Goal: Feedback & Contribution: Contribute content

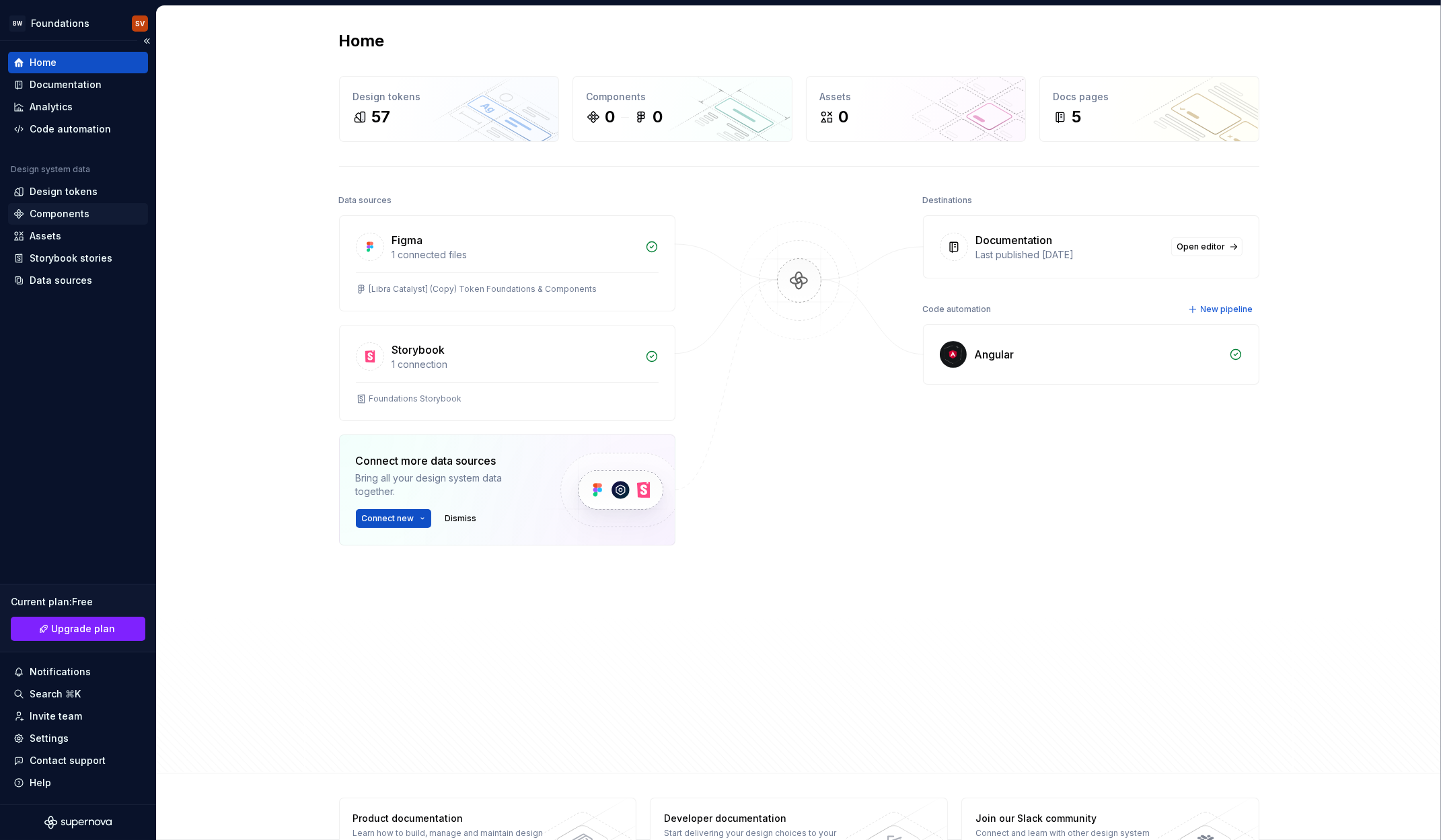
click at [52, 208] on div "Components" at bounding box center [59, 214] width 60 height 14
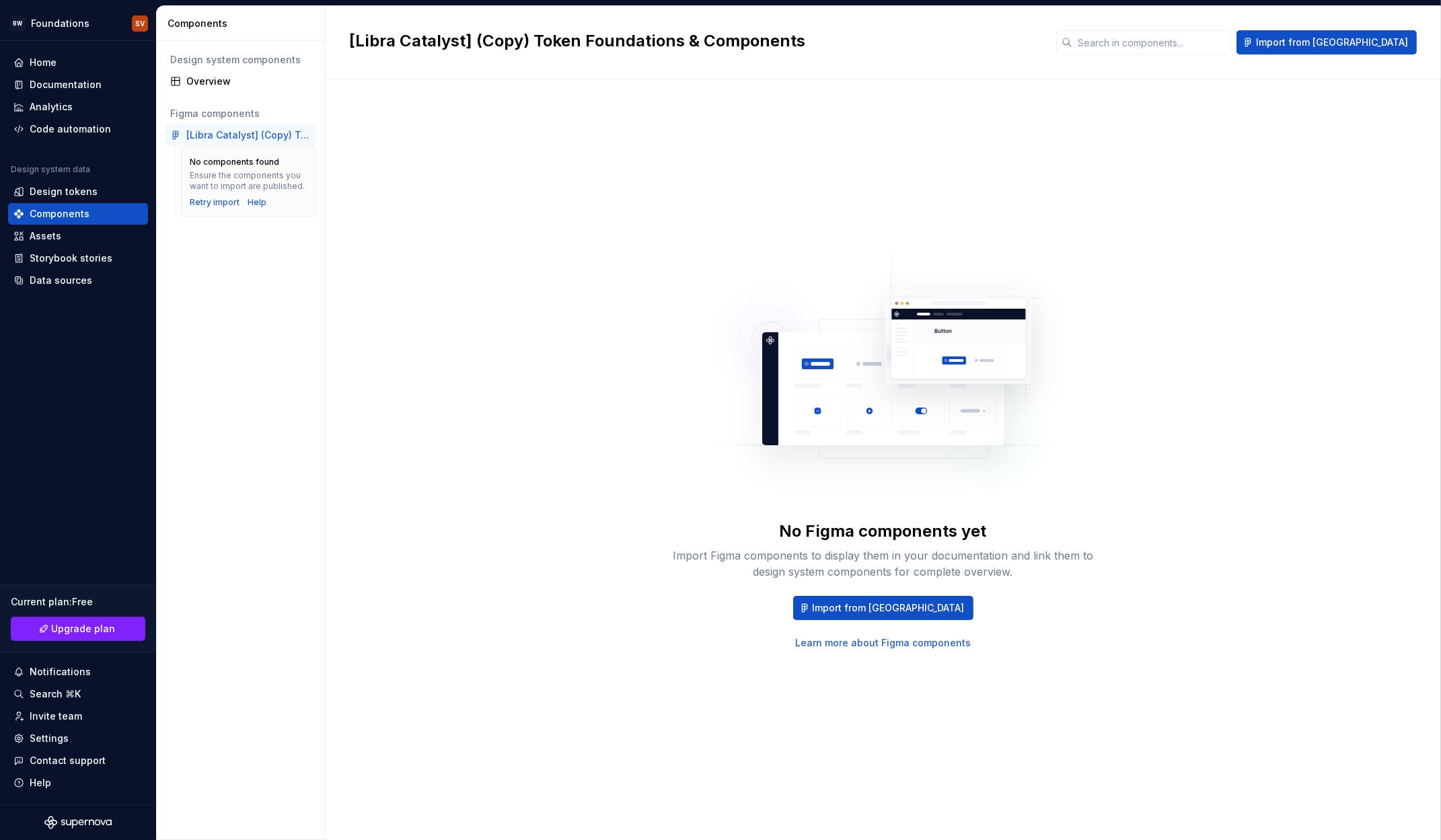
click at [215, 136] on div "[Libra Catalyst] (Copy) Token Foundations & Components" at bounding box center [248, 136] width 125 height 14
click at [203, 202] on div "Retry import" at bounding box center [215, 202] width 50 height 11
click at [192, 261] on div "Design system components Overview Figma components [Libra Catalyst] (Copy) Toke…" at bounding box center [240, 441] width 167 height 799
click at [59, 277] on div "Data sources" at bounding box center [61, 281] width 63 height 14
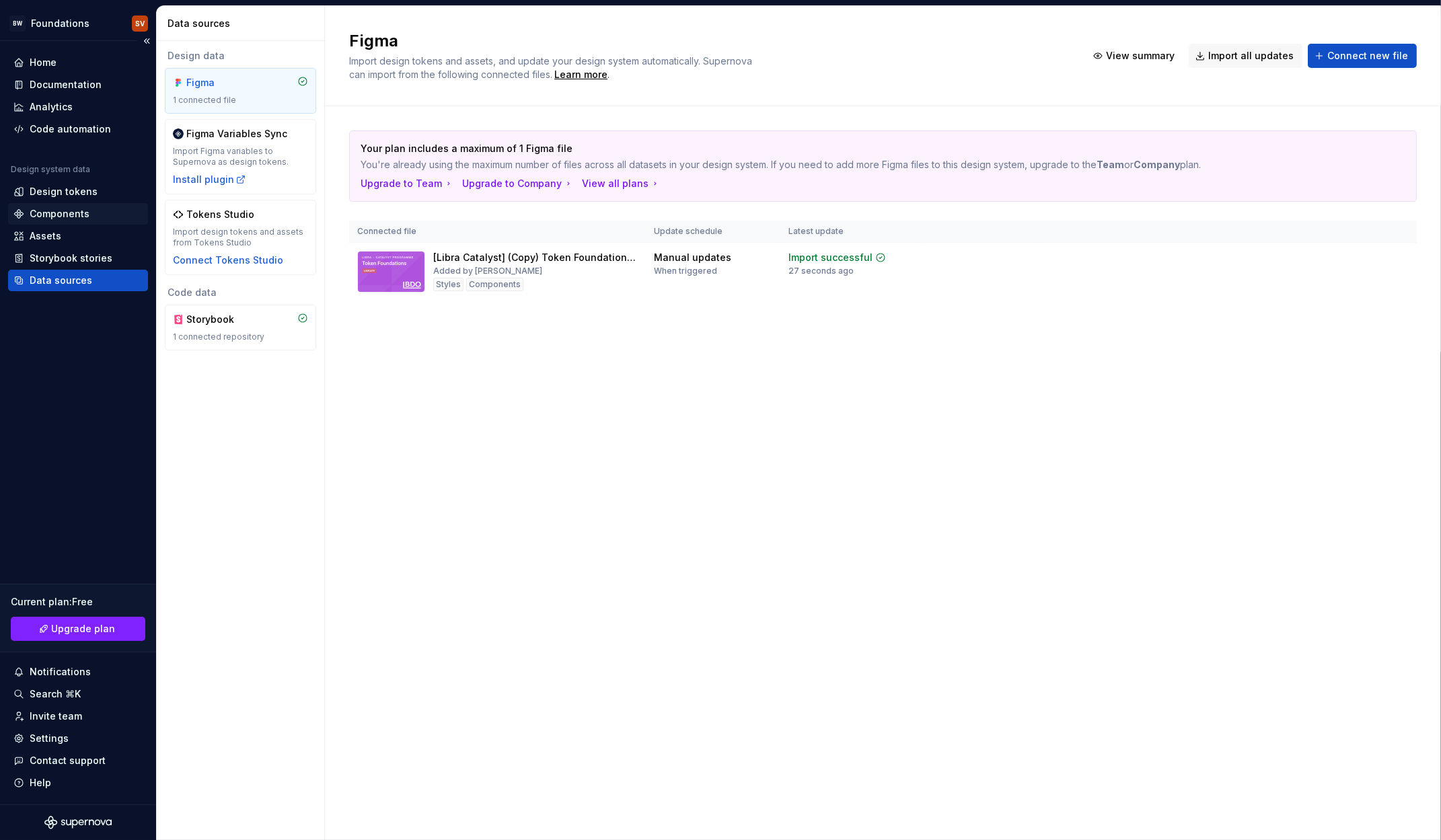
click at [54, 207] on div "Components" at bounding box center [59, 214] width 60 height 14
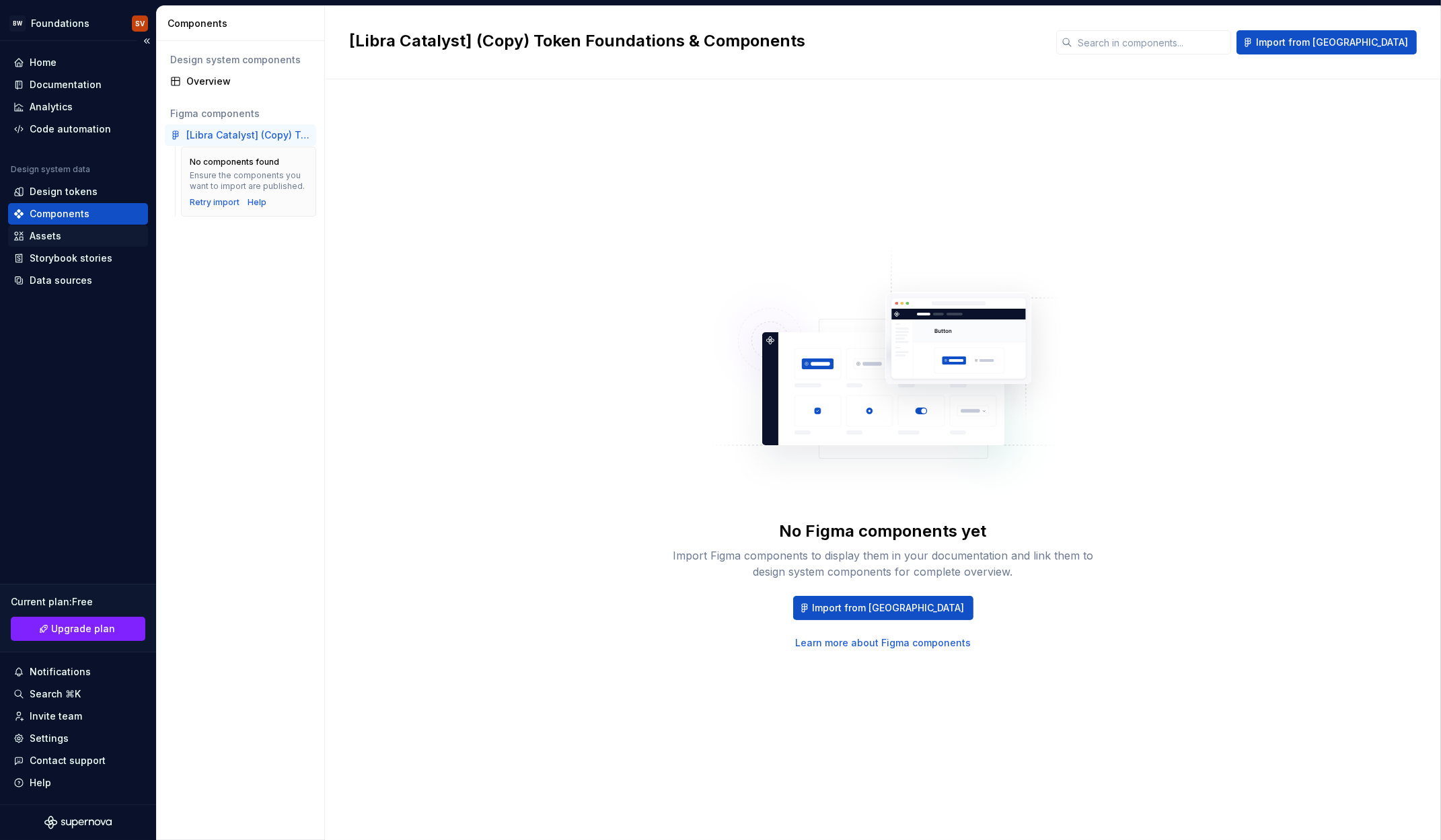
click at [59, 238] on div "Assets" at bounding box center [45, 236] width 32 height 14
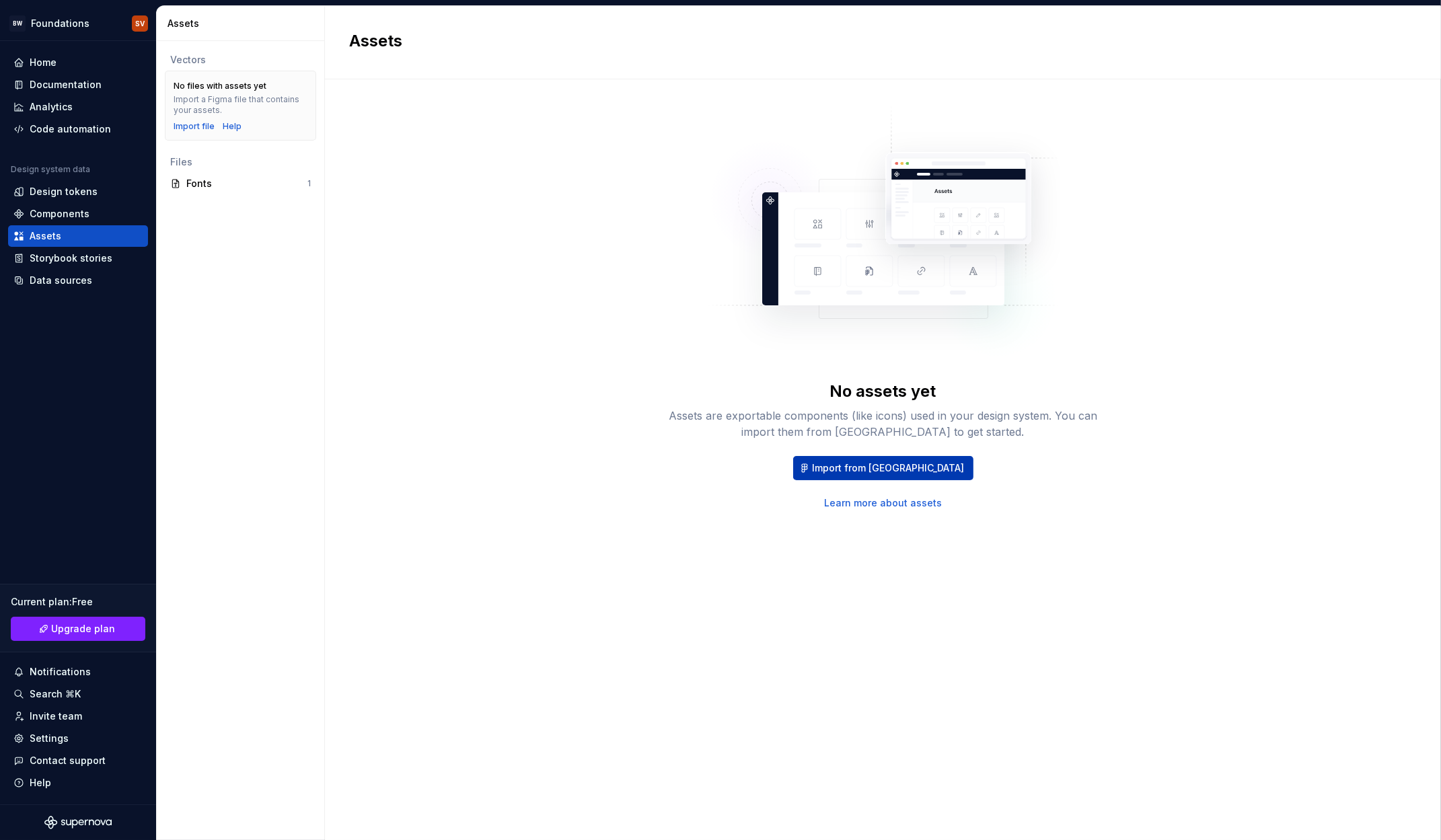
click at [905, 462] on span "Import from [GEOGRAPHIC_DATA]" at bounding box center [888, 469] width 152 height 14
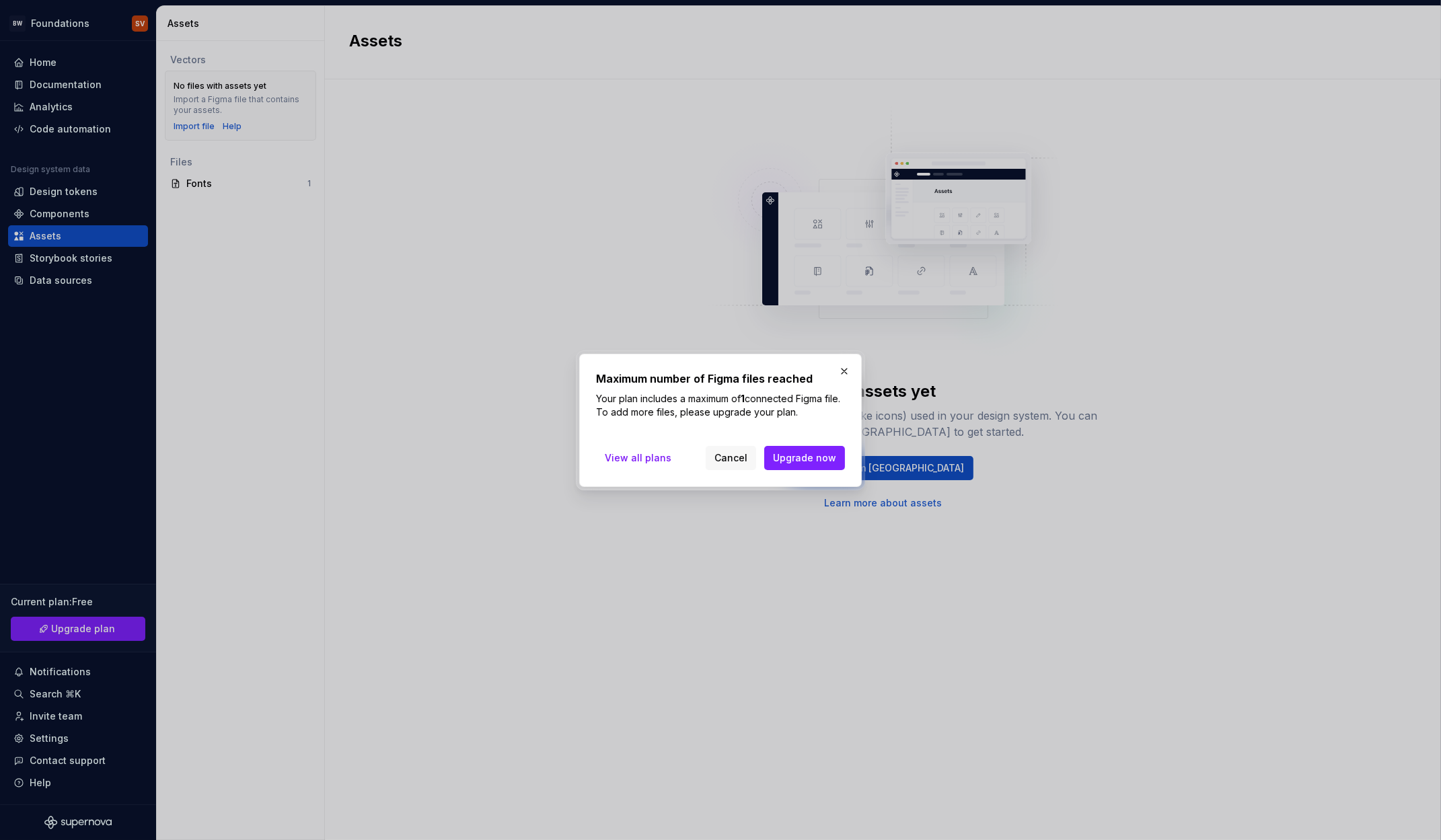
drag, startPoint x: 735, startPoint y: 457, endPoint x: 669, endPoint y: 488, distance: 72.9
click at [720, 462] on span "Cancel" at bounding box center [731, 458] width 33 height 14
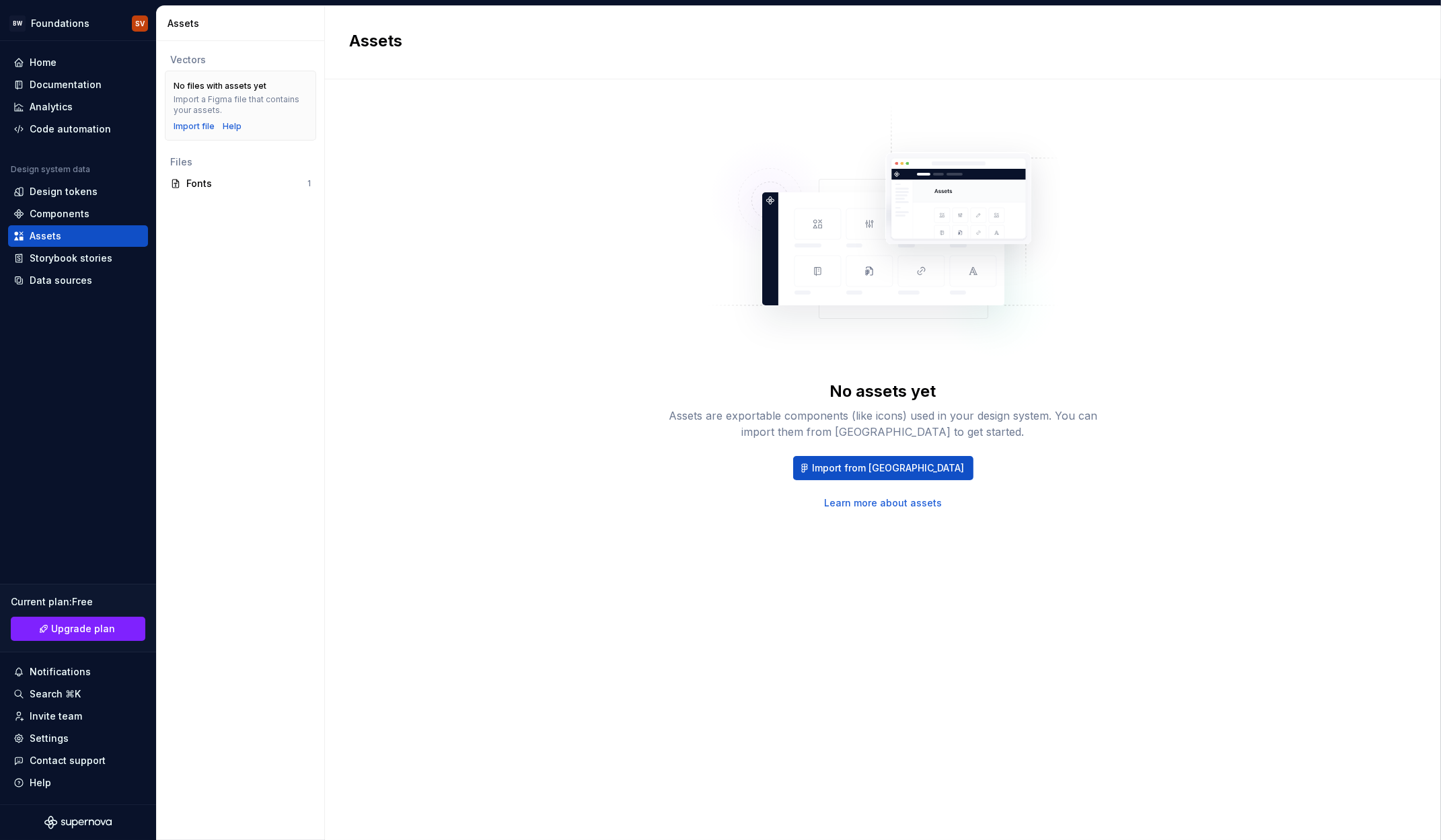
click at [845, 501] on link "Learn more about assets" at bounding box center [883, 504] width 118 height 14
click at [66, 283] on div "Data sources" at bounding box center [61, 281] width 63 height 14
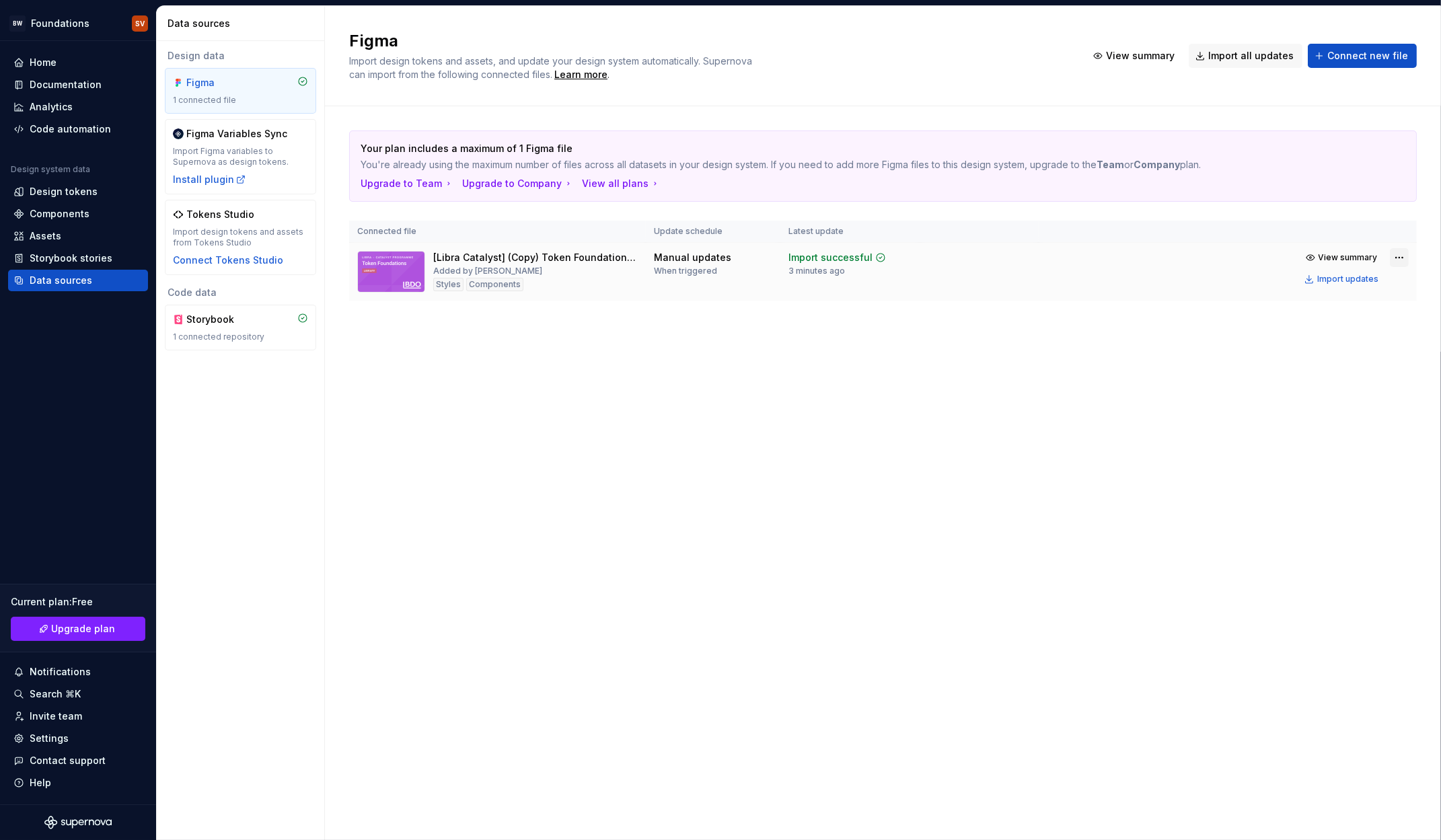
click at [1403, 256] on html "BW Foundations SV Home Documentation Analytics Code automation Design system da…" at bounding box center [720, 420] width 1441 height 840
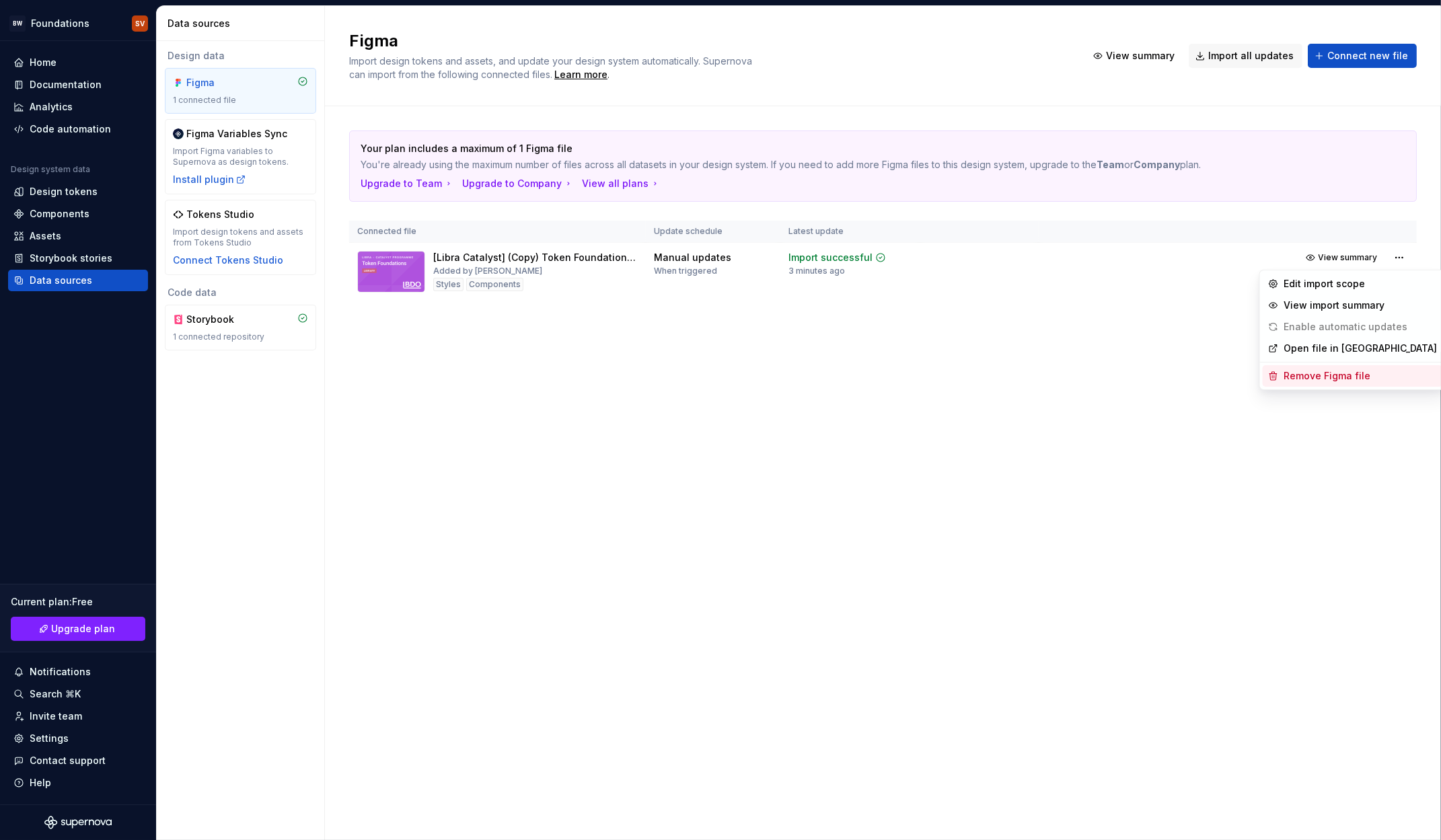
click at [1343, 372] on div "Remove Figma file" at bounding box center [1361, 376] width 153 height 14
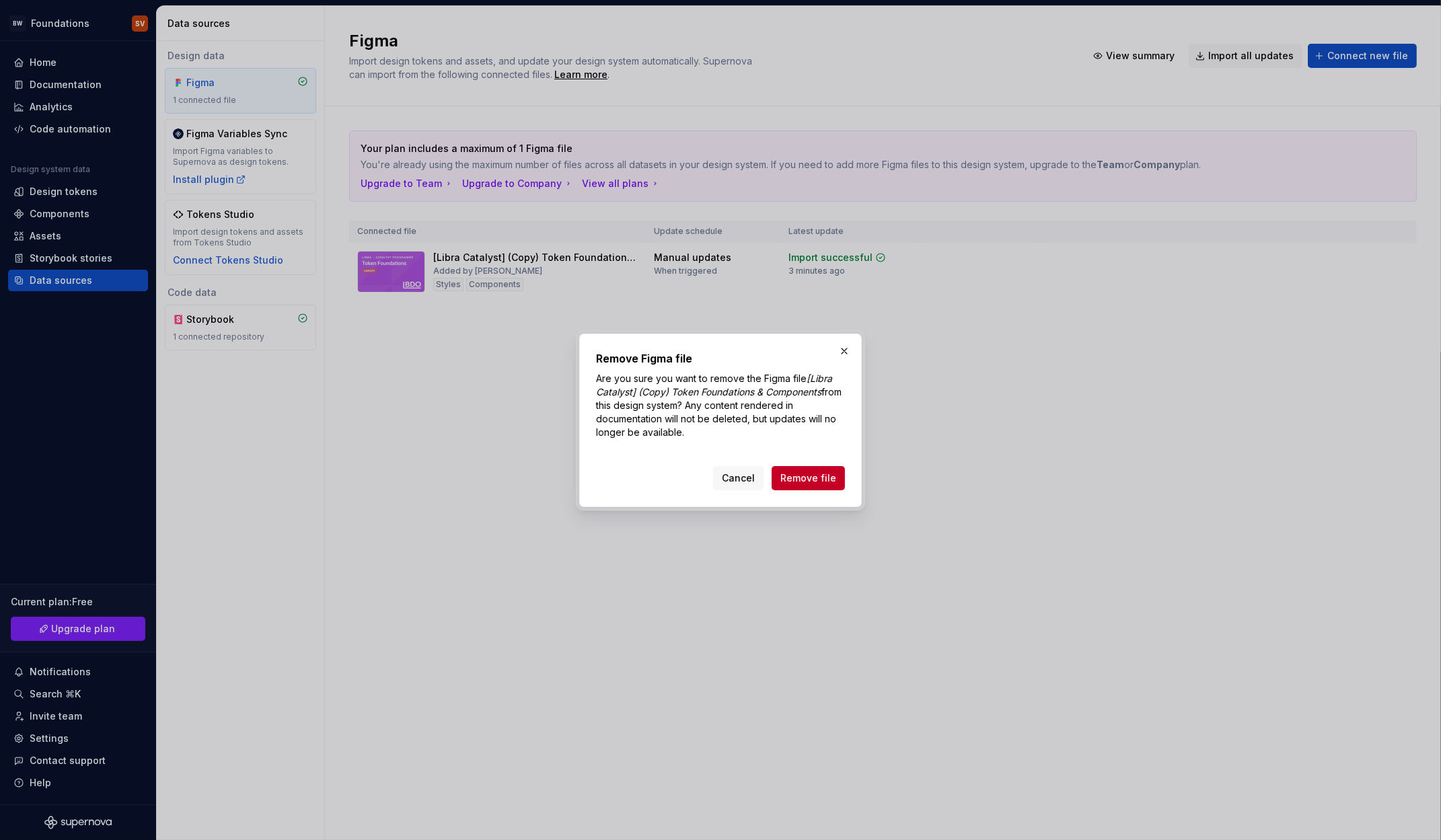
click at [798, 471] on span "Remove file" at bounding box center [808, 478] width 56 height 14
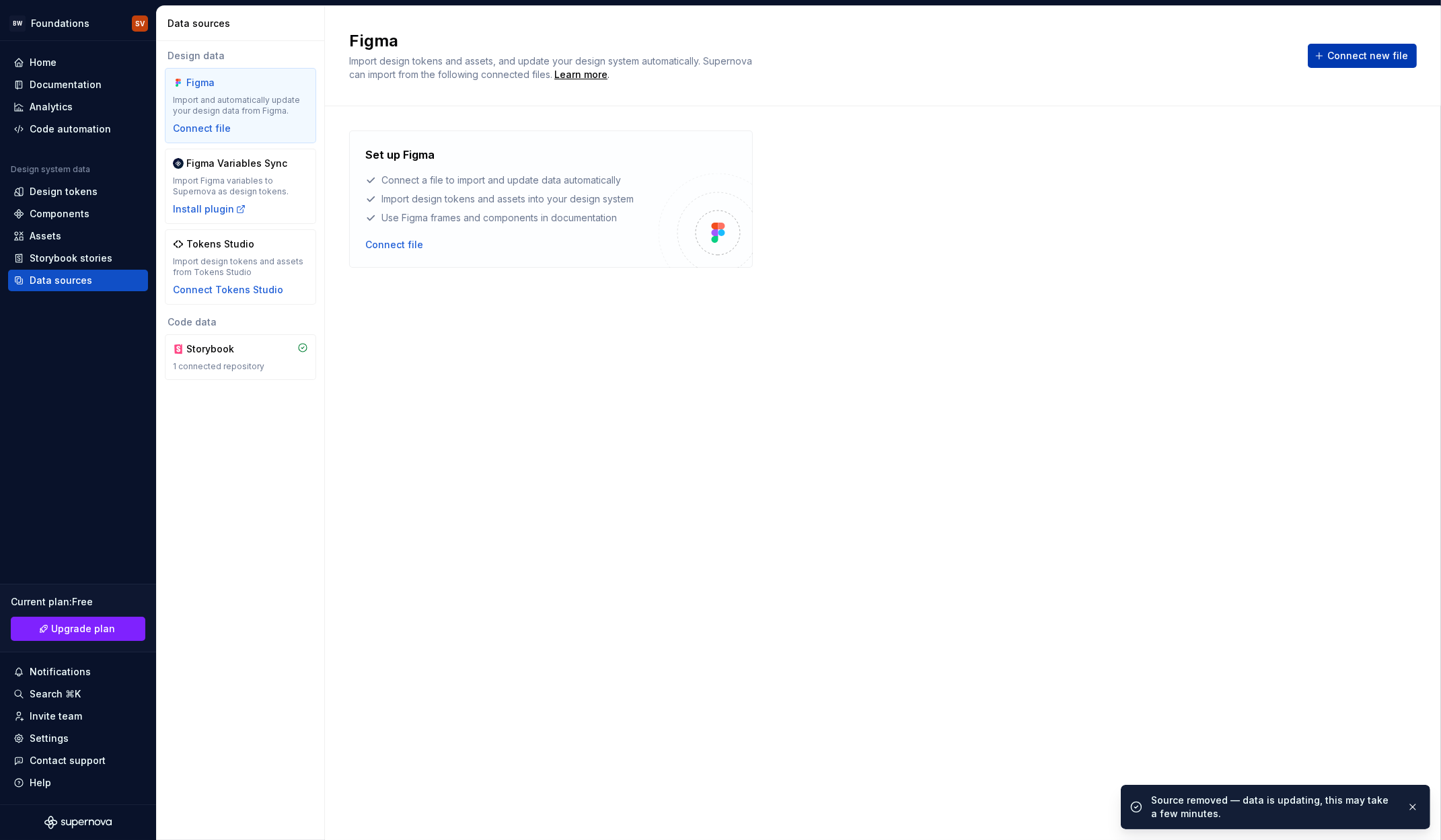
click at [1347, 52] on span "Connect new file" at bounding box center [1367, 56] width 81 height 14
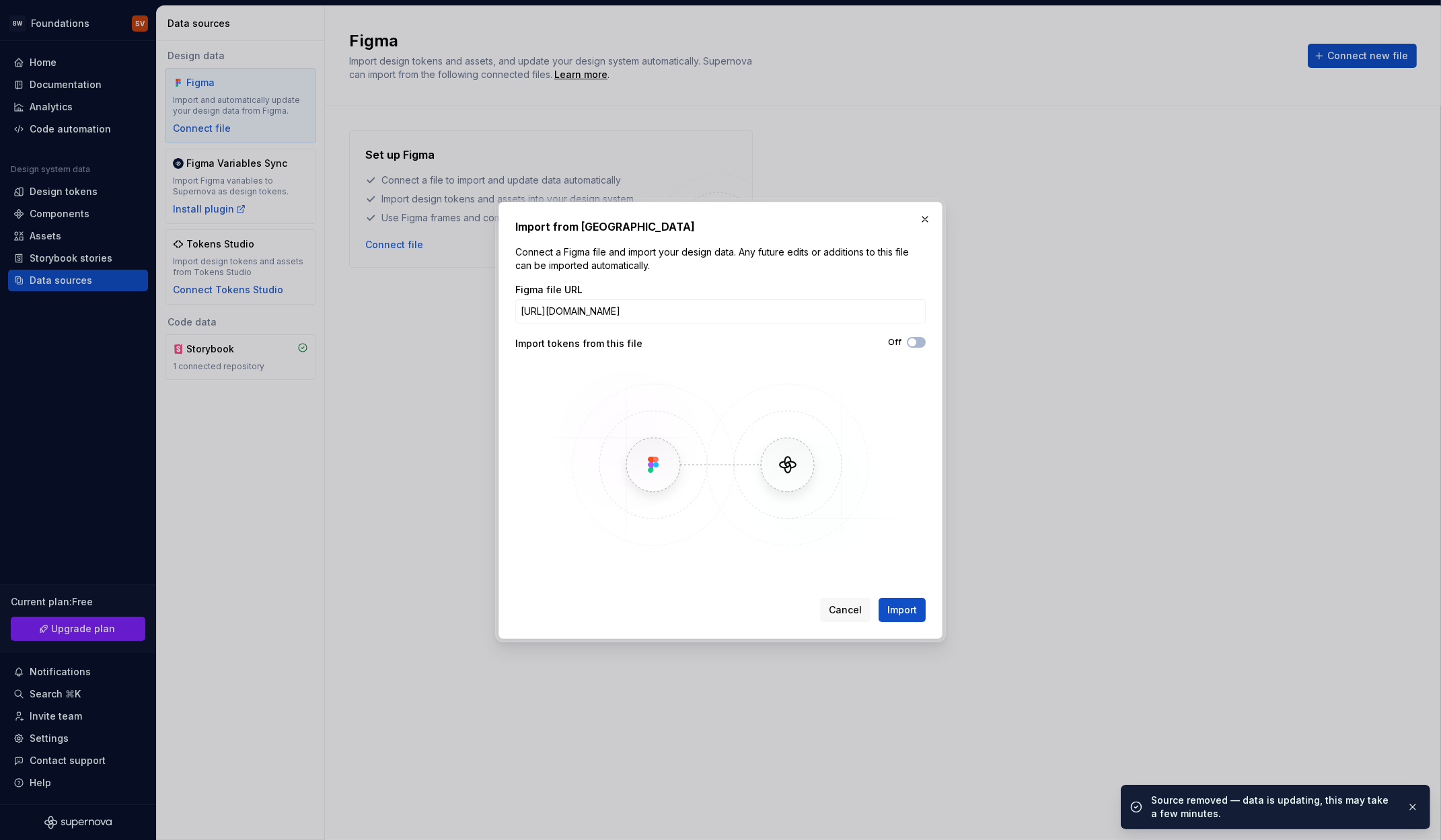
scroll to position [0, 256]
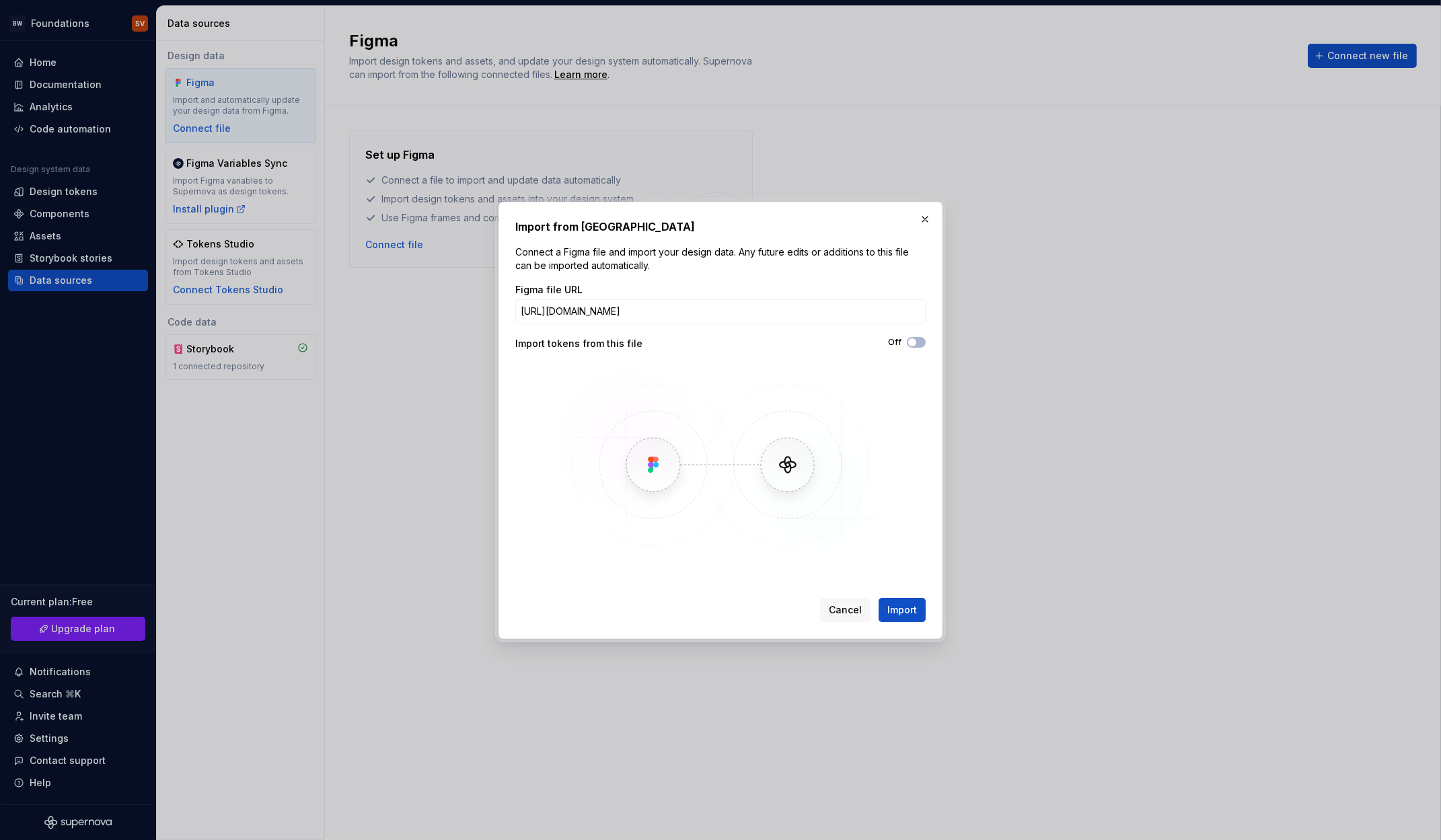
type input "[URL][DOMAIN_NAME]"
click at [820, 376] on img at bounding box center [720, 464] width 390 height 202
click at [919, 340] on button "Off" at bounding box center [916, 343] width 19 height 11
click at [808, 328] on div "Figma file URL [URL][DOMAIN_NAME] Import tokens from this file On" at bounding box center [720, 424] width 410 height 283
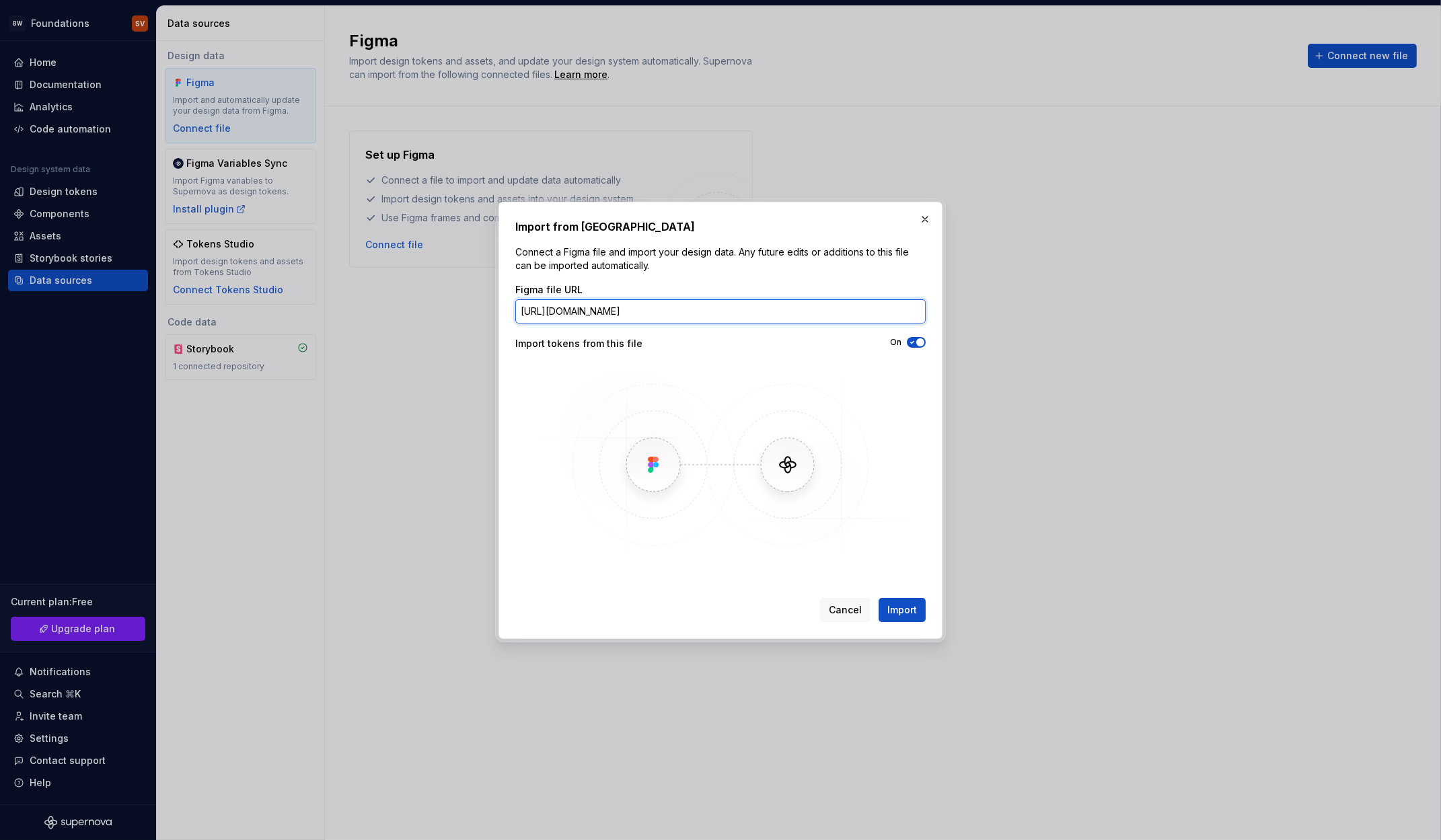
click at [831, 316] on input "[URL][DOMAIN_NAME]" at bounding box center [720, 311] width 410 height 24
click at [915, 344] on icon "button" at bounding box center [912, 343] width 11 height 8
click at [917, 620] on button "Import" at bounding box center [902, 610] width 47 height 24
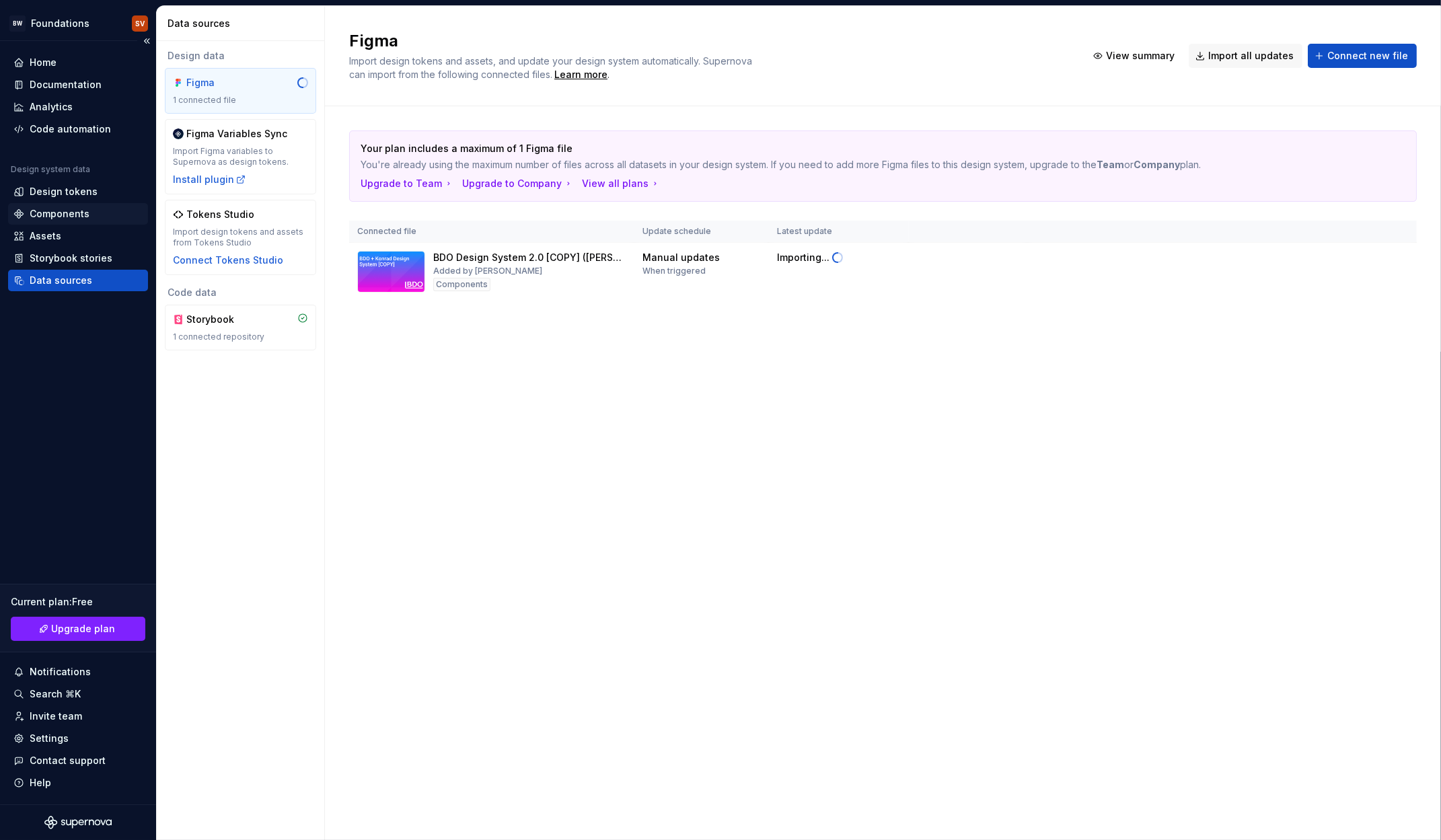
click at [72, 208] on div "Components" at bounding box center [59, 214] width 60 height 14
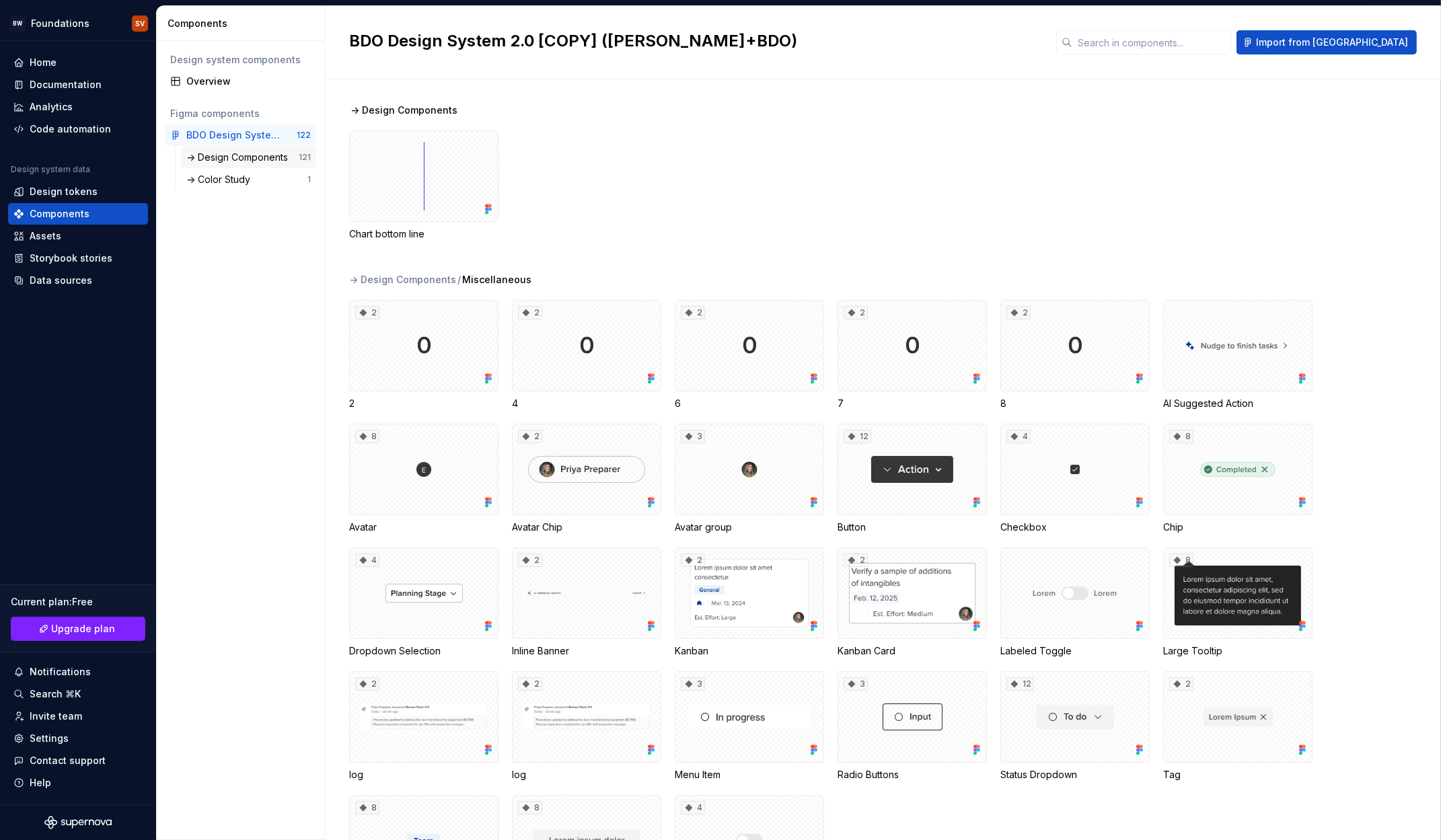
click at [250, 151] on div "-> Design Components" at bounding box center [239, 158] width 107 height 14
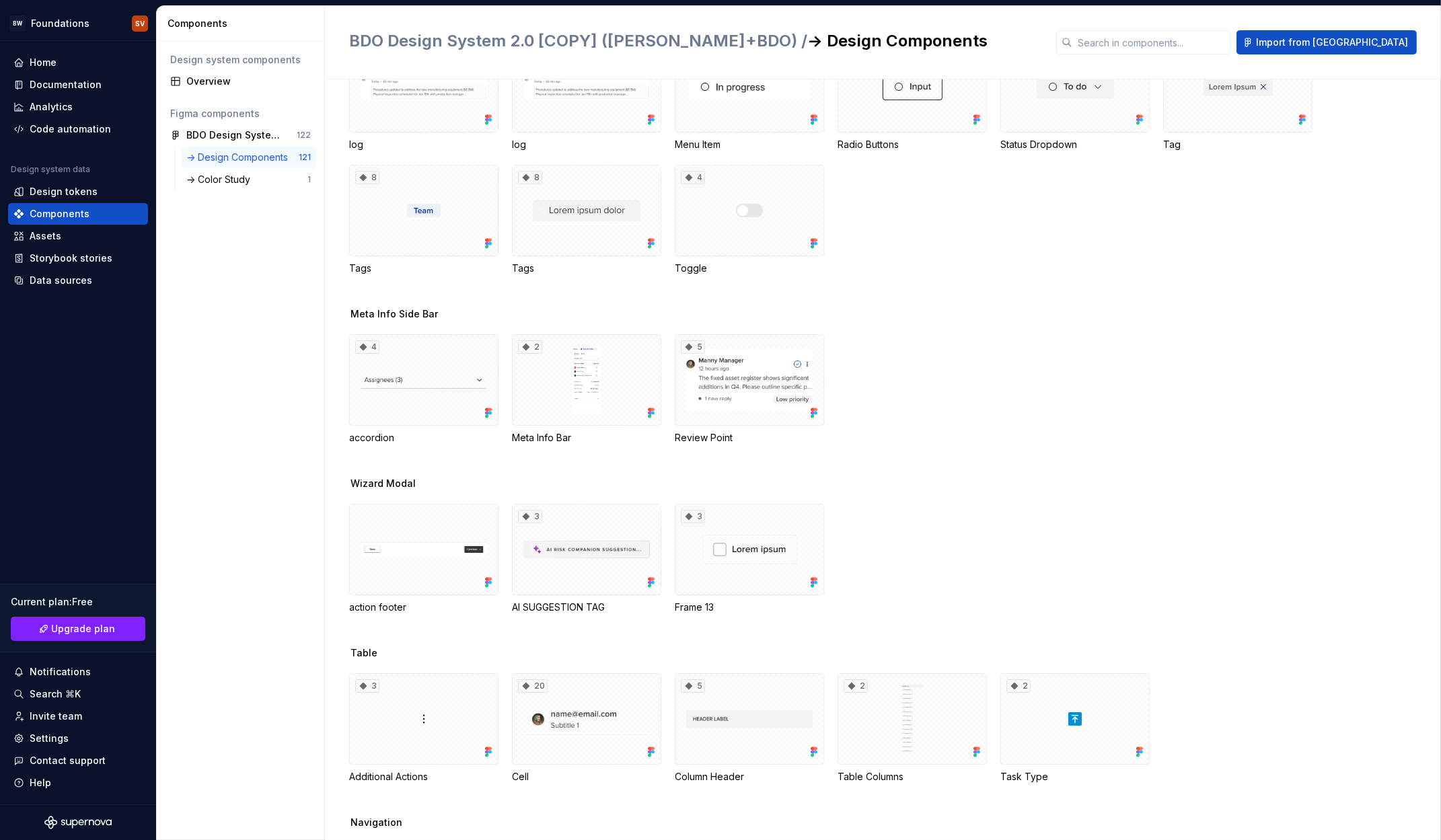
scroll to position [581, 0]
click at [783, 384] on div "5" at bounding box center [749, 378] width 149 height 91
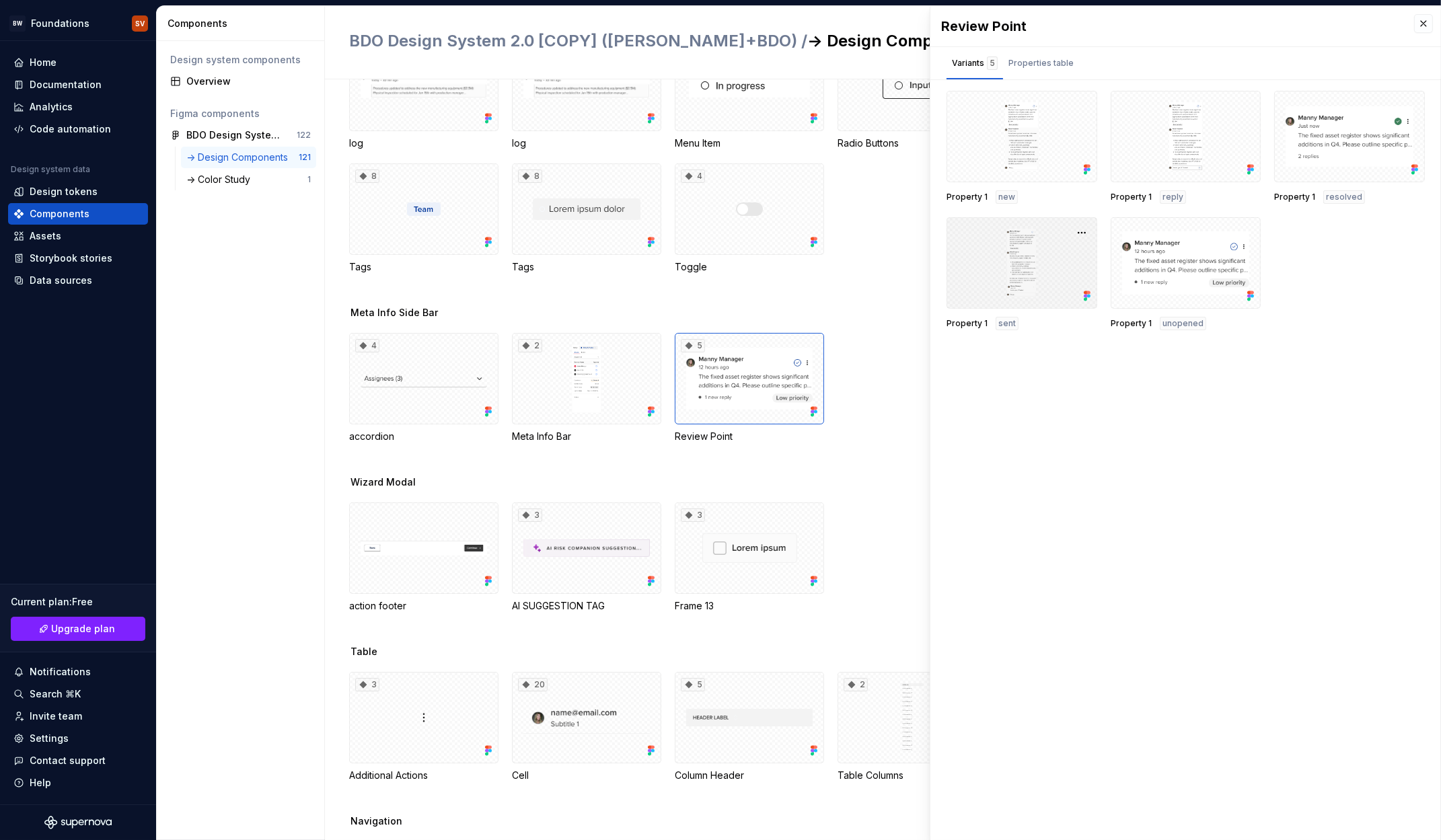
click at [1048, 257] on div at bounding box center [1022, 263] width 151 height 91
click at [1188, 263] on div at bounding box center [1186, 263] width 151 height 91
click at [1174, 296] on div at bounding box center [1186, 263] width 151 height 91
click at [1168, 309] on div "Property 1 unopened" at bounding box center [1186, 274] width 151 height 113
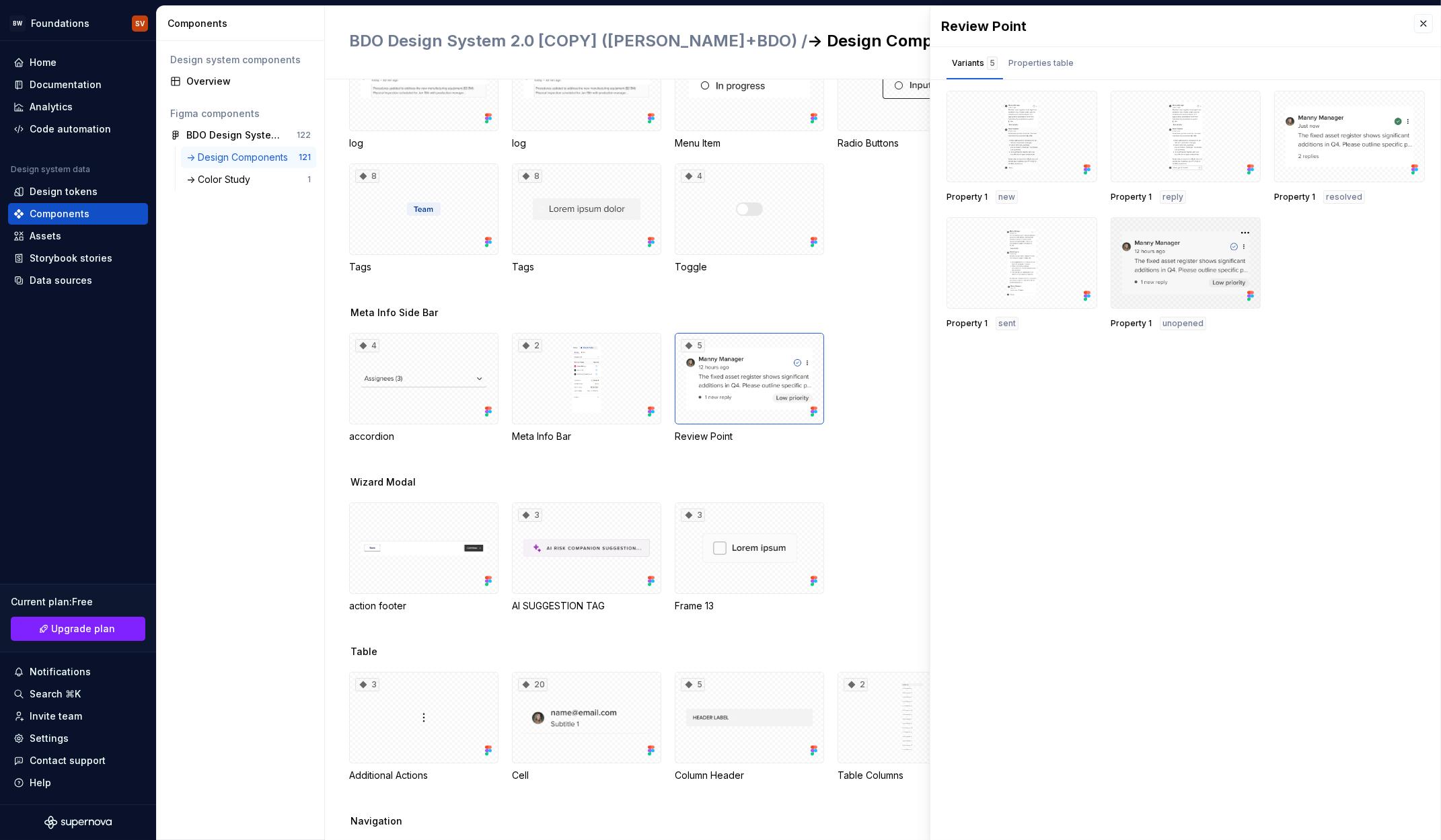
click at [1171, 252] on div at bounding box center [1186, 263] width 151 height 91
click at [1171, 279] on div at bounding box center [1186, 263] width 151 height 91
click at [1032, 47] on button "Properties table" at bounding box center [1041, 63] width 76 height 32
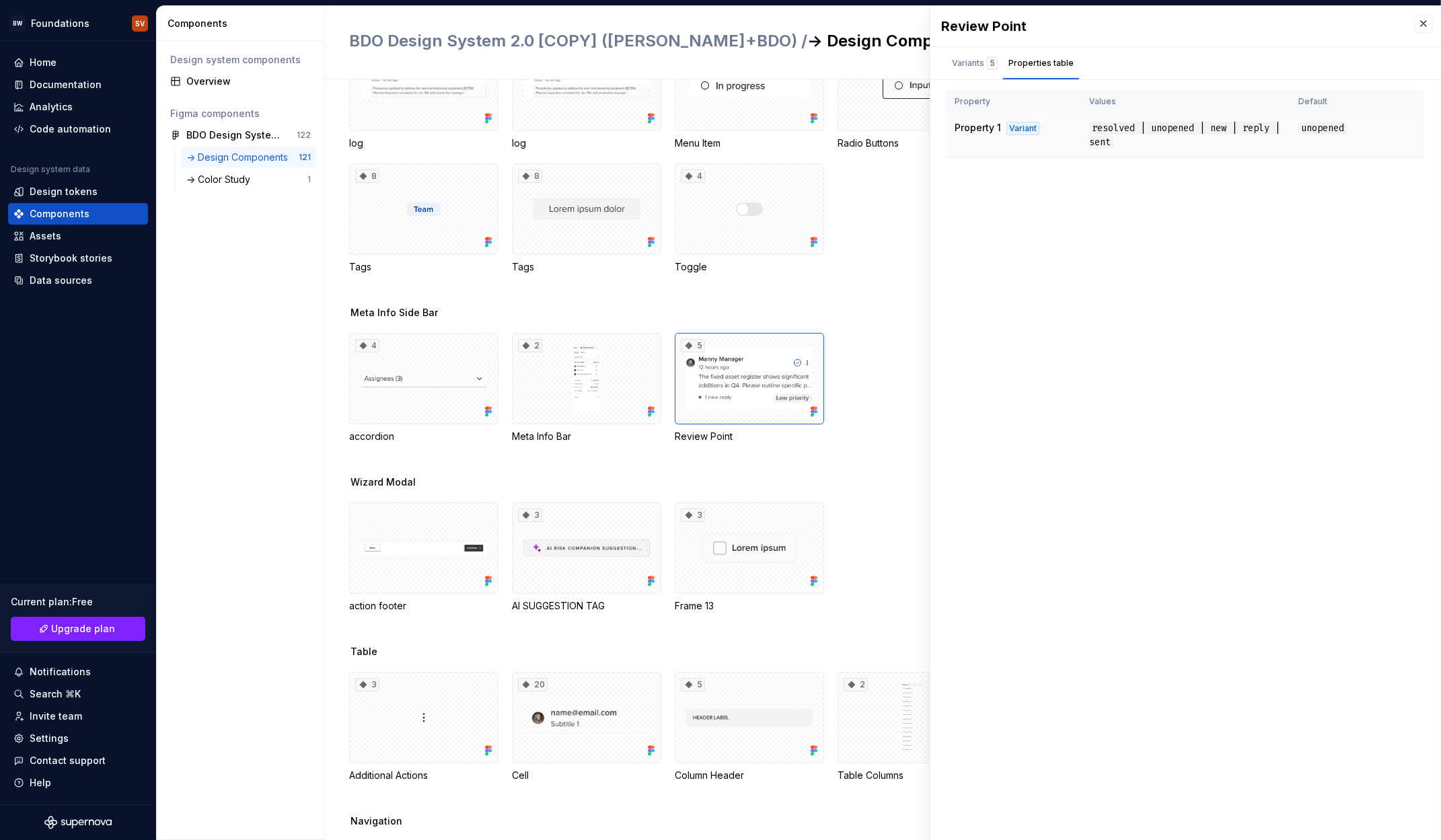
click at [1138, 138] on td "resolved | unopened | new | reply | sent" at bounding box center [1186, 136] width 209 height 45
click at [983, 67] on div "Variants 5" at bounding box center [975, 63] width 45 height 14
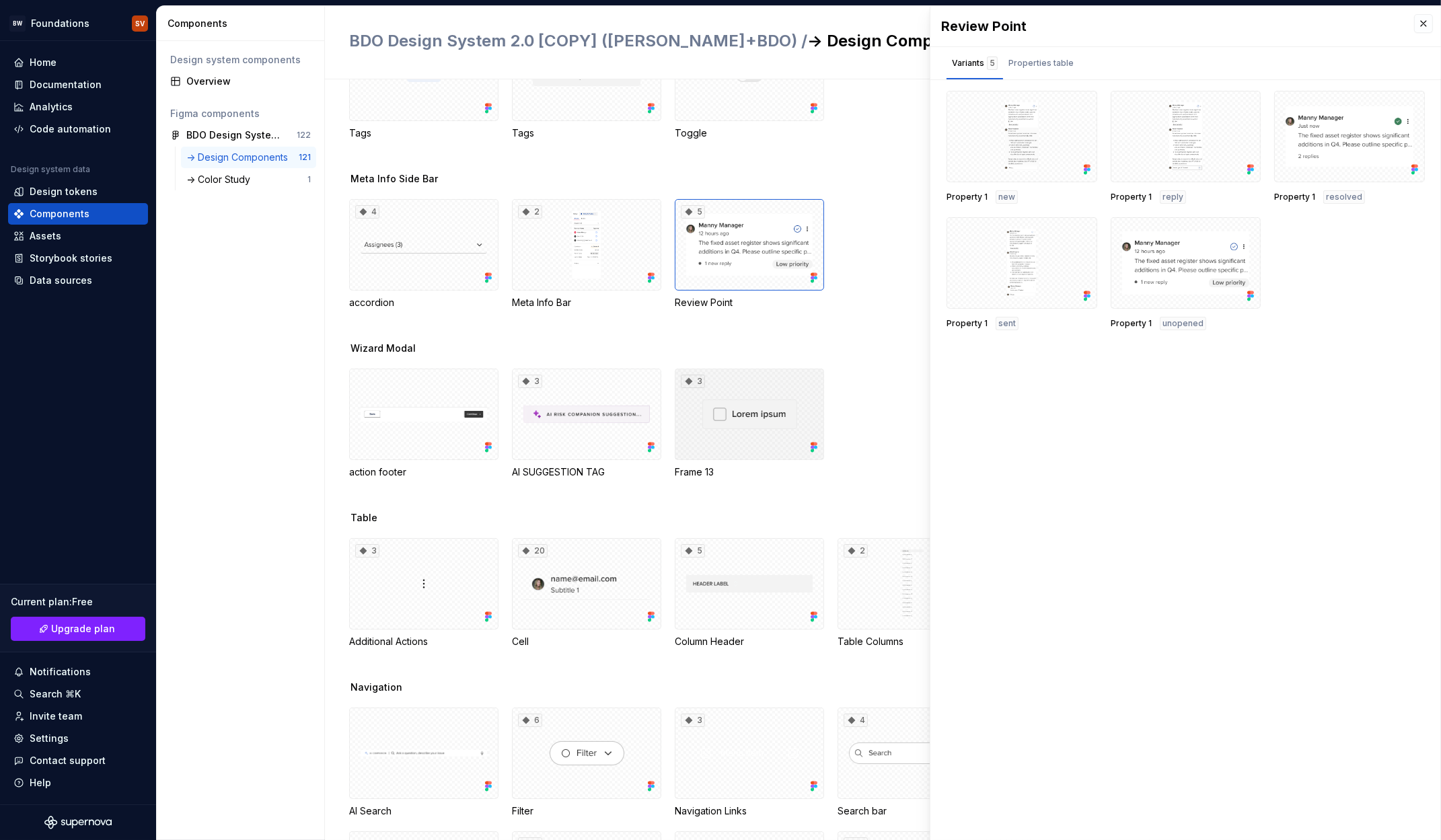
click at [759, 429] on div "3" at bounding box center [749, 414] width 149 height 91
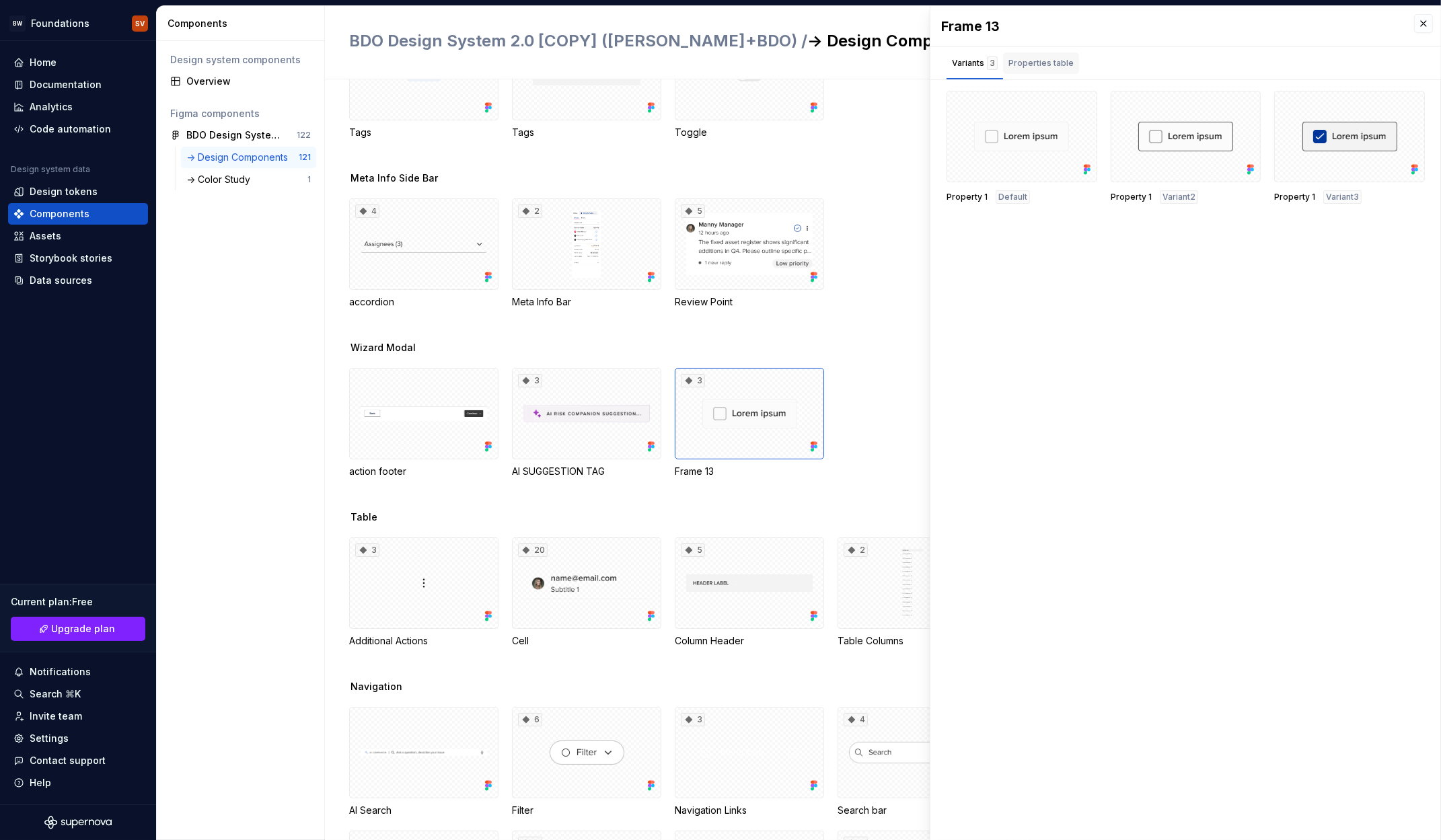
click at [1034, 60] on div "Properties table" at bounding box center [1041, 63] width 65 height 14
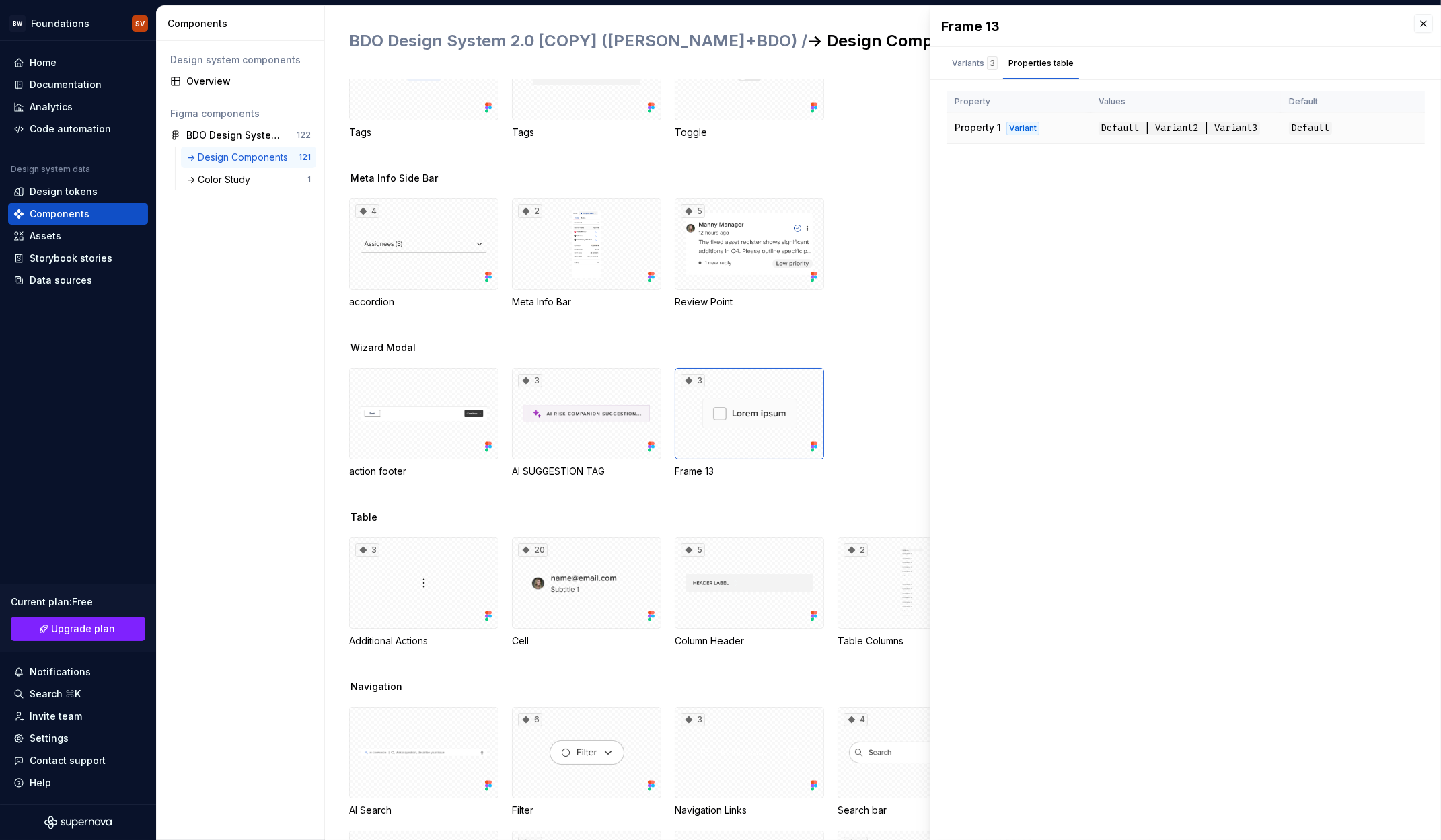
click at [1127, 120] on td "Default | Variant2 | Variant3" at bounding box center [1186, 128] width 191 height 31
click at [980, 59] on div "Variants 3" at bounding box center [975, 63] width 45 height 14
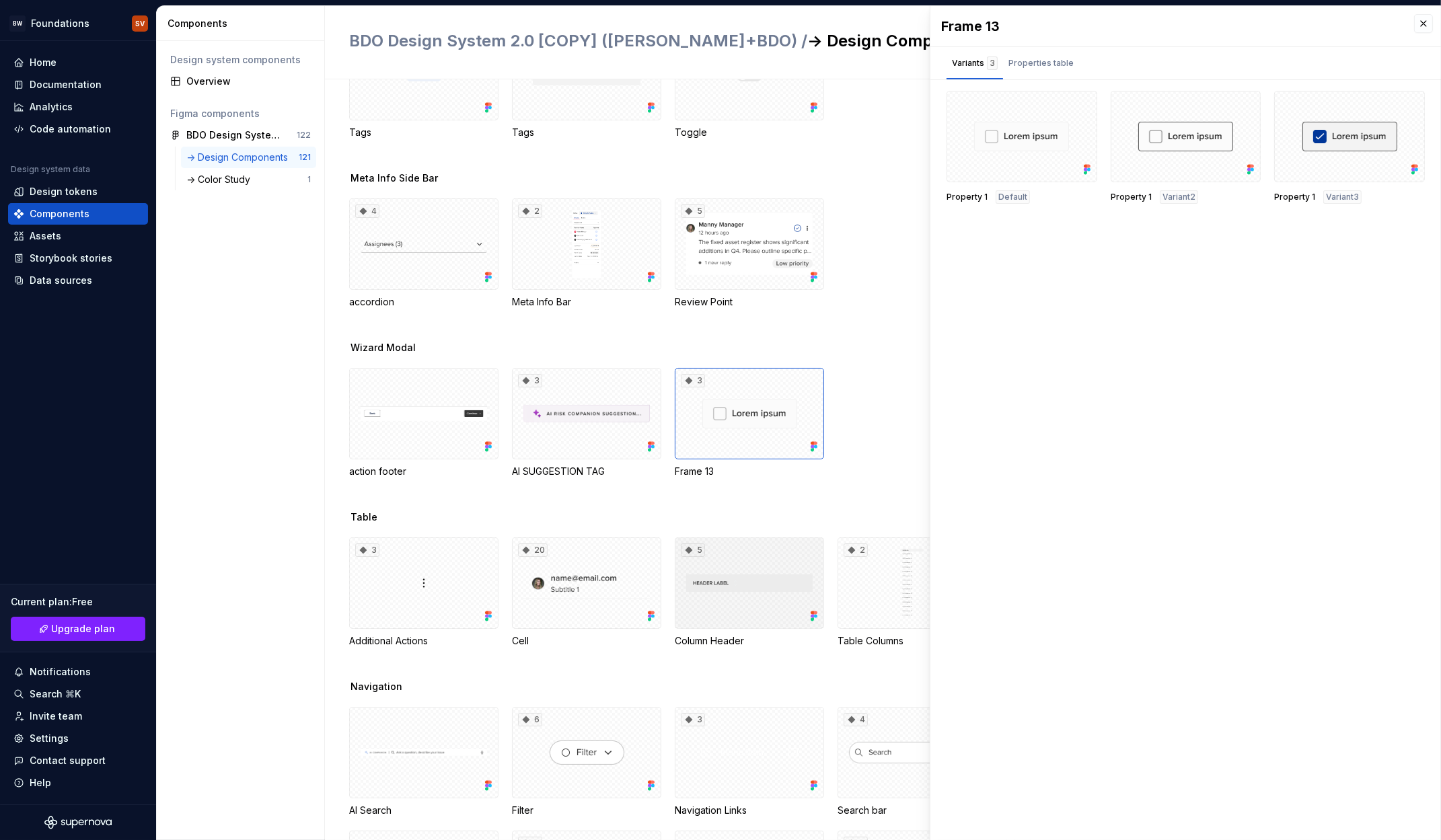
click at [721, 583] on div "5" at bounding box center [749, 583] width 149 height 91
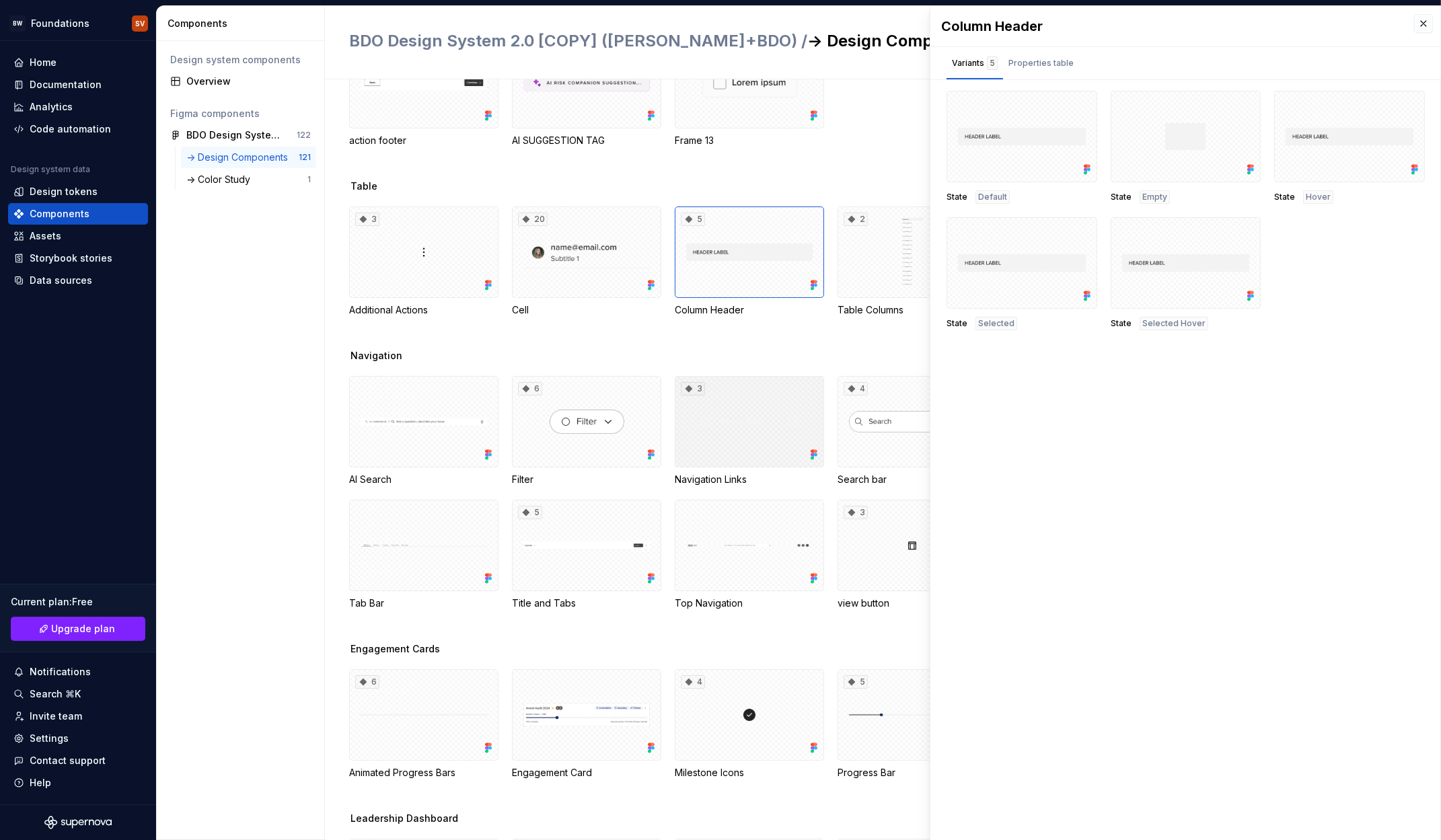
click at [741, 433] on div "3" at bounding box center [749, 422] width 149 height 91
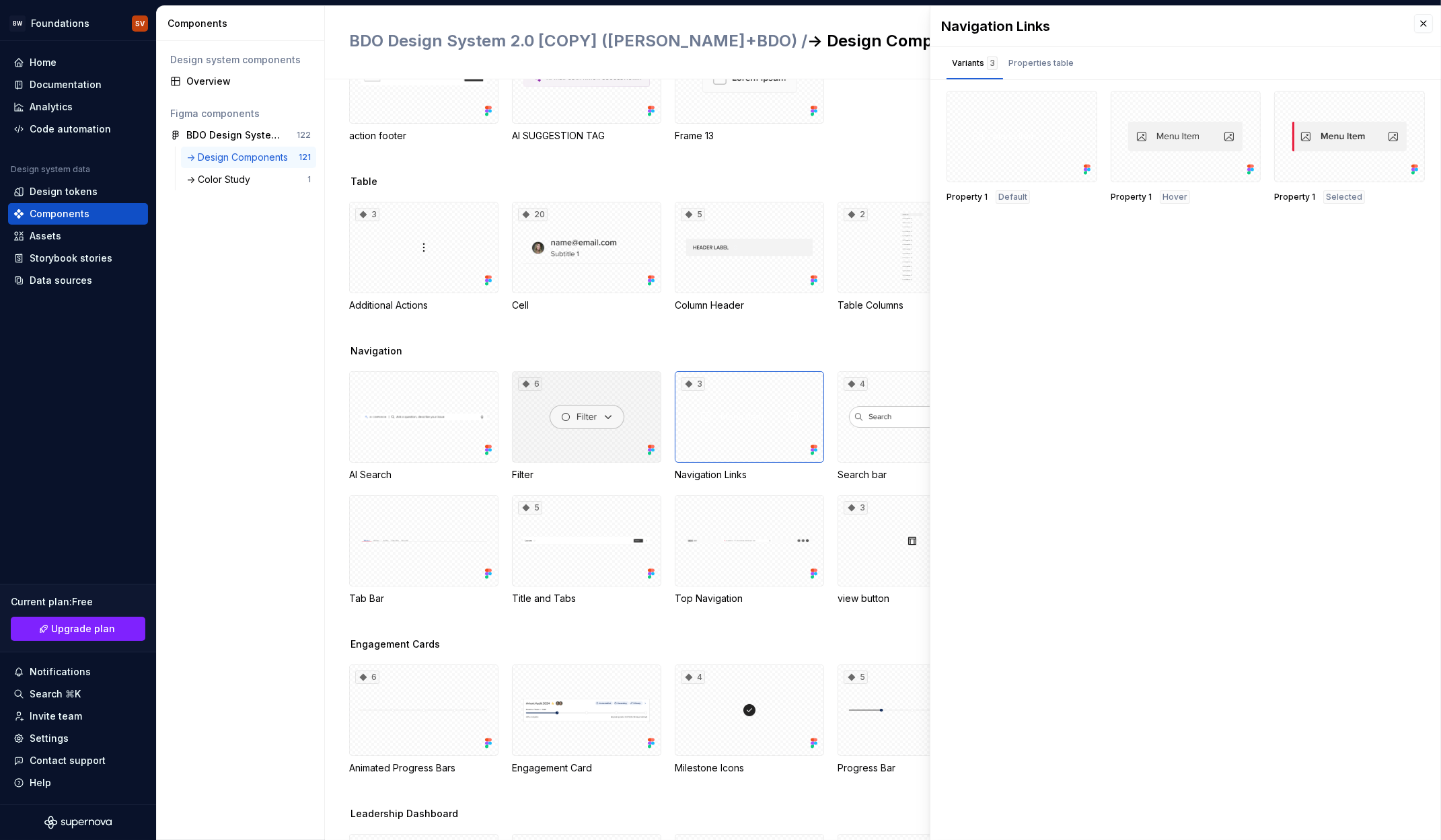
click at [630, 427] on div "6" at bounding box center [586, 417] width 149 height 91
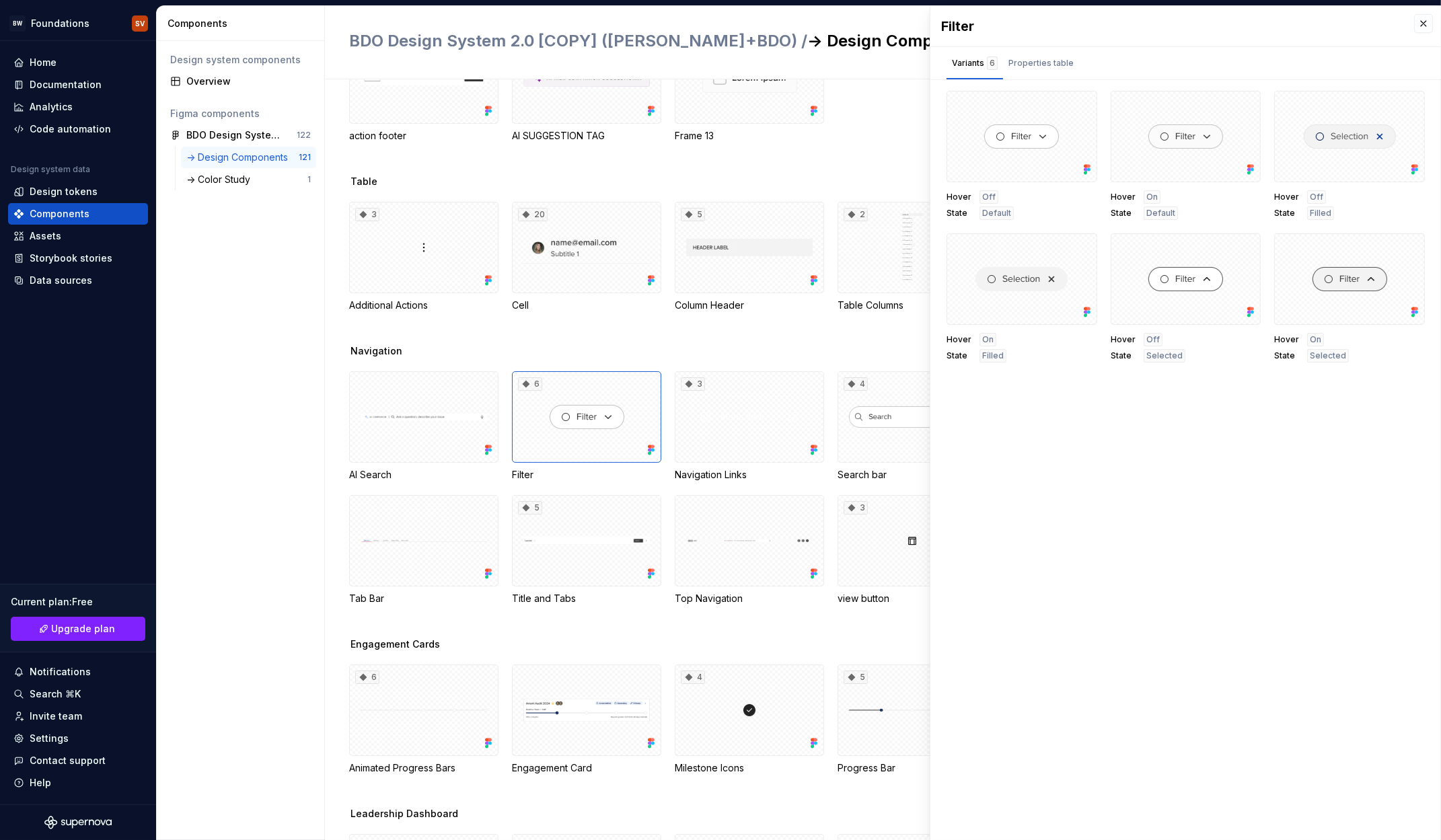
scroll to position [1051, 0]
click at [1024, 136] on div at bounding box center [1022, 136] width 151 height 91
click at [1032, 65] on div "Properties table" at bounding box center [1041, 63] width 65 height 14
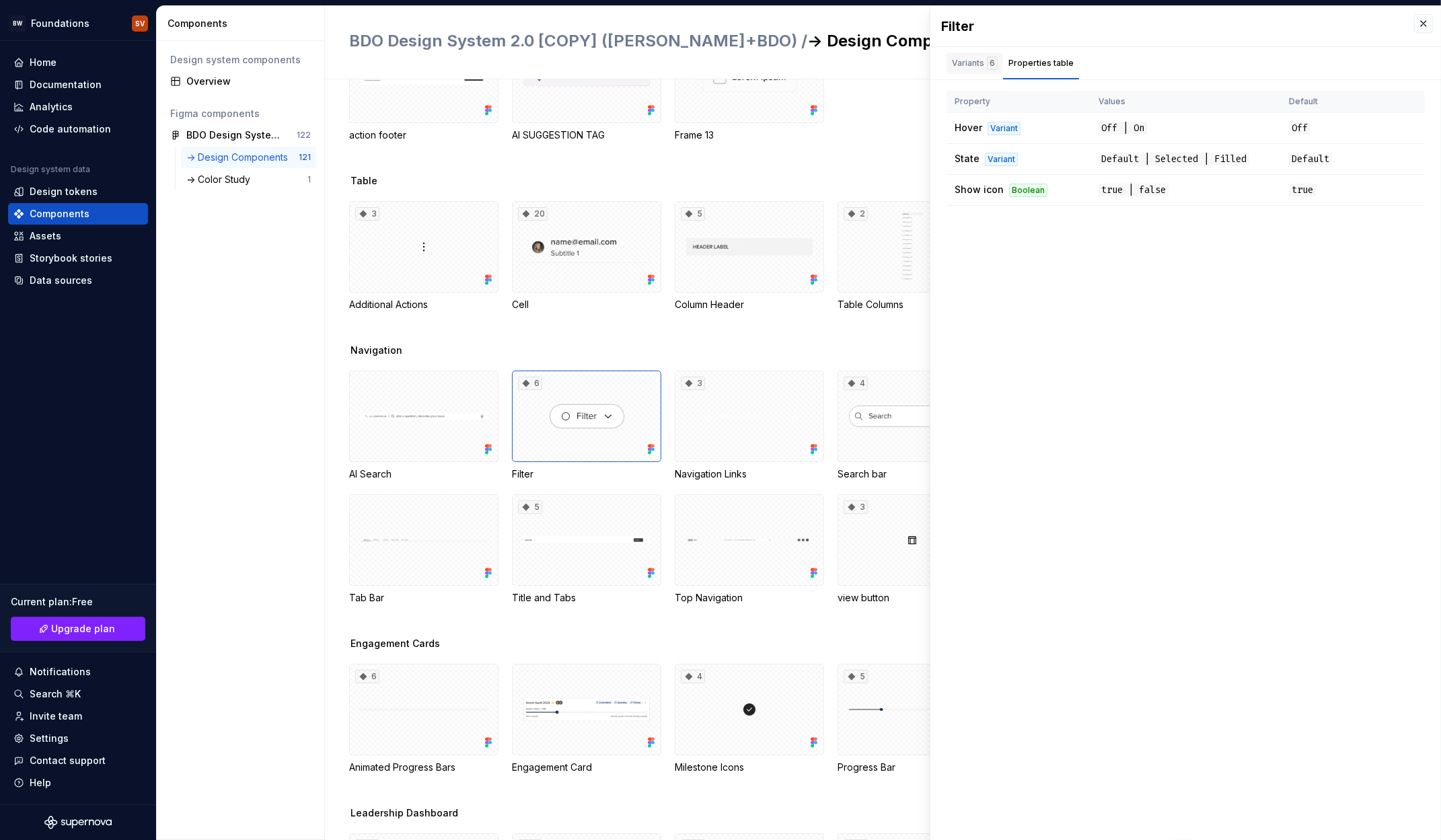
click at [977, 58] on div "Variants 6" at bounding box center [975, 63] width 45 height 14
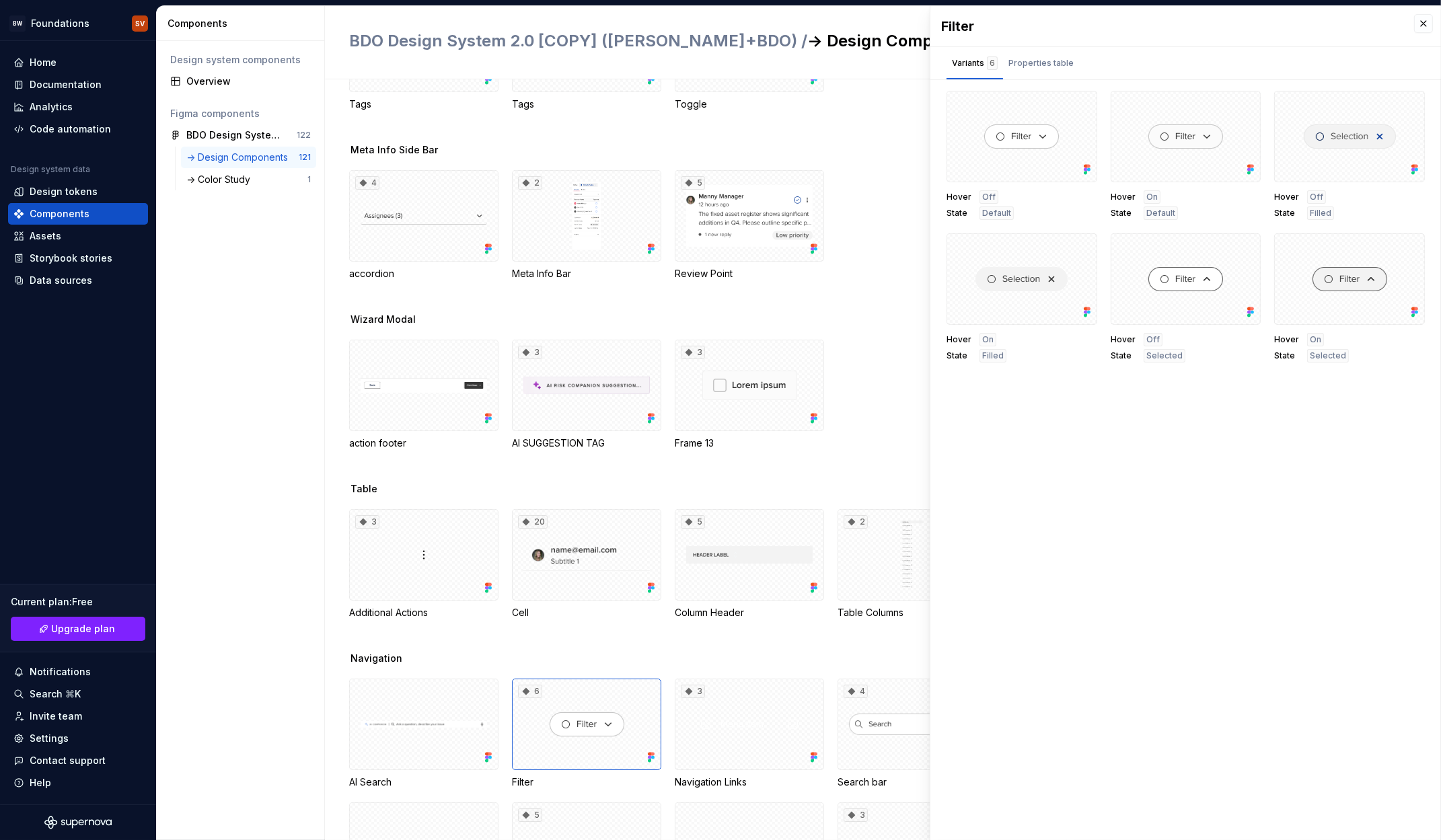
scroll to position [741, 0]
click at [66, 230] on div "Assets" at bounding box center [78, 236] width 129 height 14
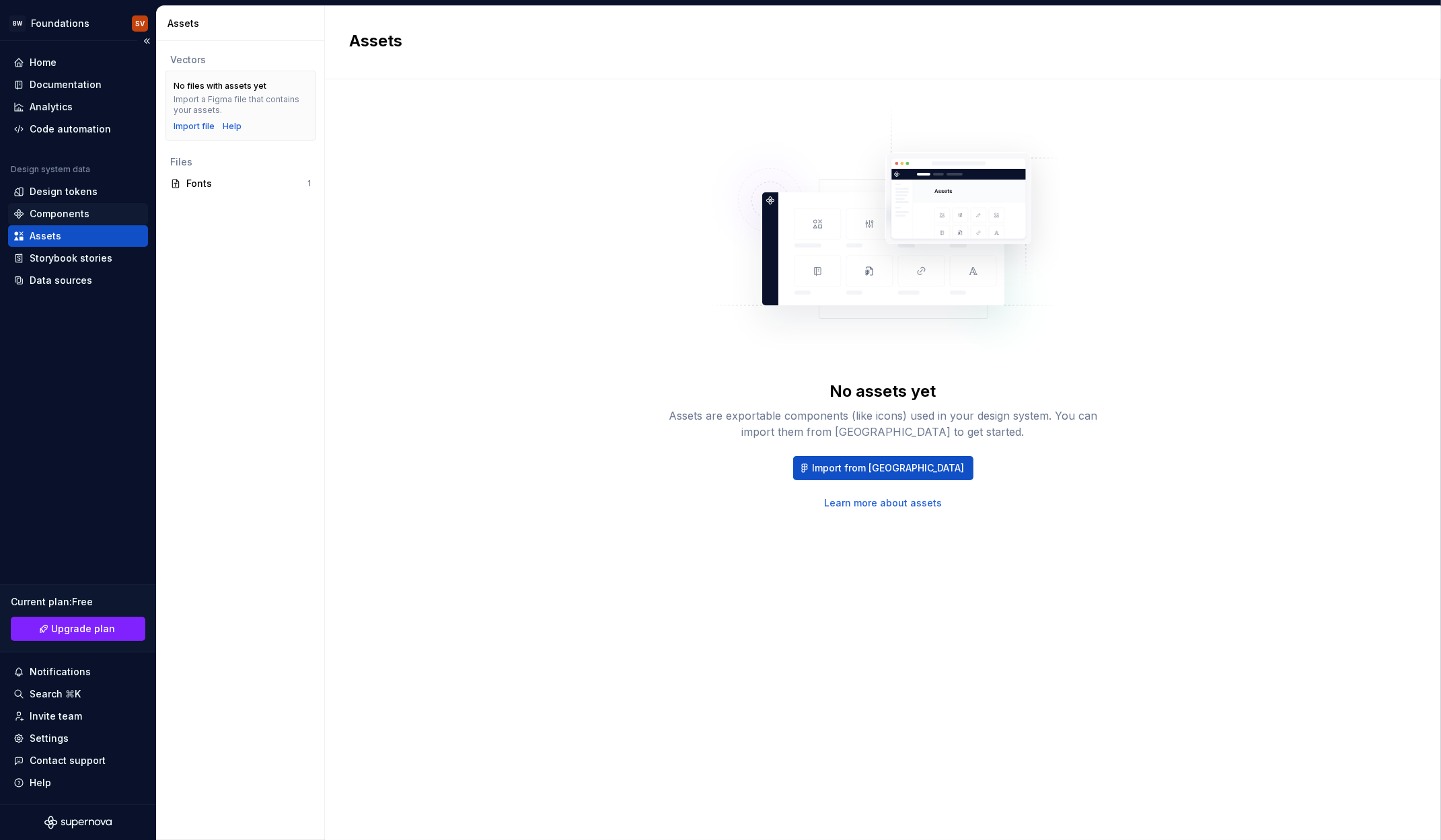
click at [60, 202] on div "Design system data Design tokens Components Assets Storybook stories Data sourc…" at bounding box center [78, 228] width 140 height 127
click at [54, 205] on div "Components" at bounding box center [78, 213] width 140 height 21
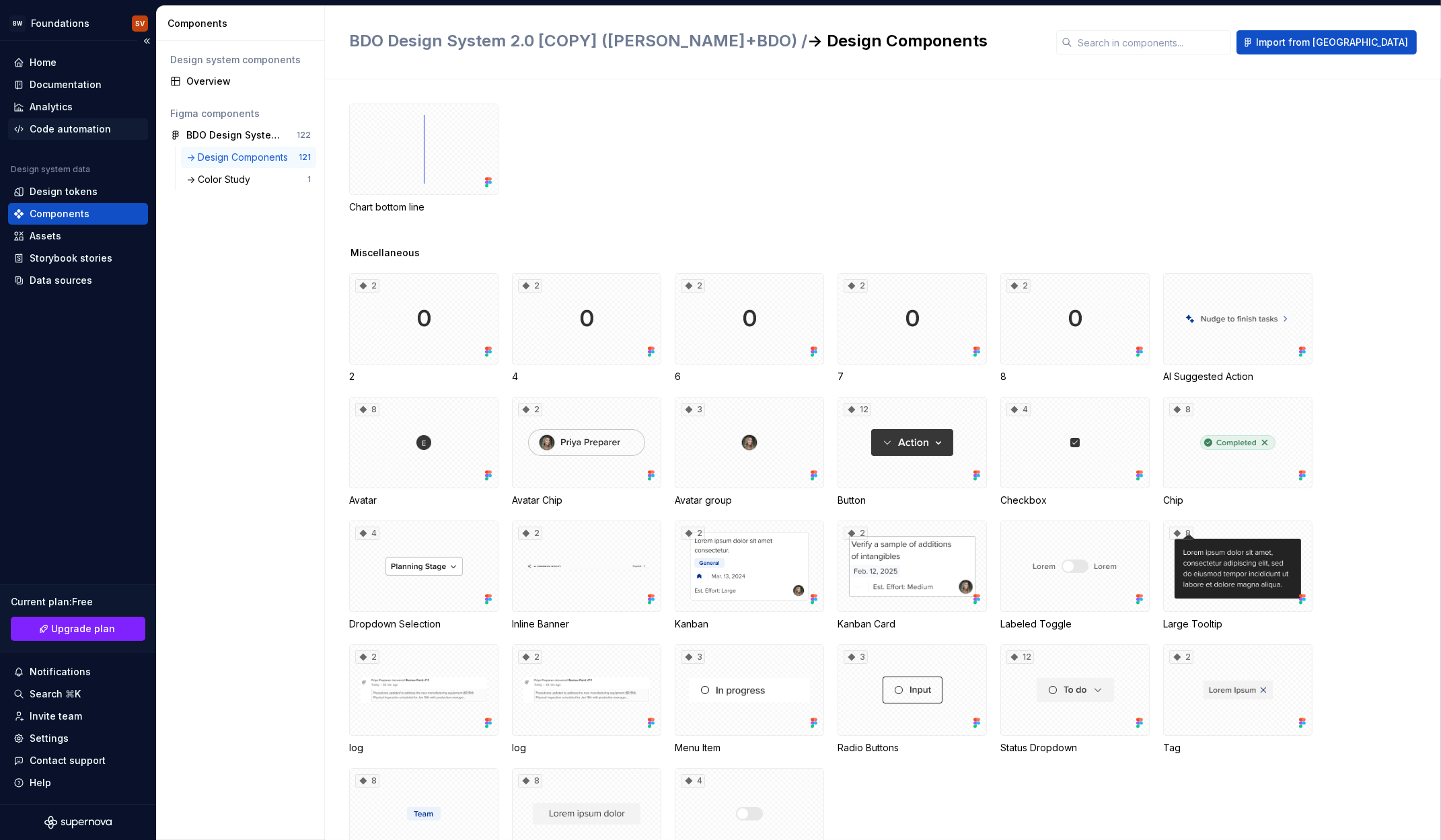
click at [45, 120] on div "Code automation" at bounding box center [78, 129] width 140 height 21
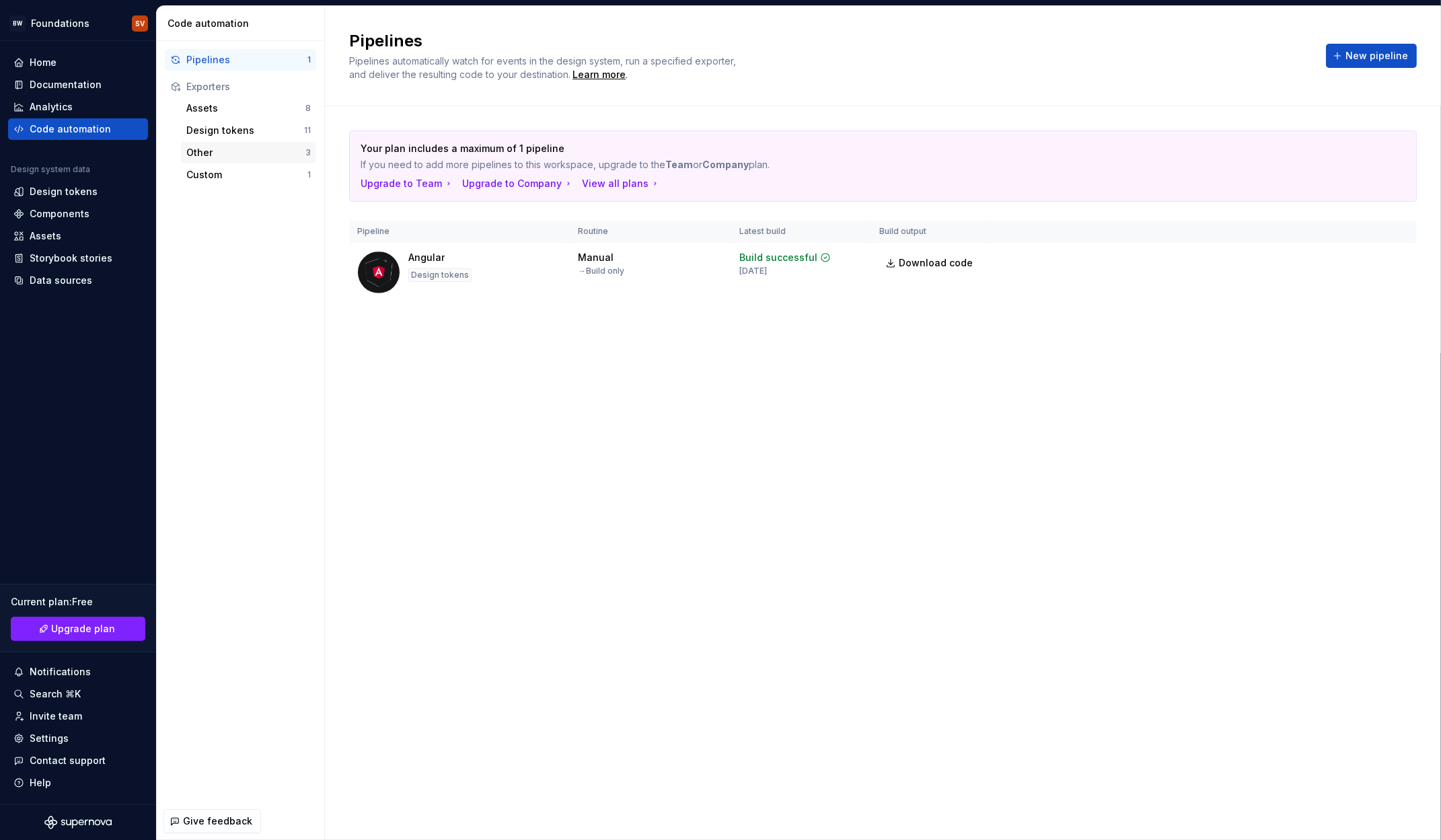
click at [211, 160] on div "Other 3" at bounding box center [248, 152] width 136 height 21
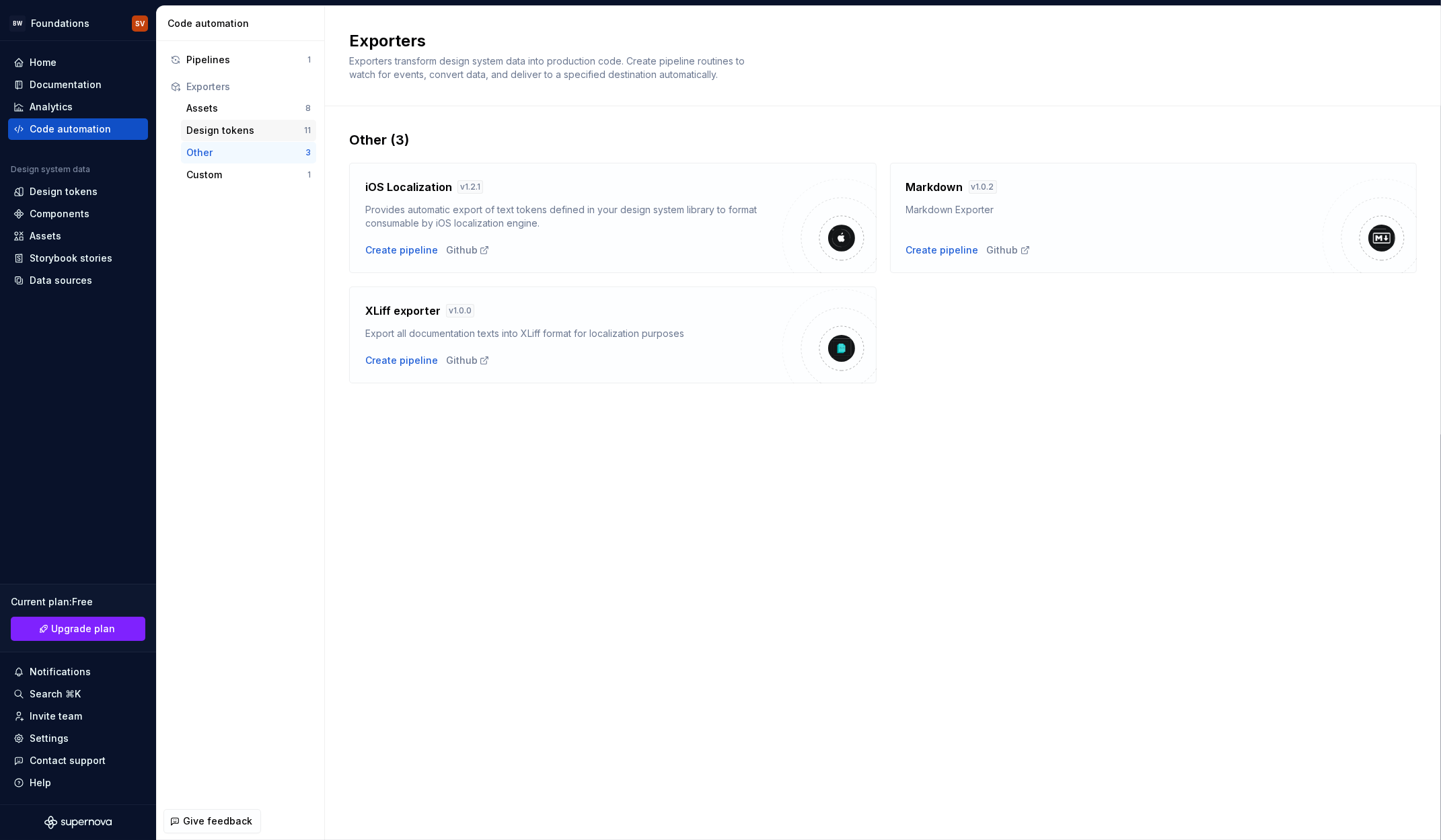
click at [231, 124] on div "Design tokens" at bounding box center [245, 131] width 118 height 14
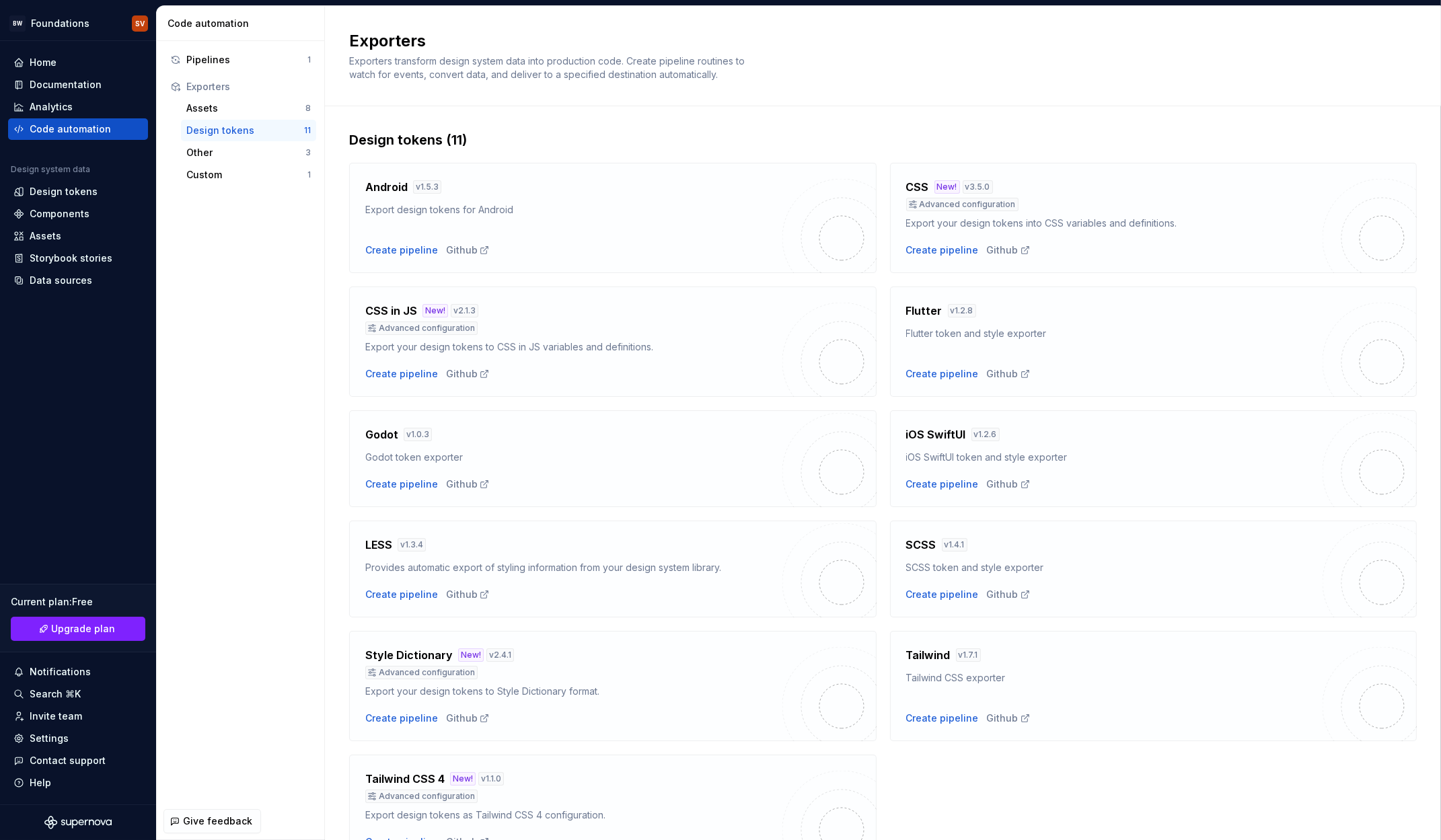
click at [229, 124] on div "Design tokens" at bounding box center [245, 131] width 118 height 14
click at [248, 110] on div "Assets" at bounding box center [246, 109] width 119 height 14
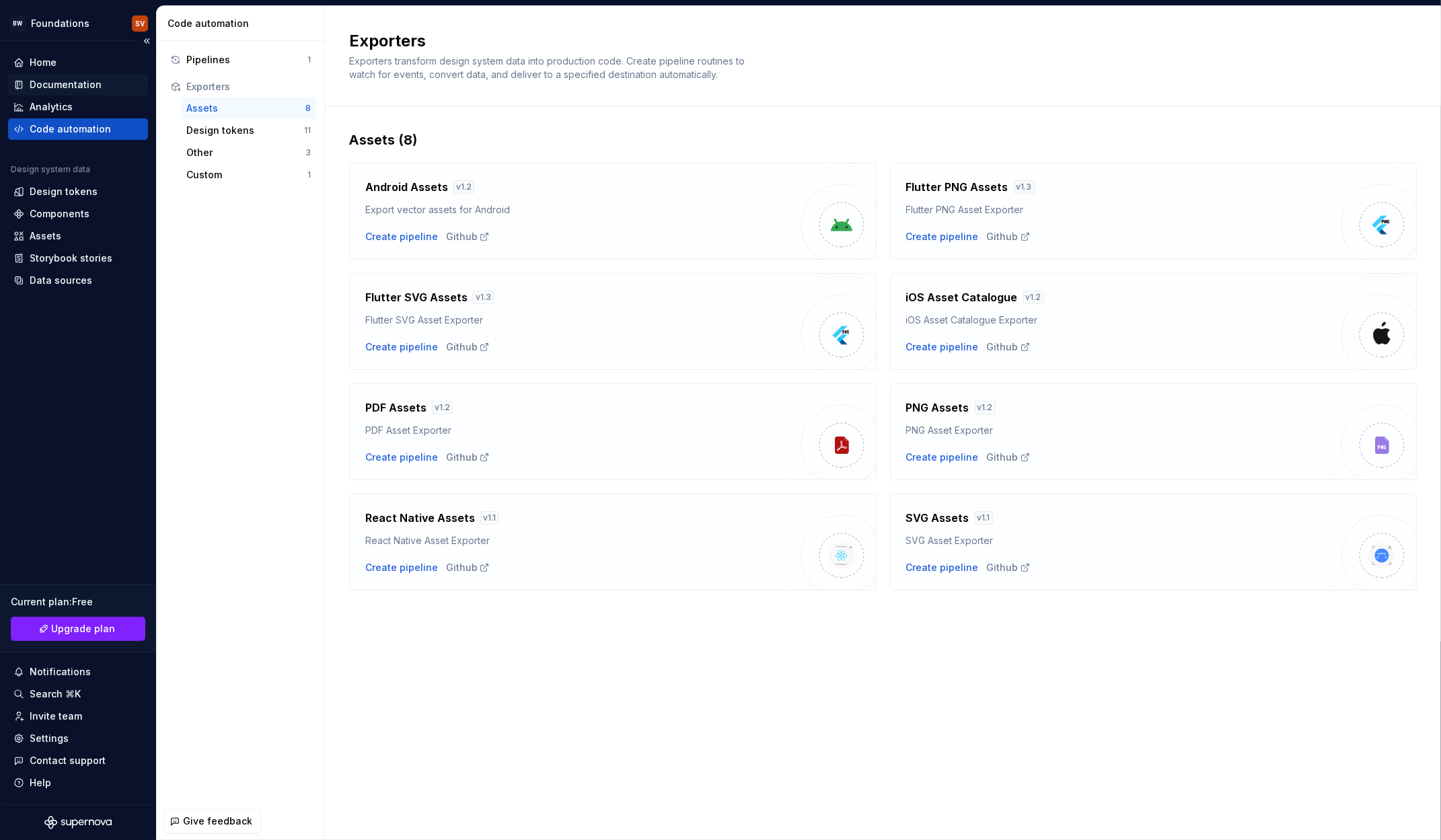
click at [65, 83] on div "Documentation" at bounding box center [65, 85] width 72 height 14
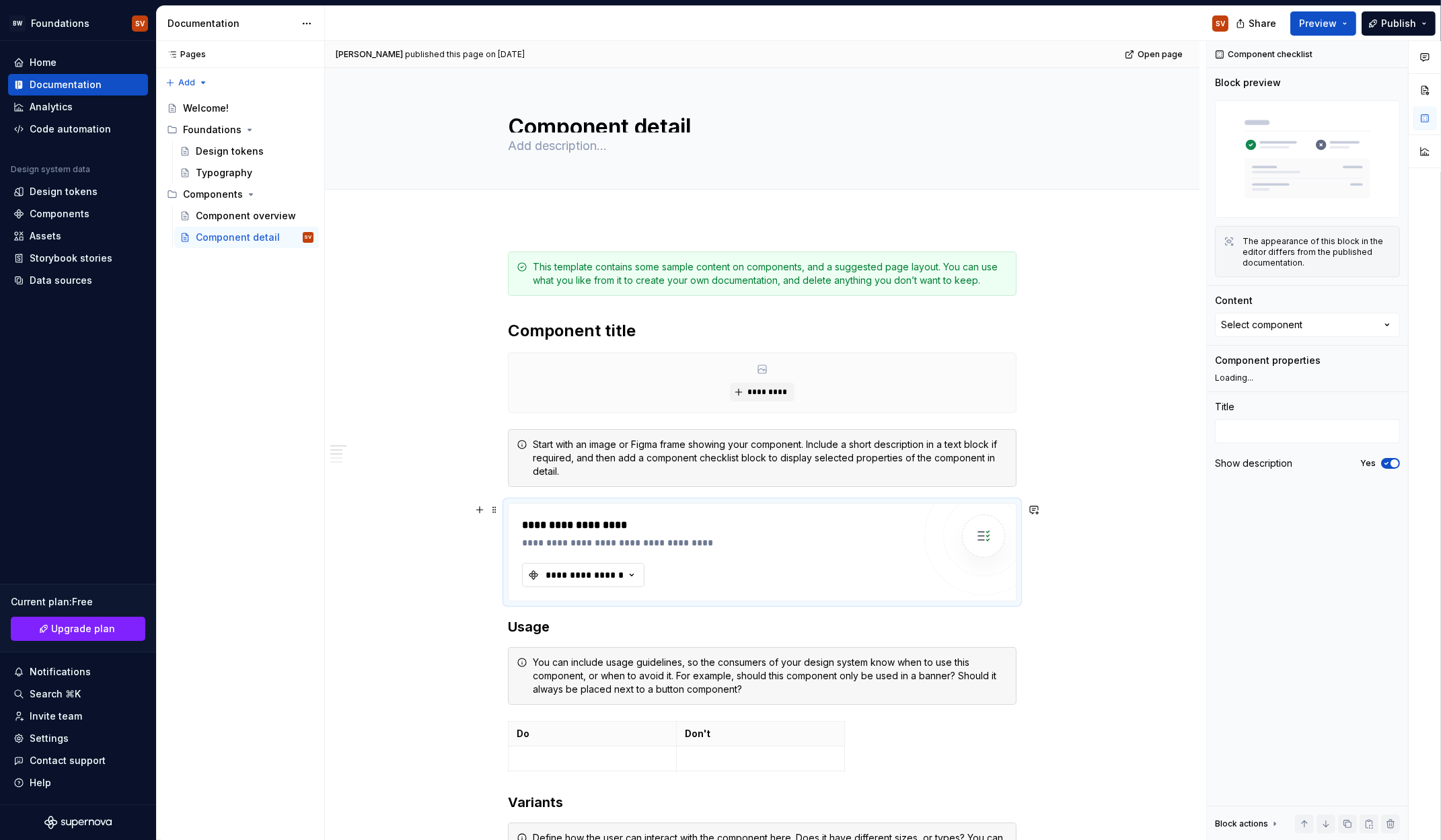
click at [604, 585] on button "**********" at bounding box center [584, 574] width 122 height 24
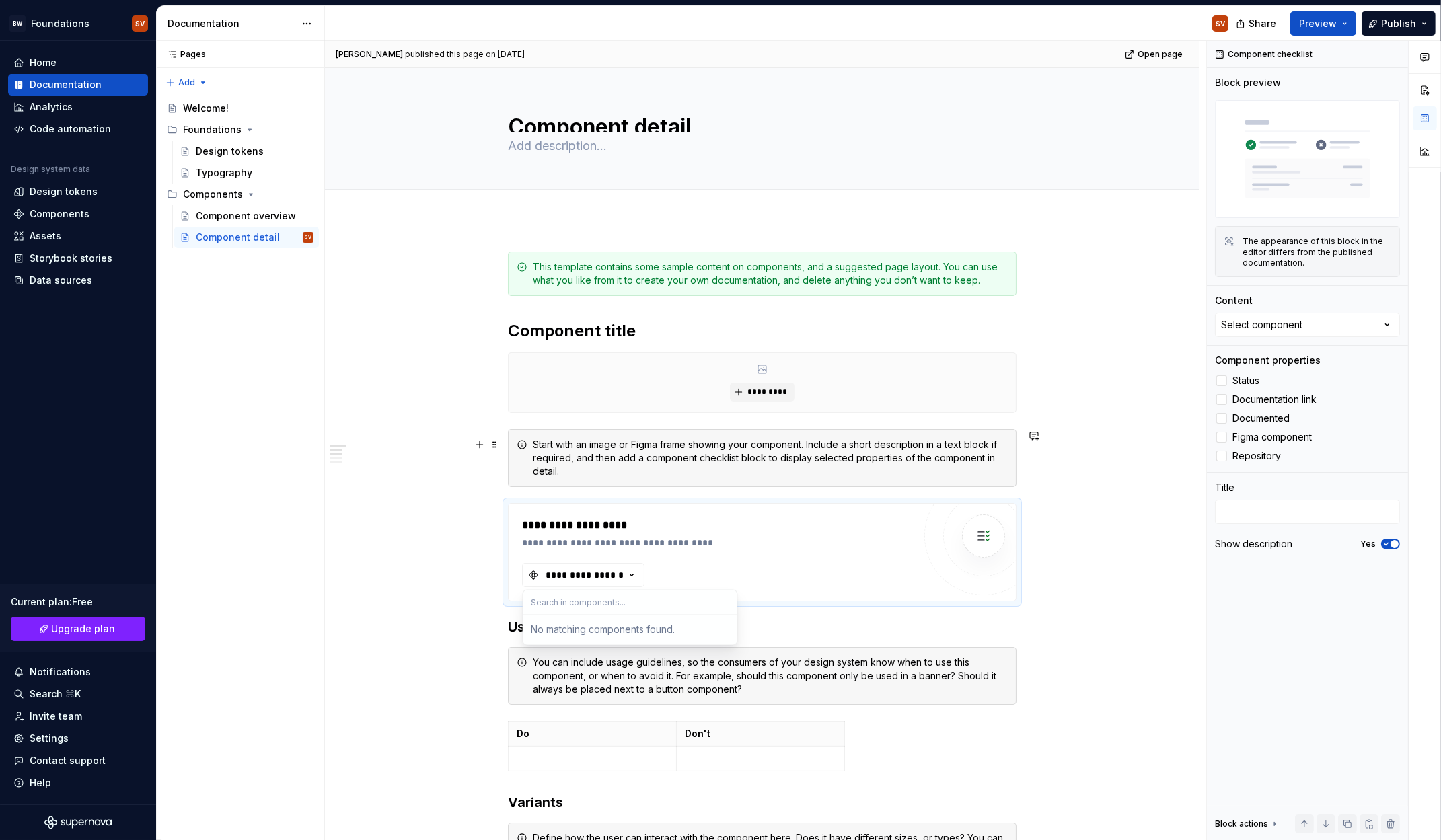
click at [923, 541] on div "**********" at bounding box center [762, 552] width 507 height 97
click at [233, 217] on div "Component overview" at bounding box center [235, 216] width 77 height 14
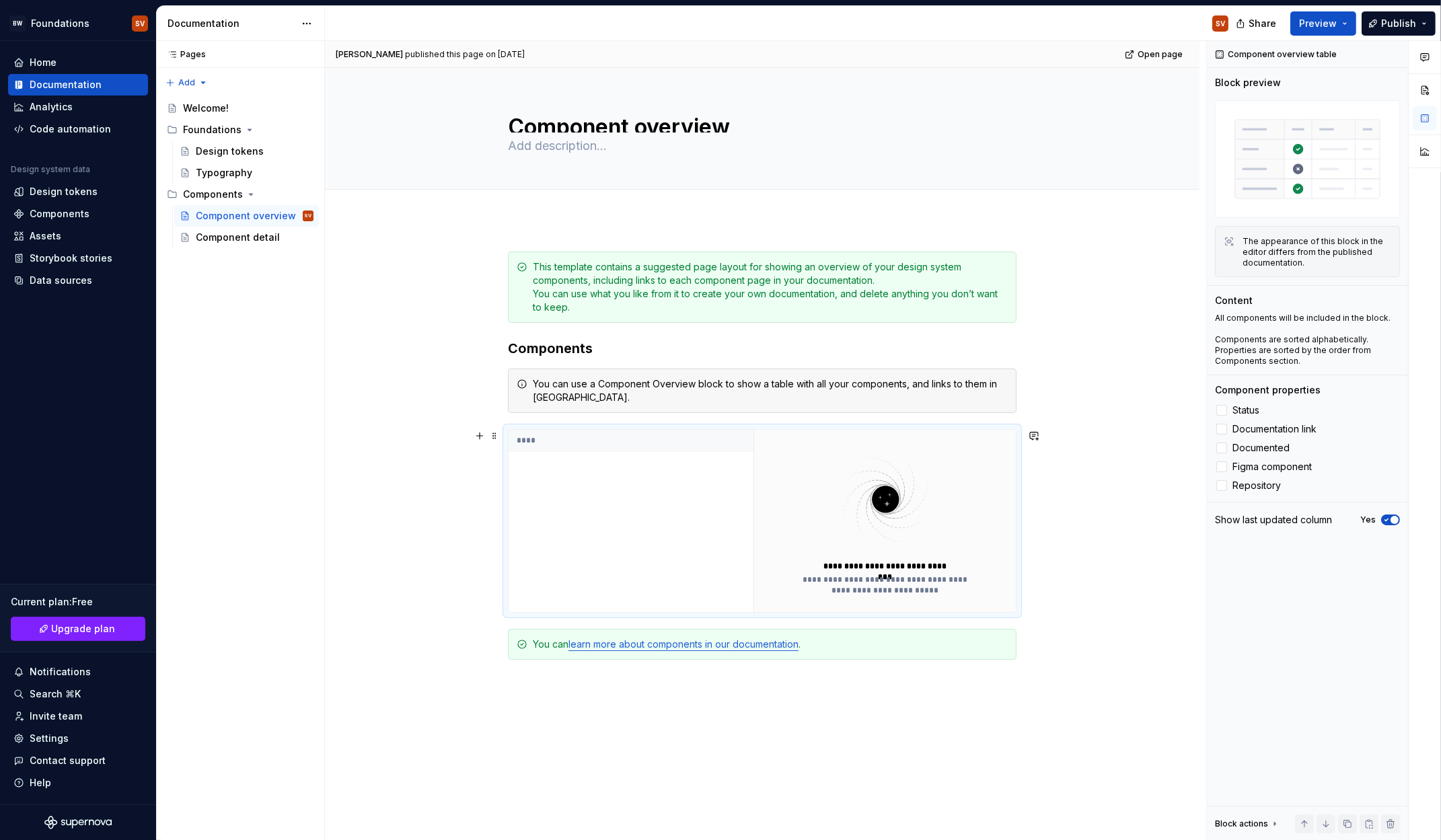
click at [712, 499] on div "****" at bounding box center [631, 521] width 245 height 182
click at [862, 584] on div "**********" at bounding box center [886, 585] width 183 height 21
click at [857, 585] on div "**********" at bounding box center [886, 585] width 183 height 21
click at [226, 166] on div "Typography" at bounding box center [224, 173] width 56 height 14
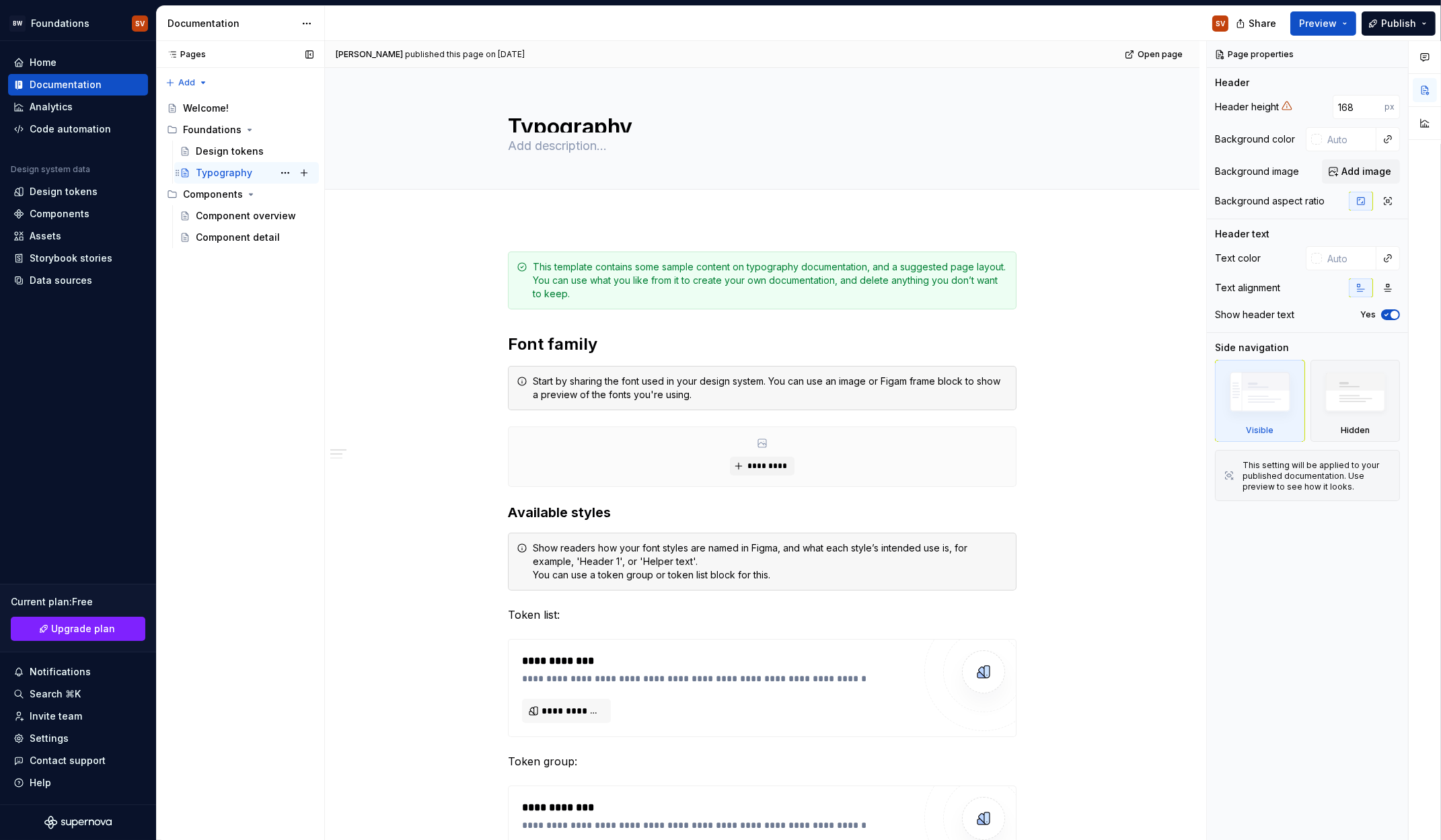
click at [228, 162] on div "Typography SV" at bounding box center [246, 173] width 145 height 21
click at [232, 150] on div "Design tokens" at bounding box center [230, 151] width 68 height 14
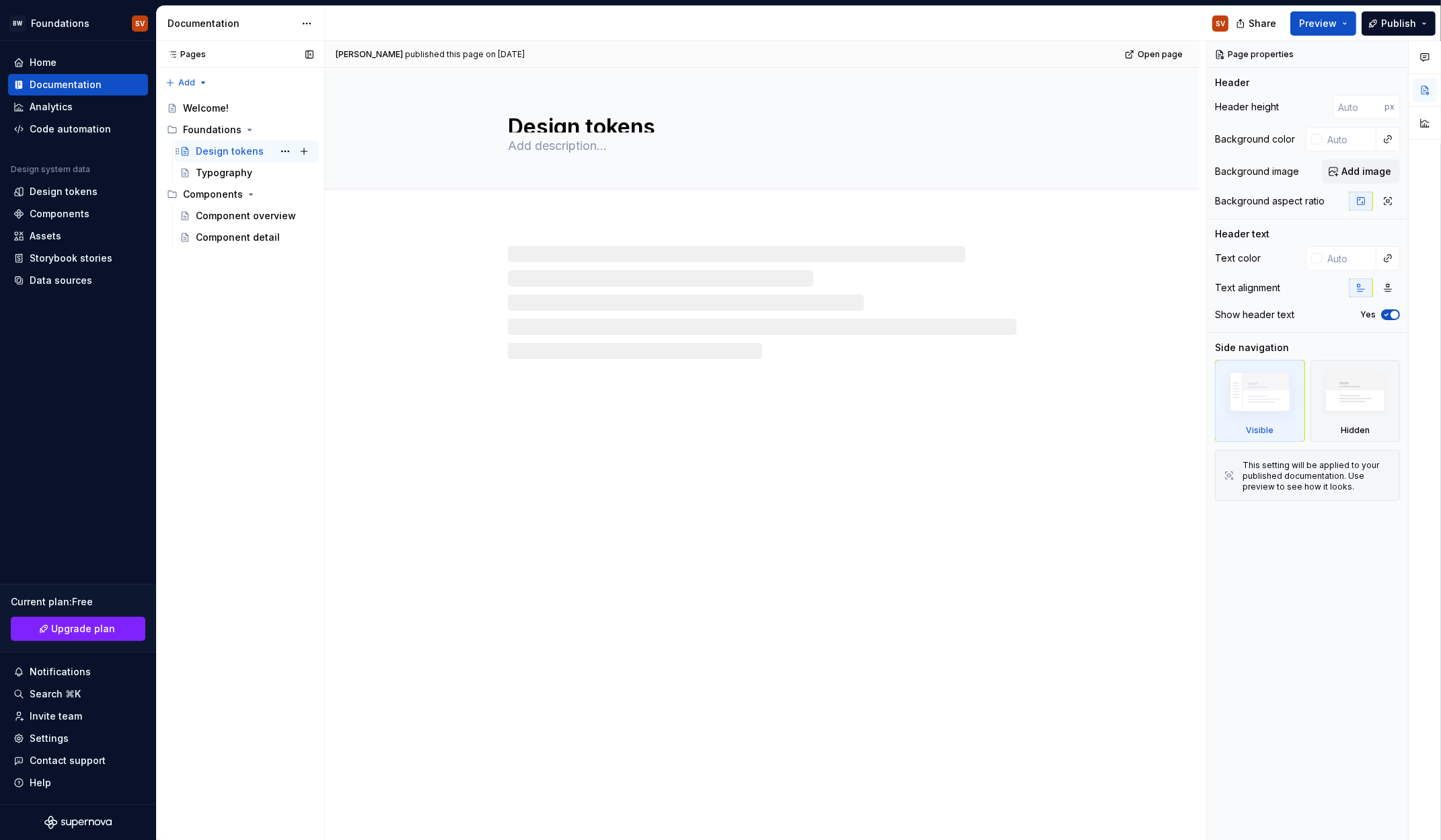
click at [233, 150] on div "Design tokens" at bounding box center [230, 151] width 68 height 14
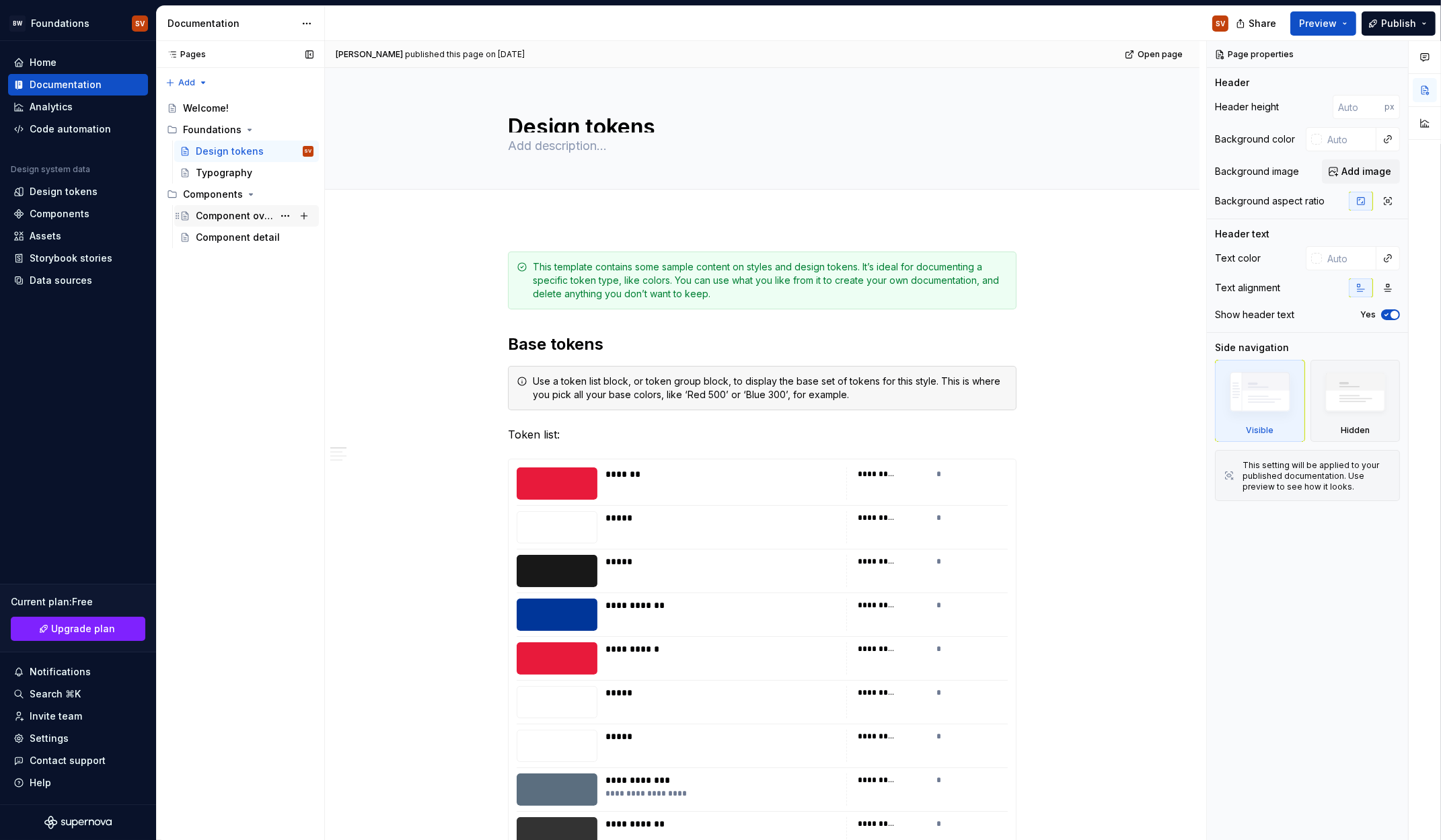
click at [237, 207] on div "Component overview" at bounding box center [255, 215] width 118 height 19
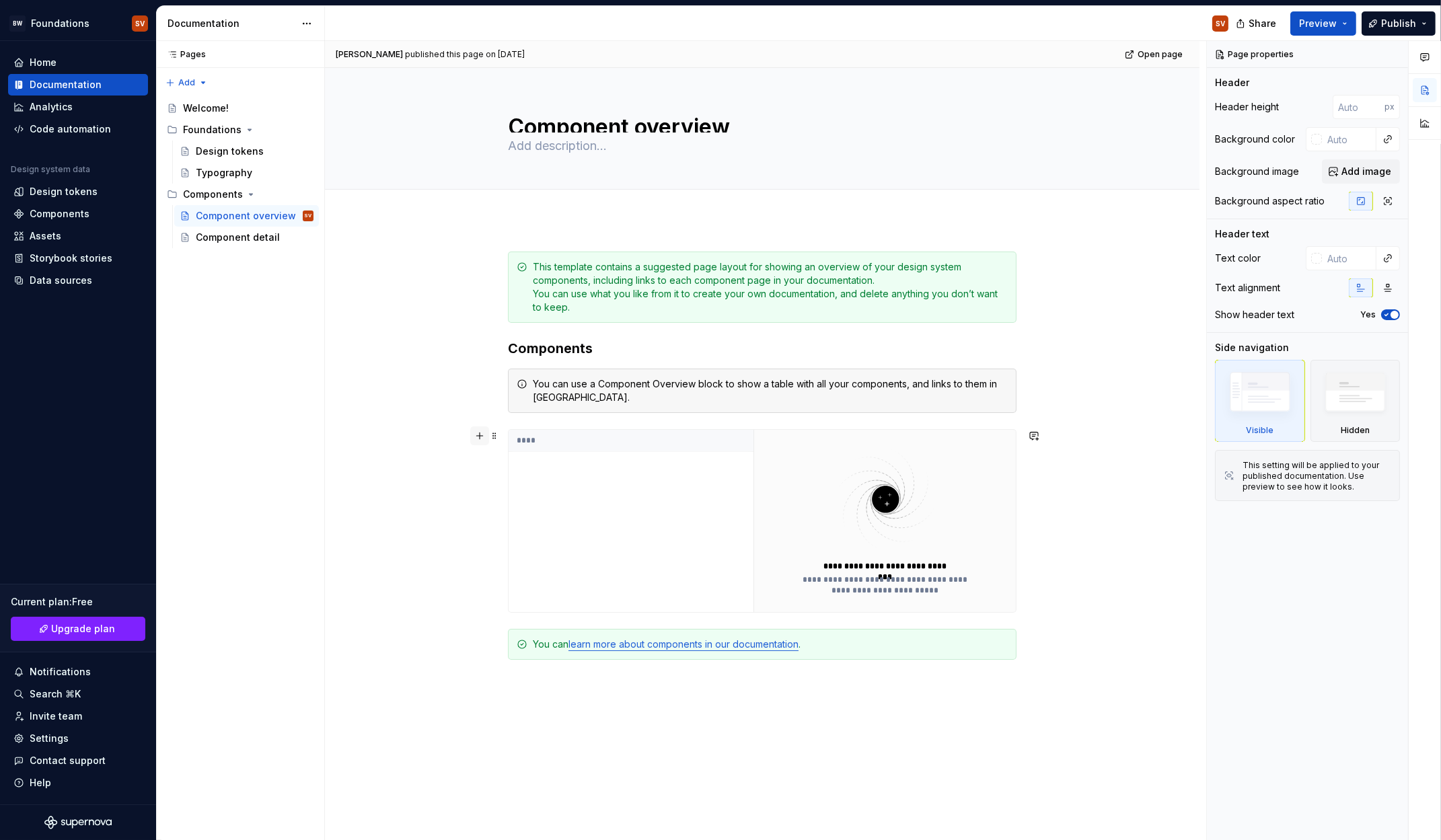
click at [470, 438] on button "button" at bounding box center [479, 435] width 19 height 19
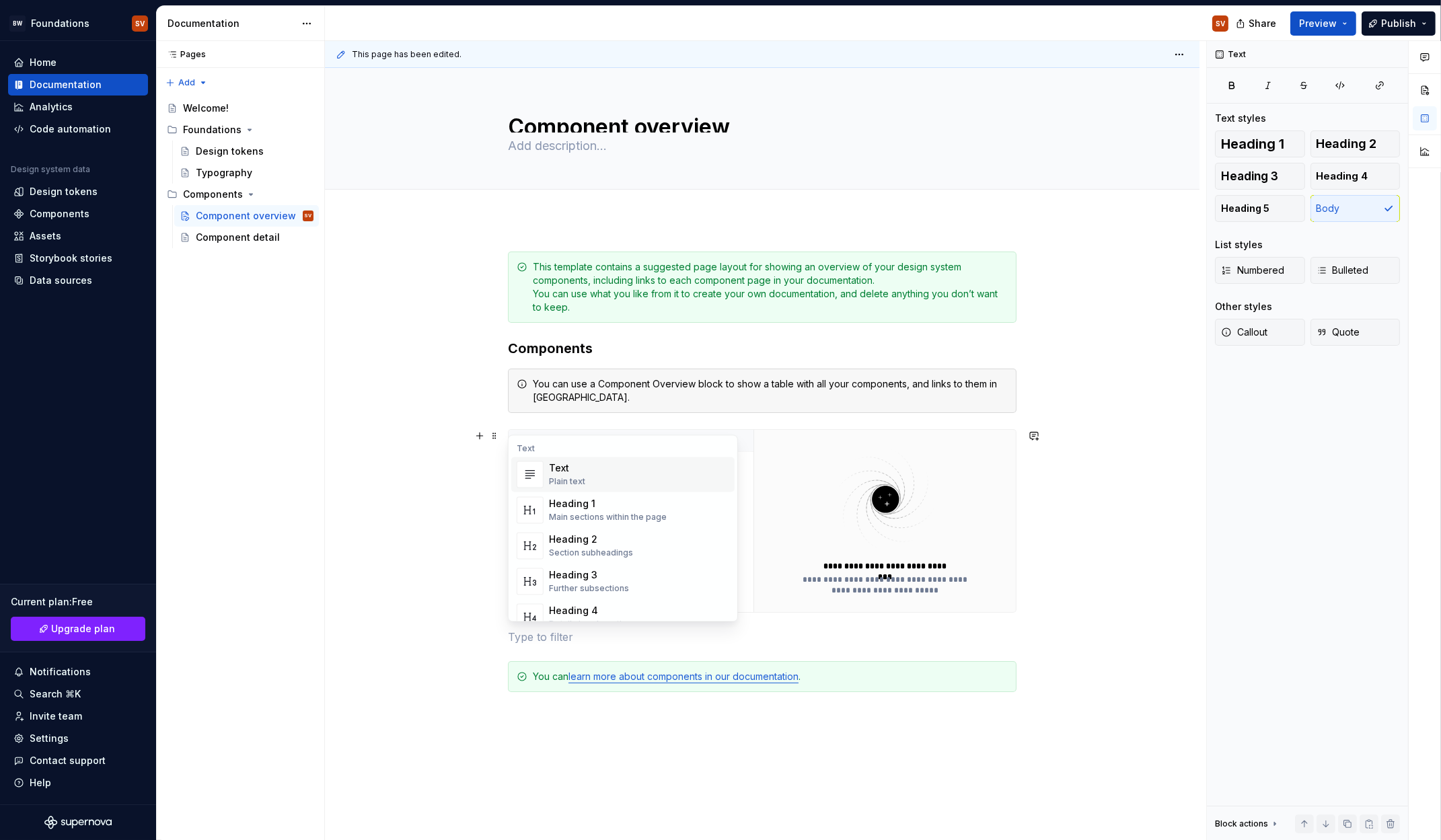
click at [435, 529] on div "**********" at bounding box center [762, 618] width 875 height 798
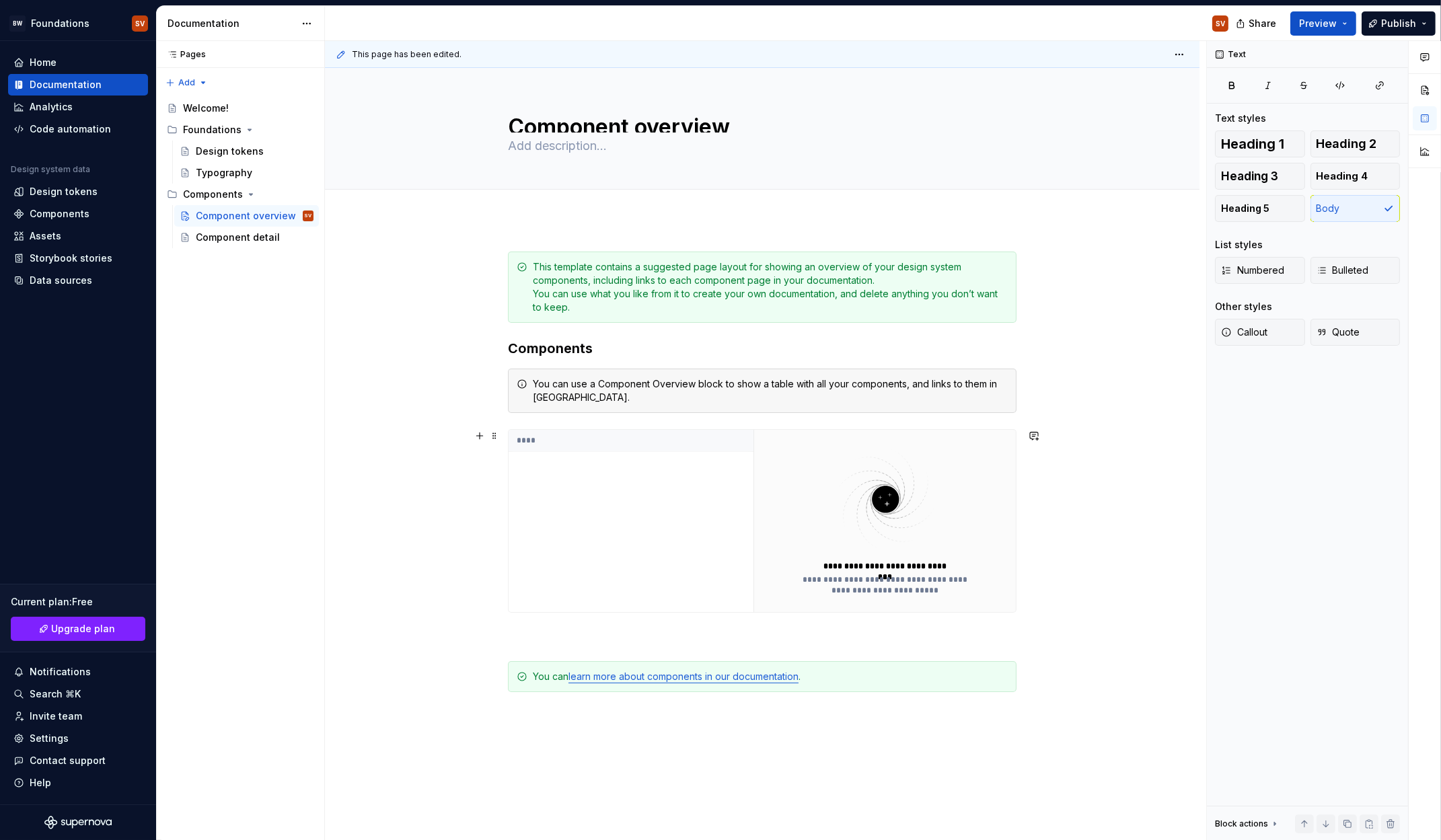
click at [681, 441] on th "****" at bounding box center [631, 441] width 245 height 22
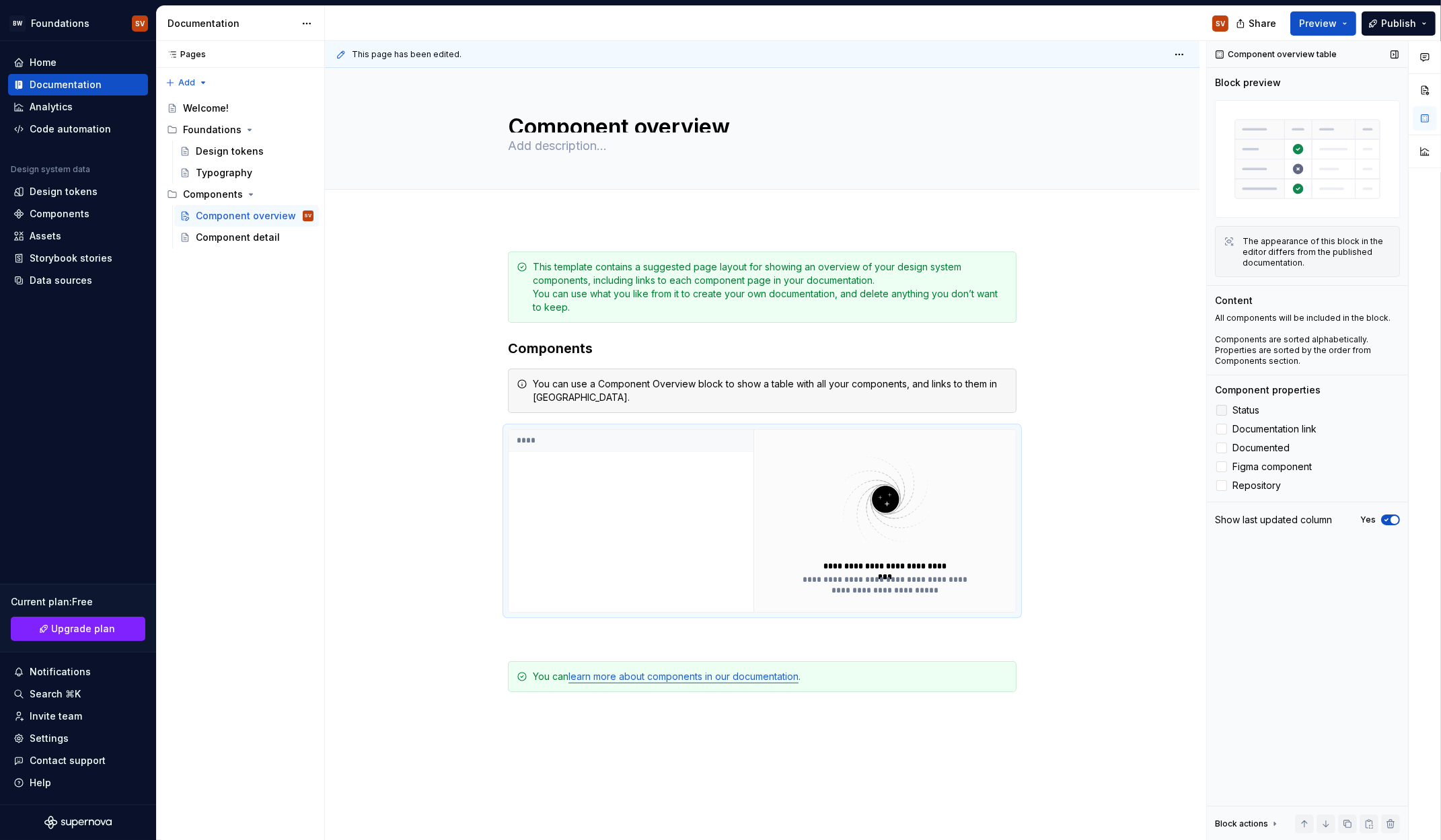
click at [1256, 407] on span "Status" at bounding box center [1246, 411] width 27 height 11
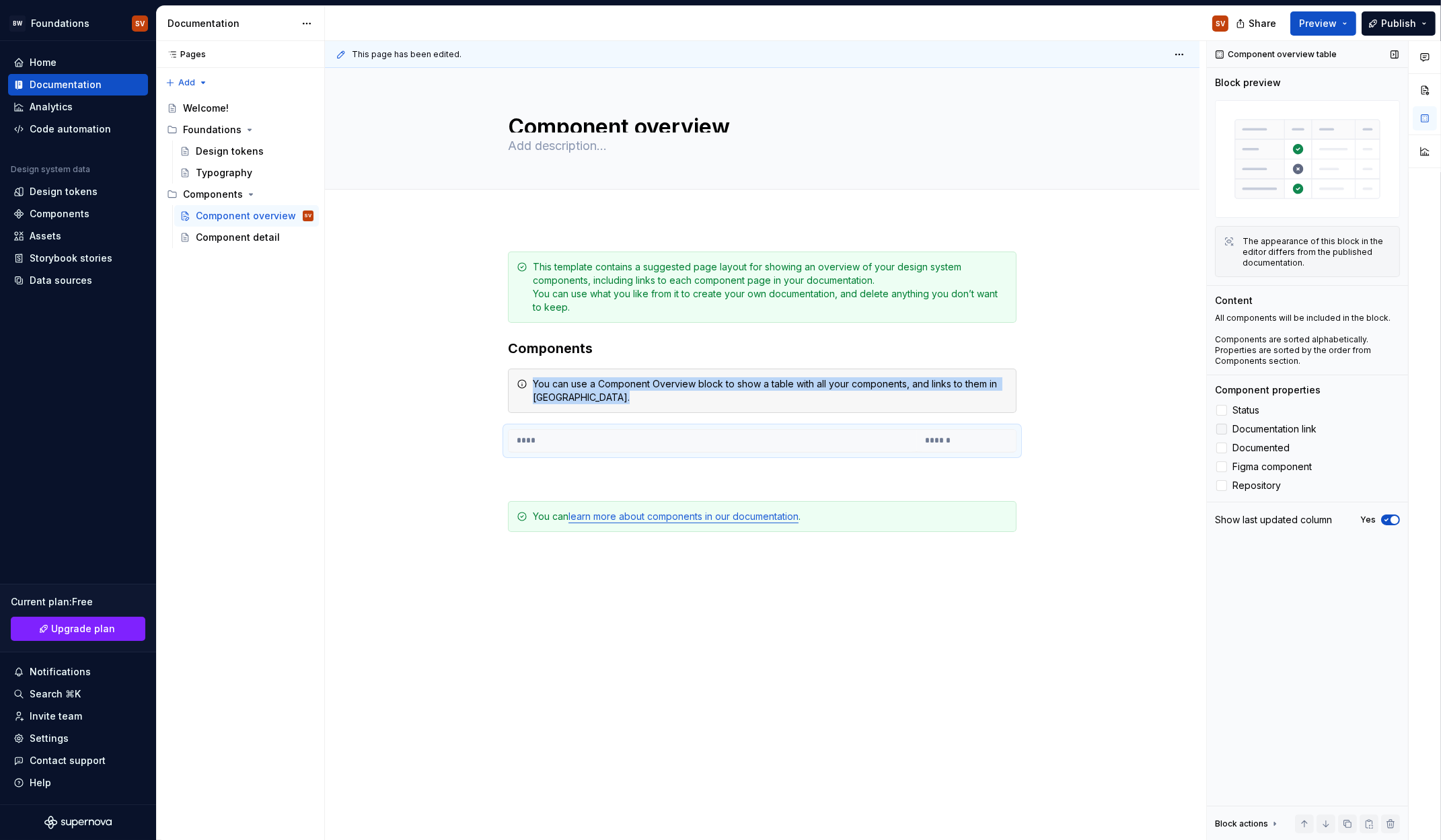
click at [1255, 430] on span "Documentation link" at bounding box center [1274, 429] width 84 height 11
click at [1252, 453] on span "Documented" at bounding box center [1261, 448] width 57 height 11
click at [1250, 464] on span "Figma component" at bounding box center [1272, 467] width 79 height 11
click at [1248, 486] on span "Repository" at bounding box center [1257, 486] width 48 height 11
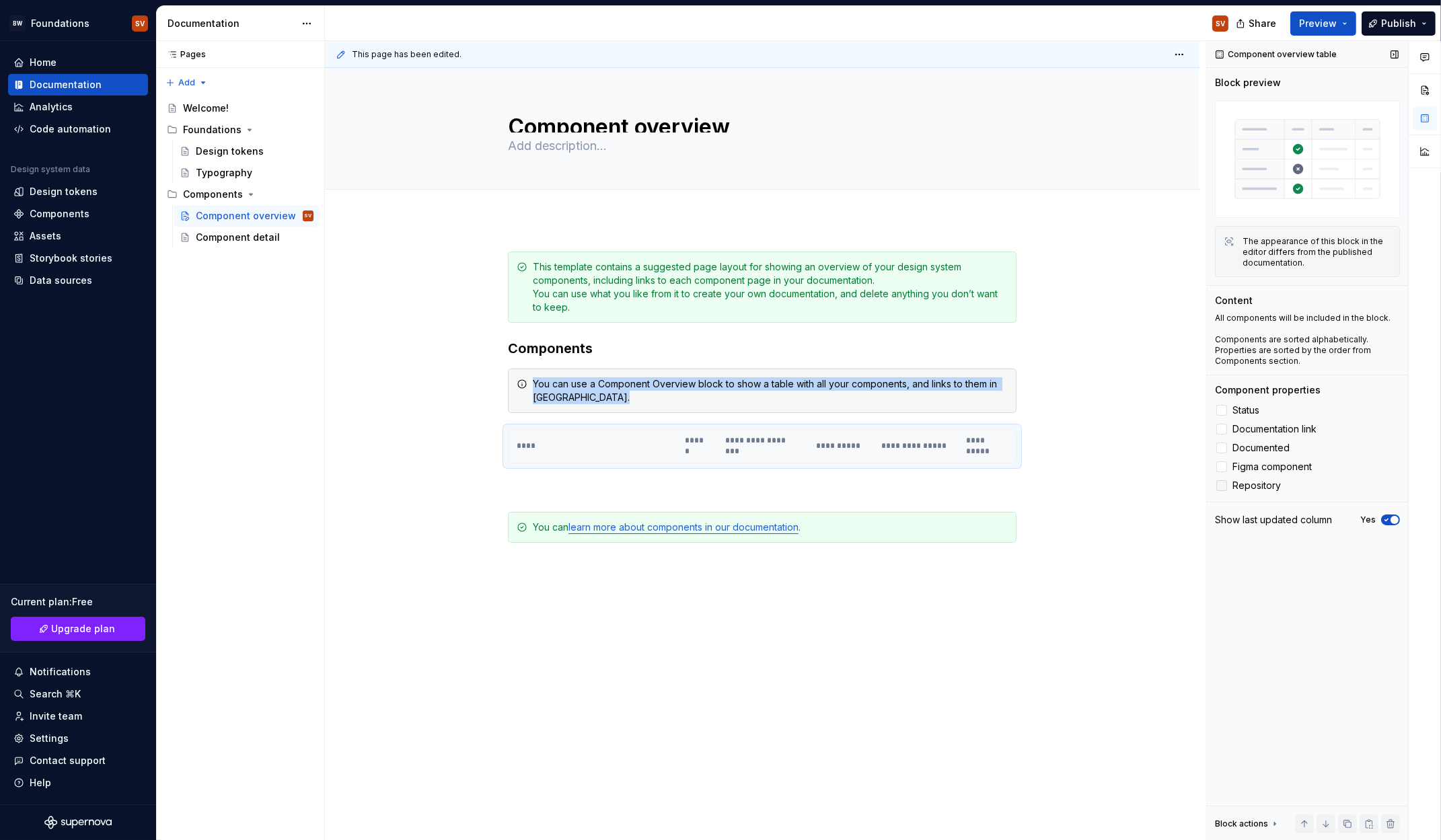
click at [1239, 483] on span "Repository" at bounding box center [1257, 486] width 48 height 11
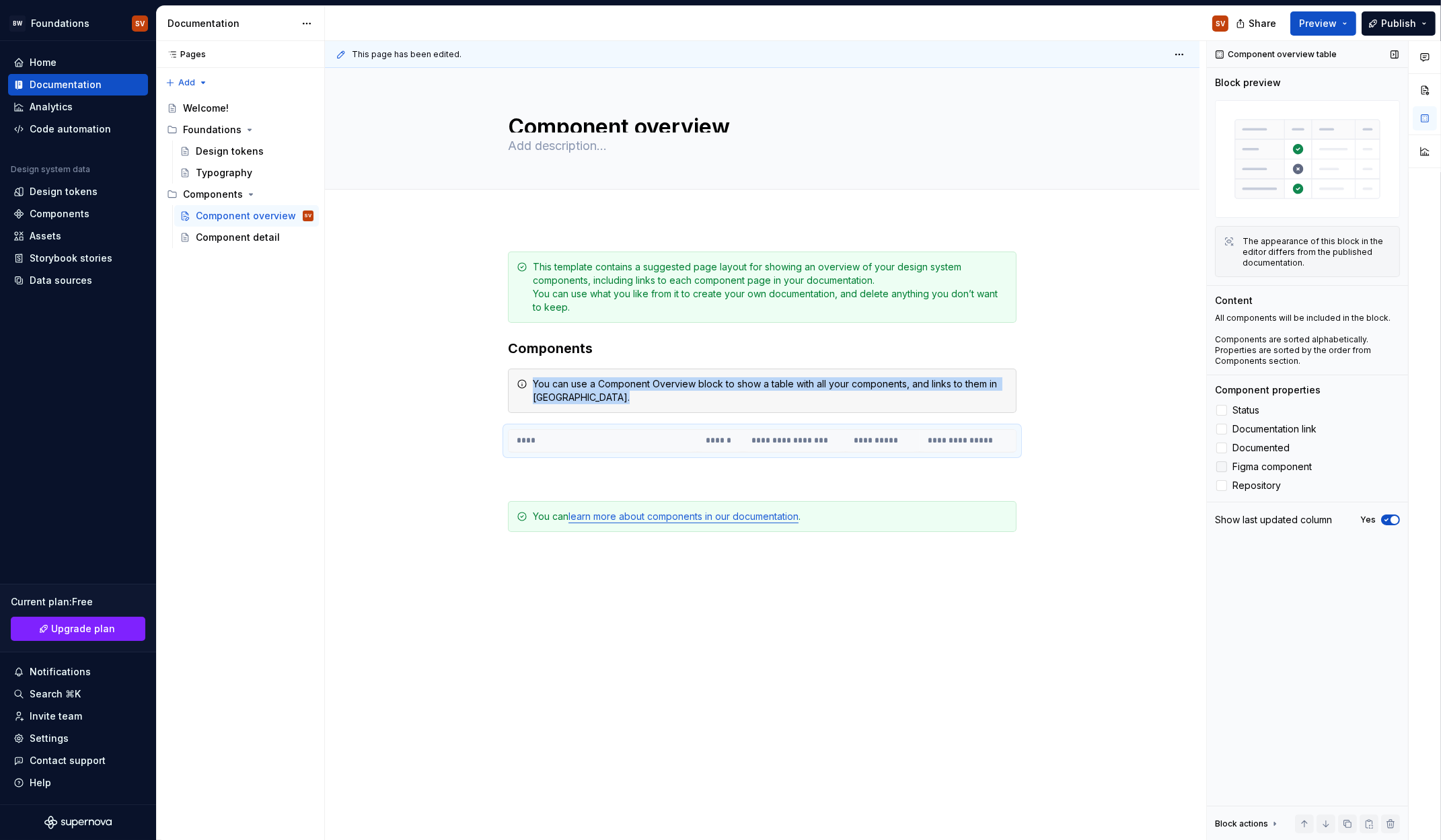
click at [1244, 465] on span "Figma component" at bounding box center [1272, 467] width 79 height 11
click at [1247, 444] on span "Documented" at bounding box center [1261, 448] width 57 height 11
click at [1248, 429] on span "Documentation link" at bounding box center [1274, 429] width 84 height 11
click at [1244, 401] on div "Component properties Status Documentation link Documented Figma component Repos…" at bounding box center [1307, 438] width 185 height 110
click at [1255, 244] on div "The appearance of this block in the editor differs from the published documenta…" at bounding box center [1317, 252] width 149 height 32
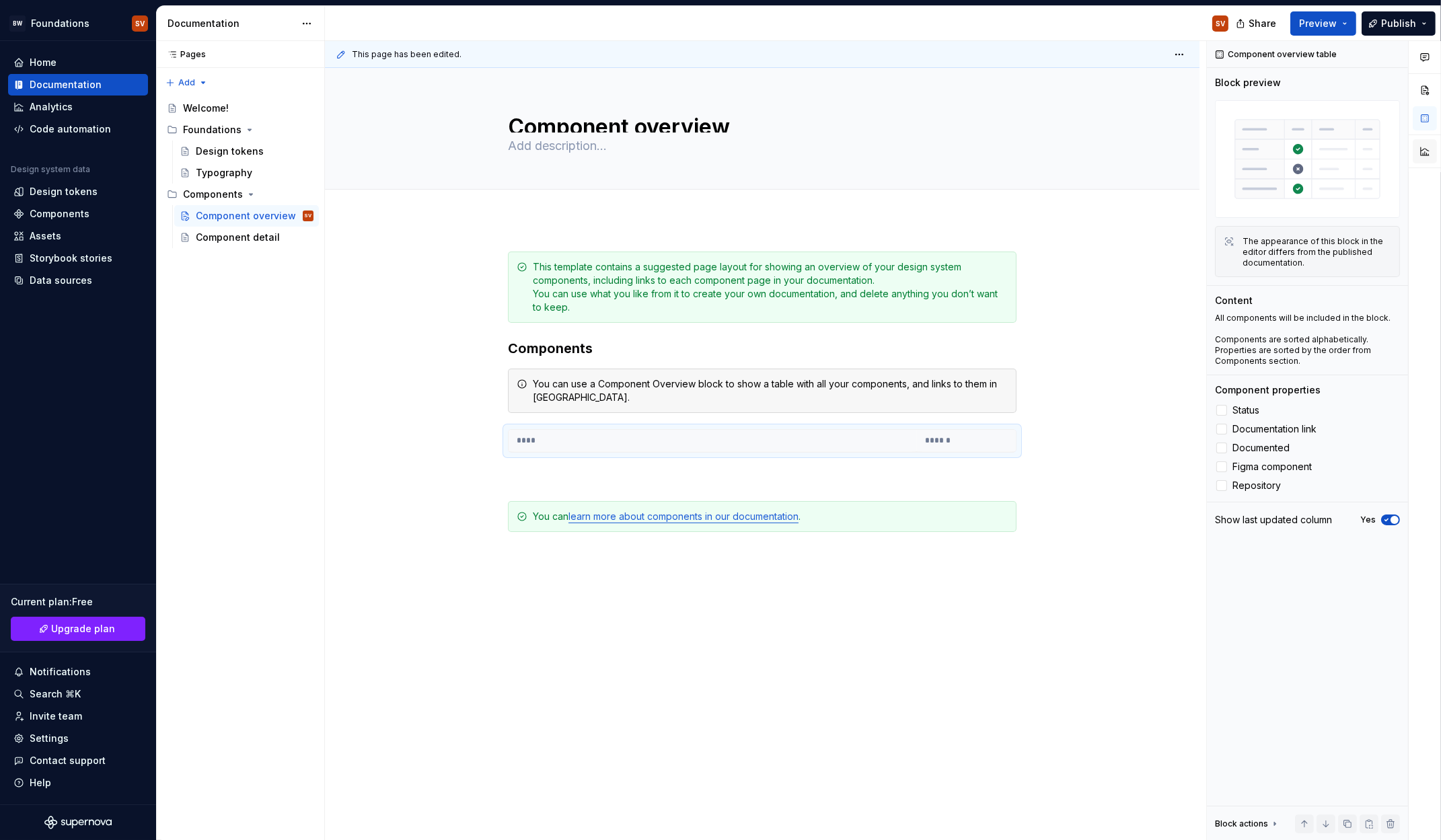
click at [1433, 147] on button "button" at bounding box center [1424, 151] width 24 height 24
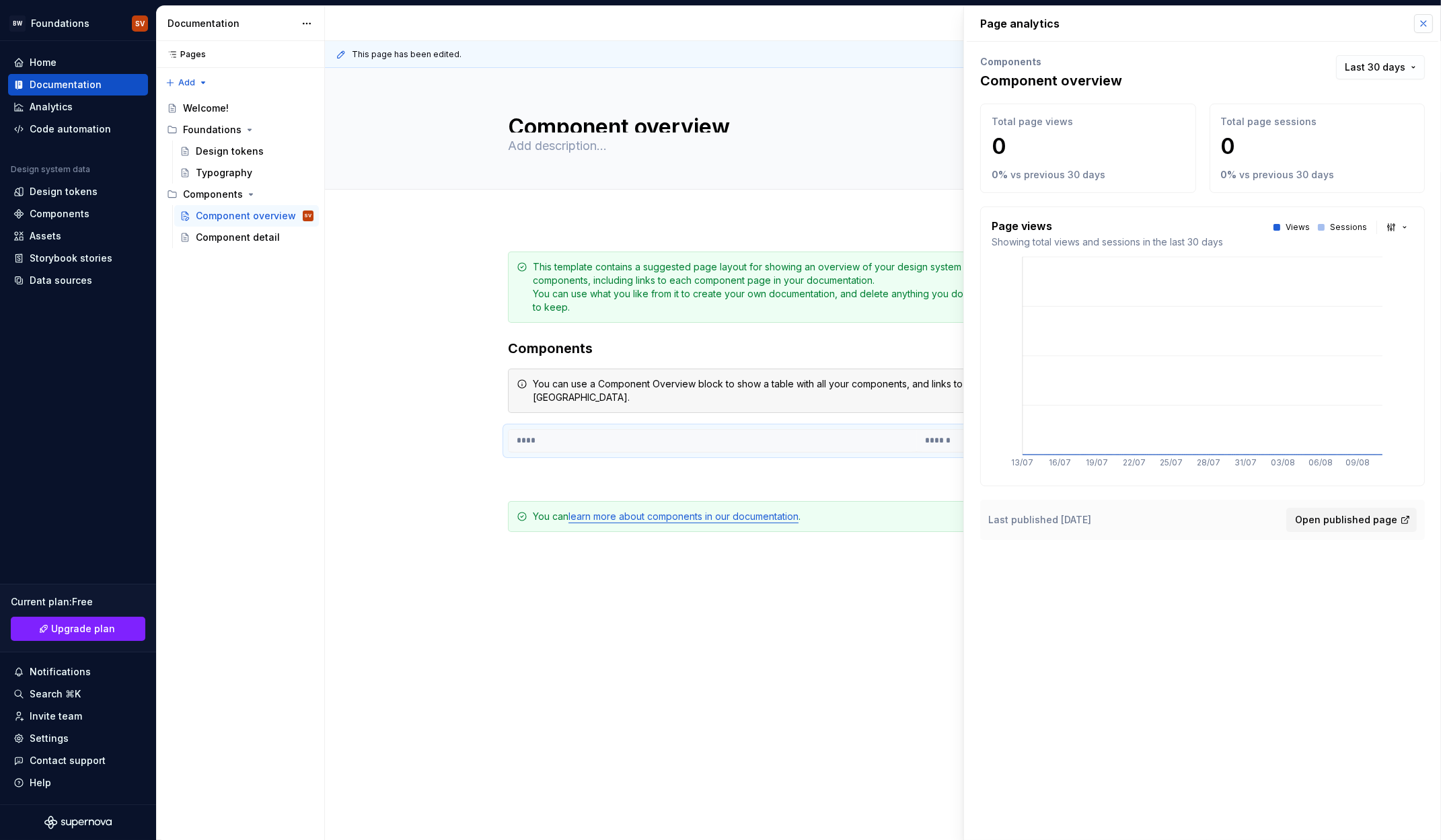
click at [1419, 25] on button "button" at bounding box center [1423, 23] width 19 height 19
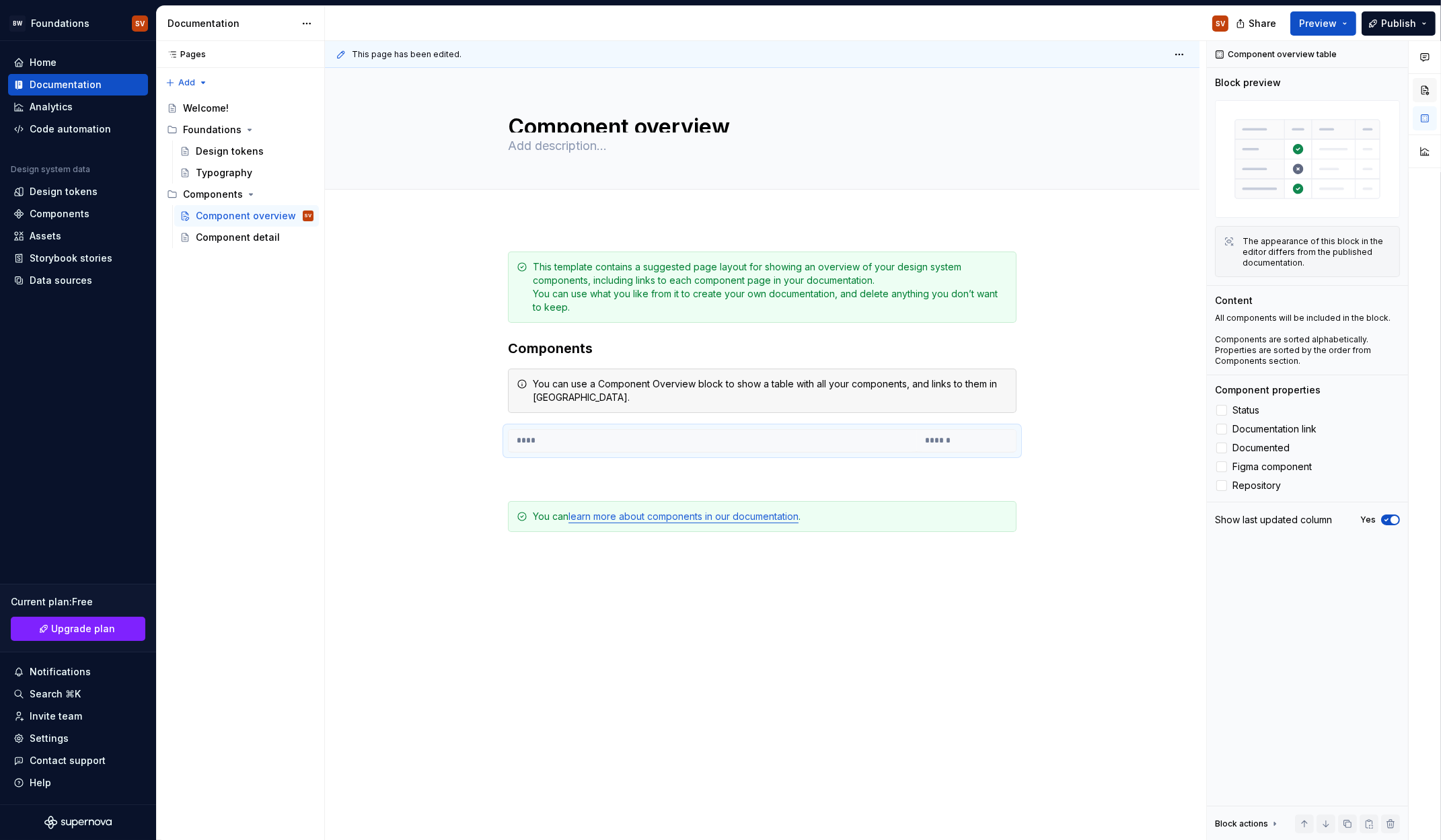
click at [1424, 91] on button "button" at bounding box center [1424, 89] width 24 height 24
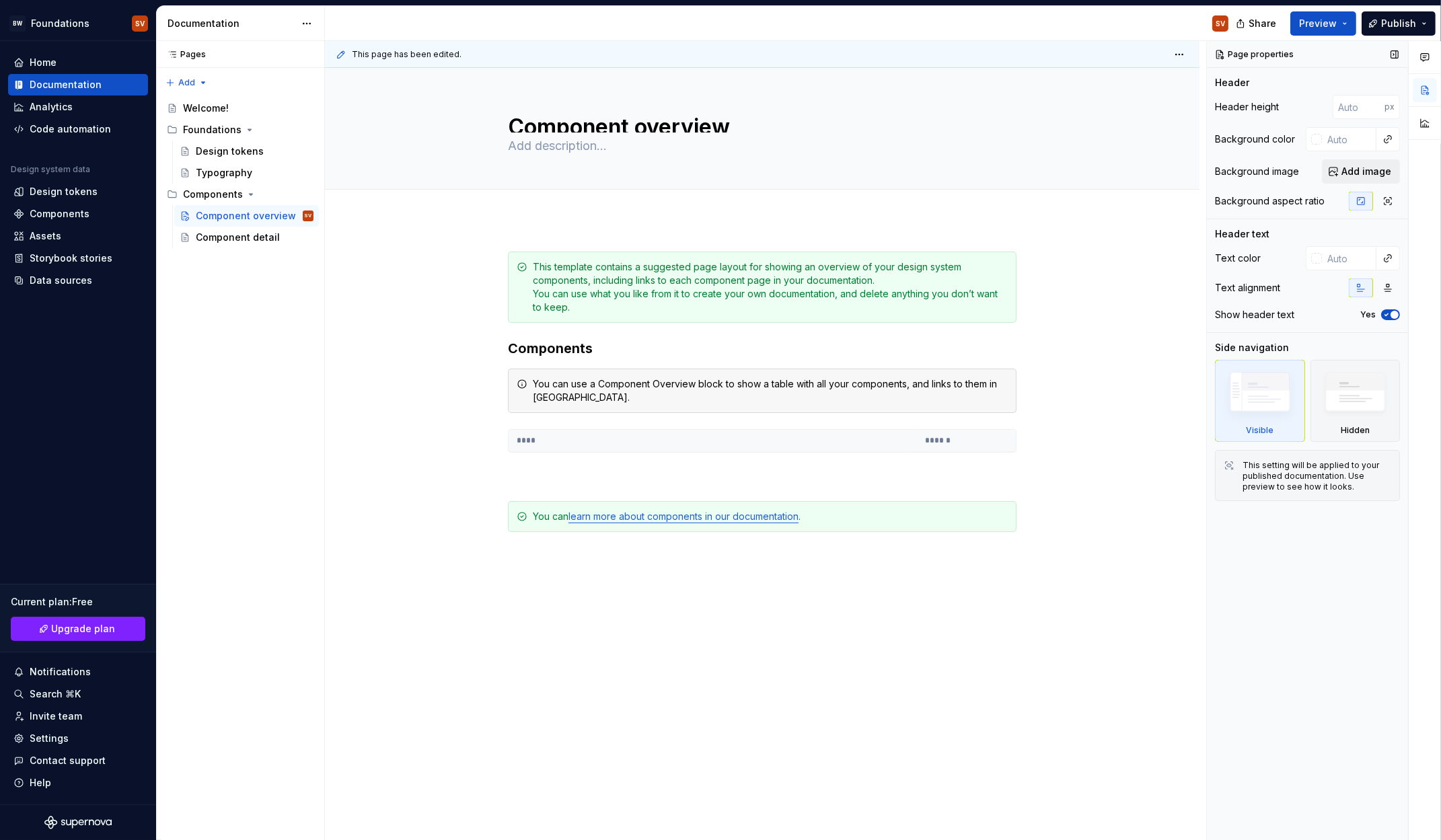
click at [1336, 166] on button "Add image" at bounding box center [1360, 171] width 78 height 24
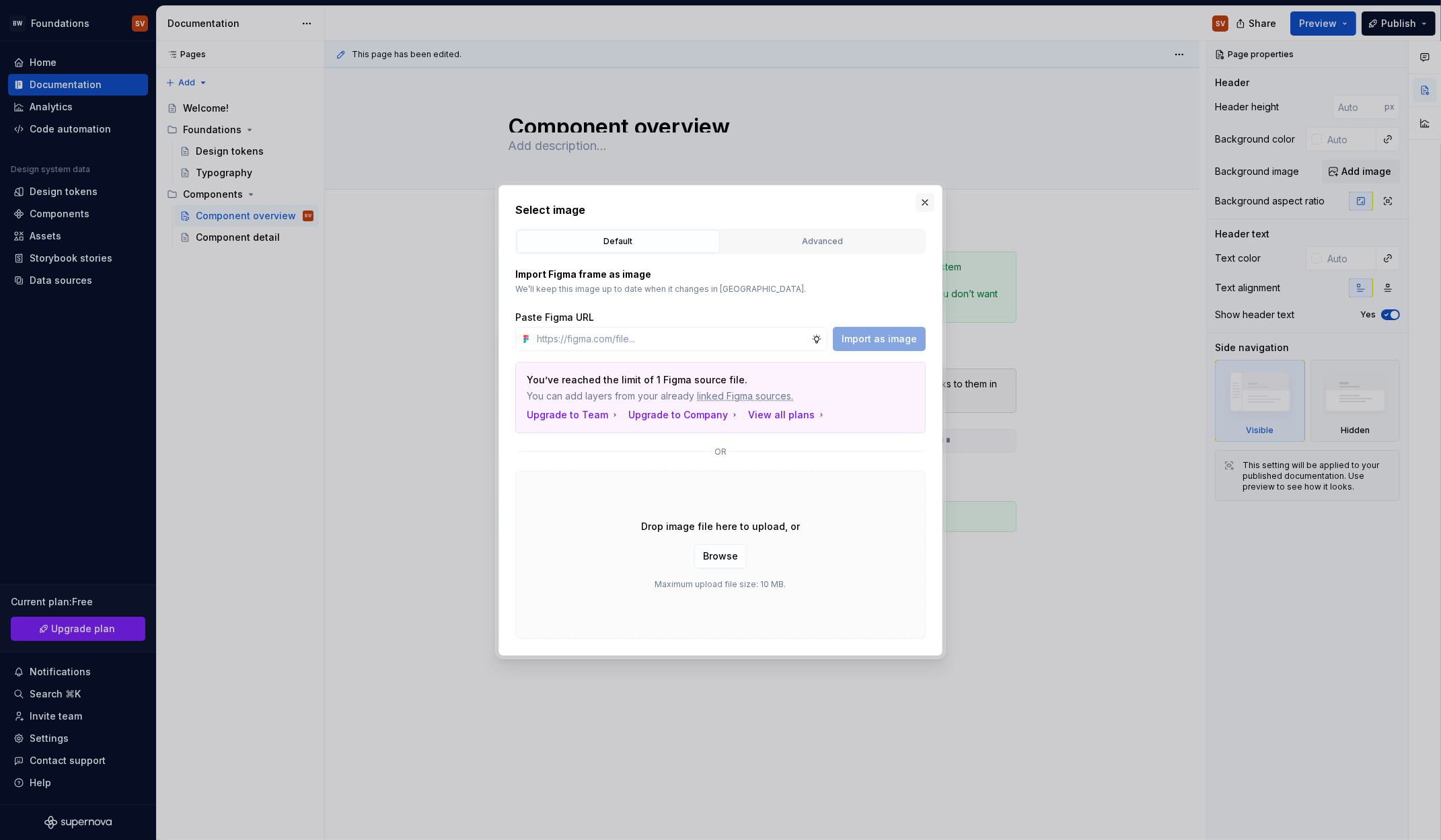
click at [925, 202] on button "button" at bounding box center [925, 202] width 19 height 19
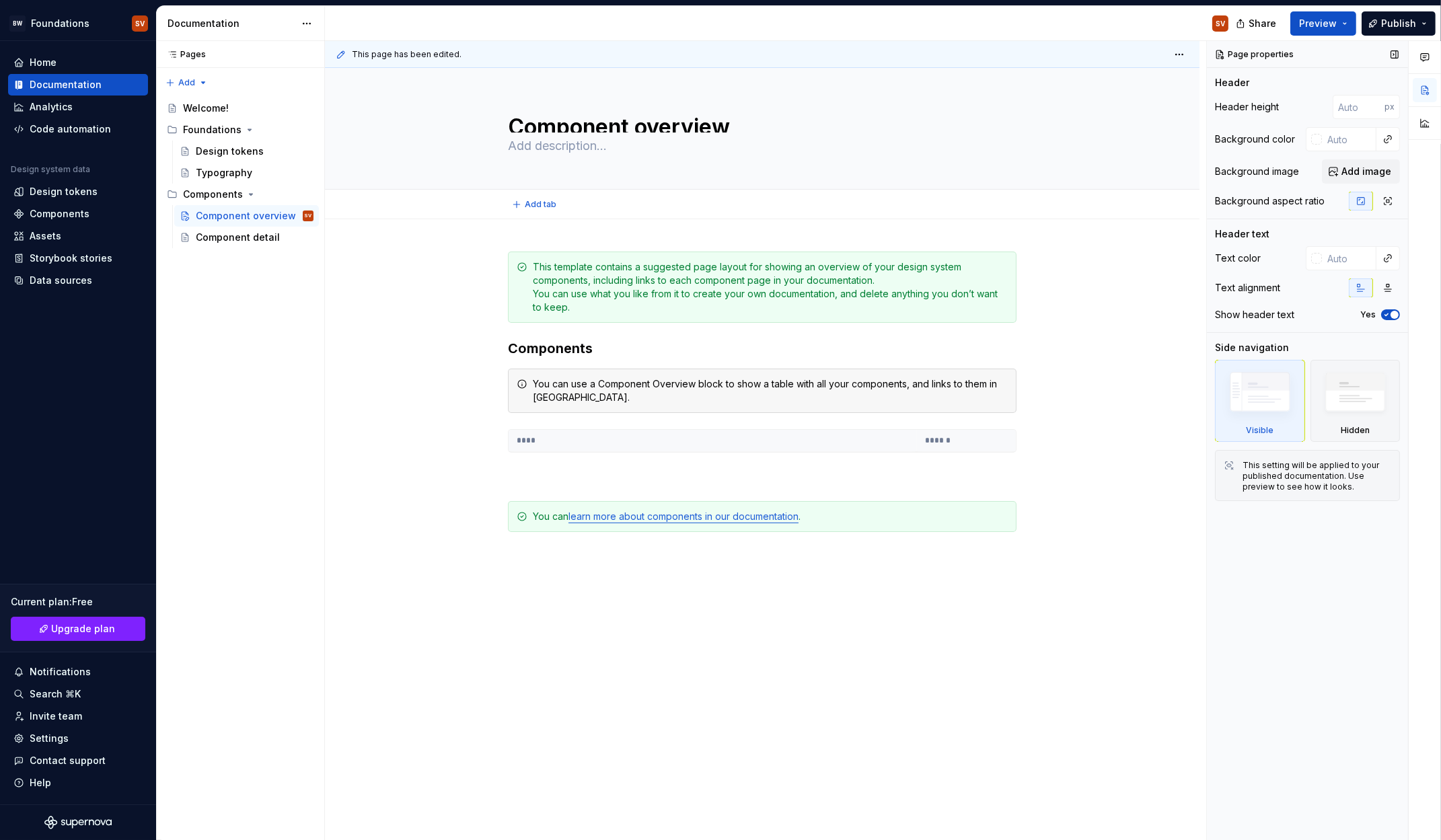
type textarea "*"
click at [630, 392] on div "You can use a Component Overview block to show a table with all your components…" at bounding box center [770, 391] width 475 height 27
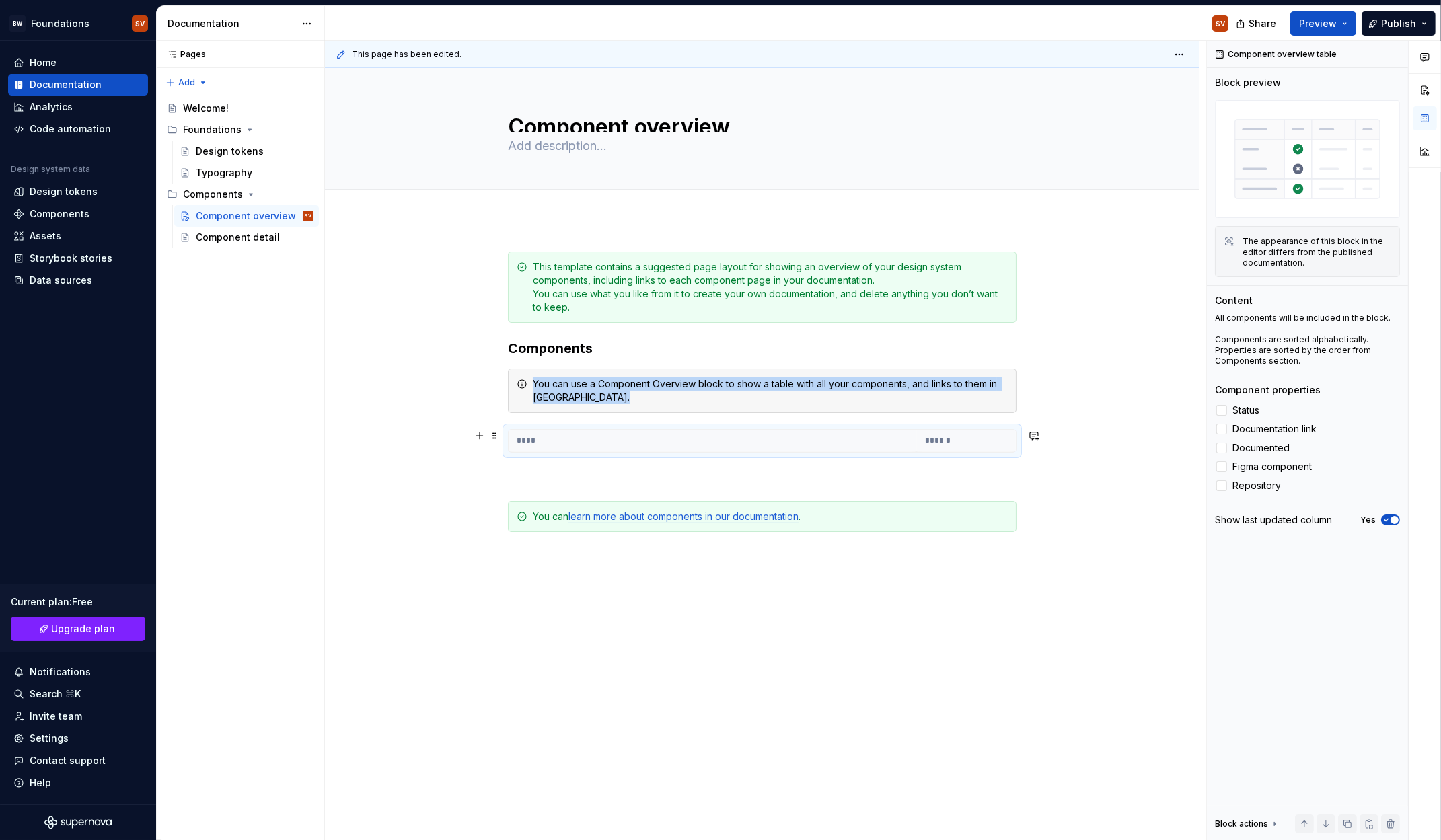
click at [619, 438] on th "****" at bounding box center [712, 441] width 408 height 22
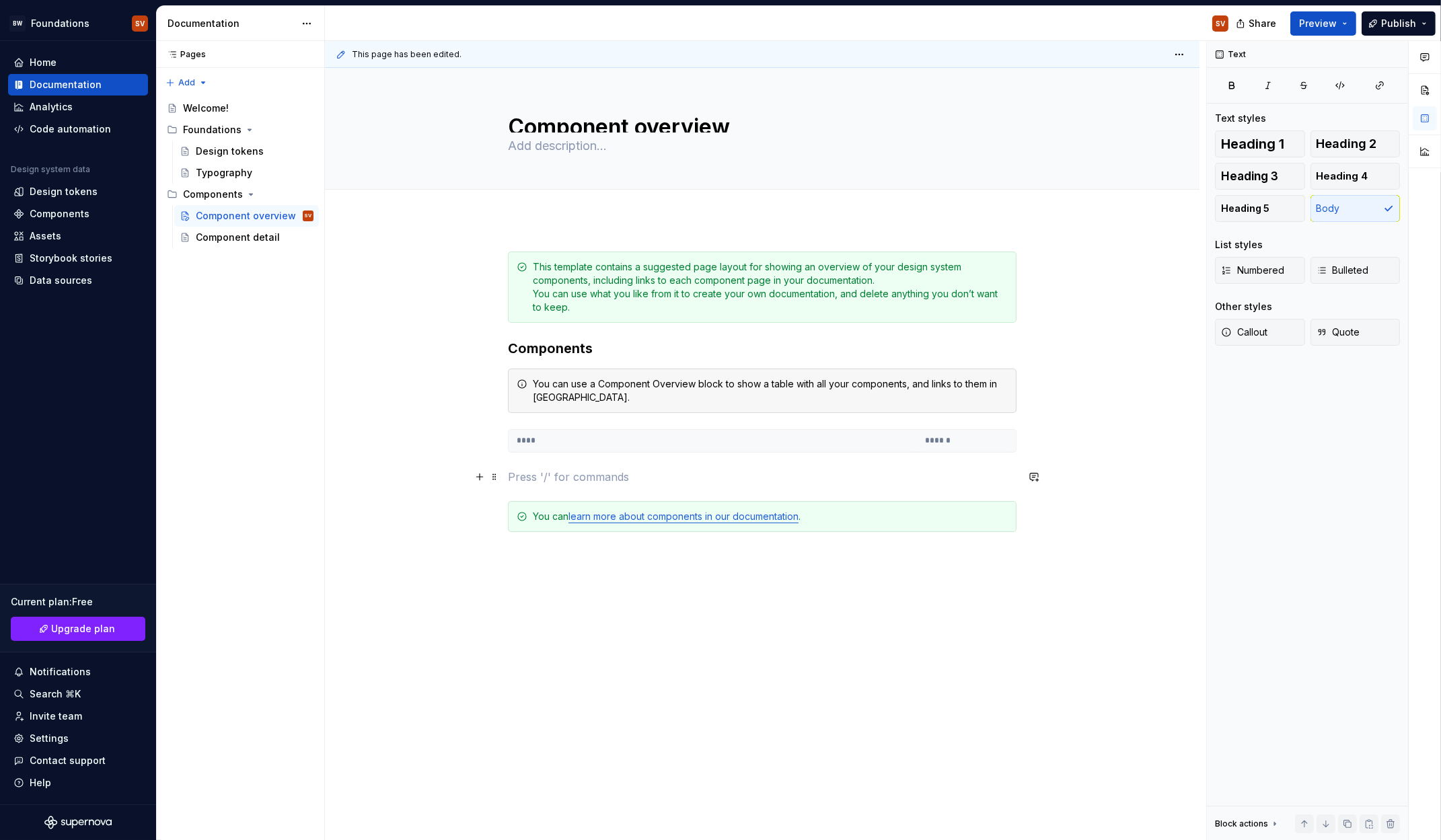
click at [606, 479] on p at bounding box center [762, 476] width 509 height 16
click at [473, 479] on button "button" at bounding box center [479, 477] width 19 height 19
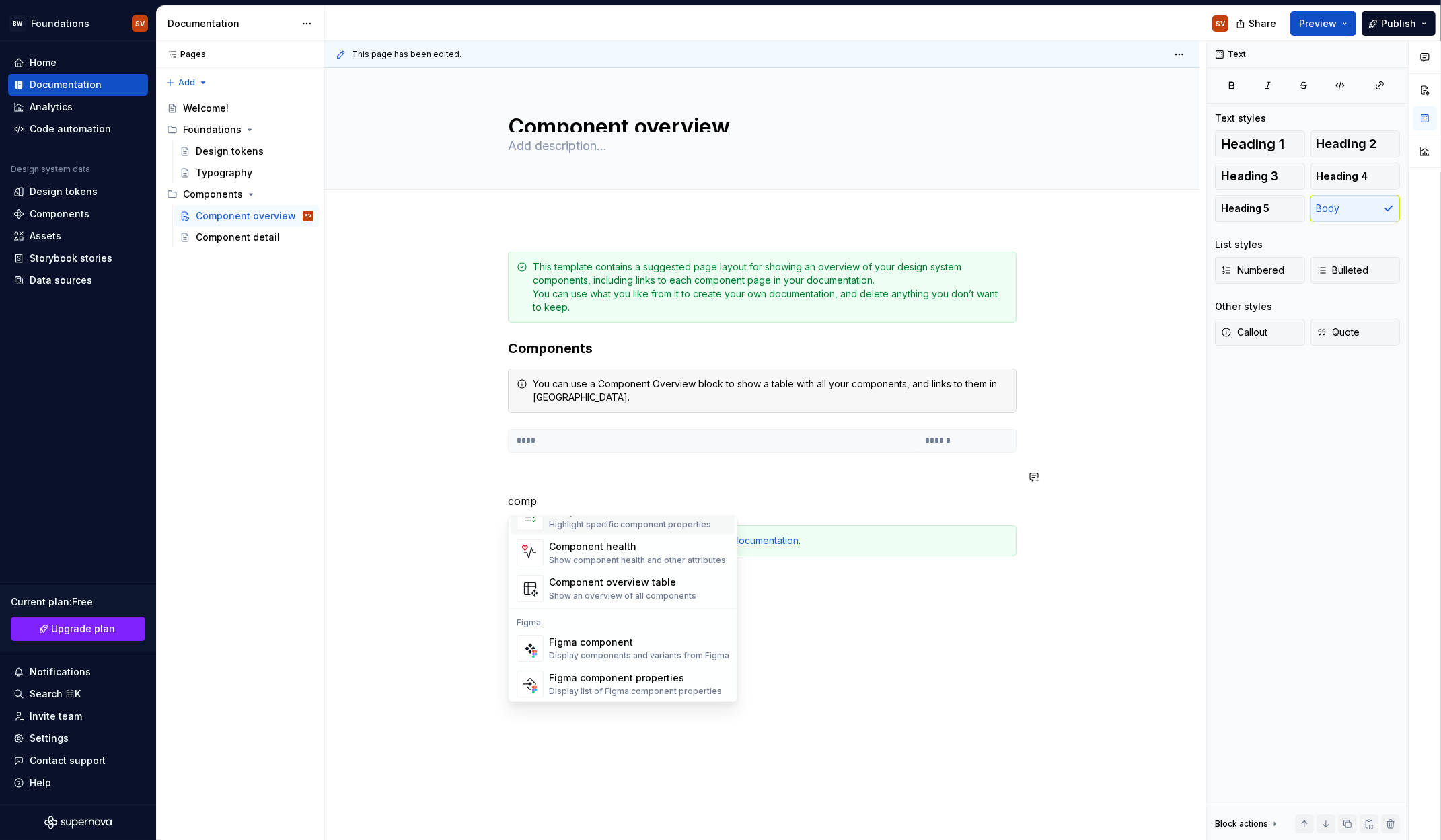
scroll to position [40, 0]
click at [592, 643] on div "Figma component" at bounding box center [639, 641] width 180 height 14
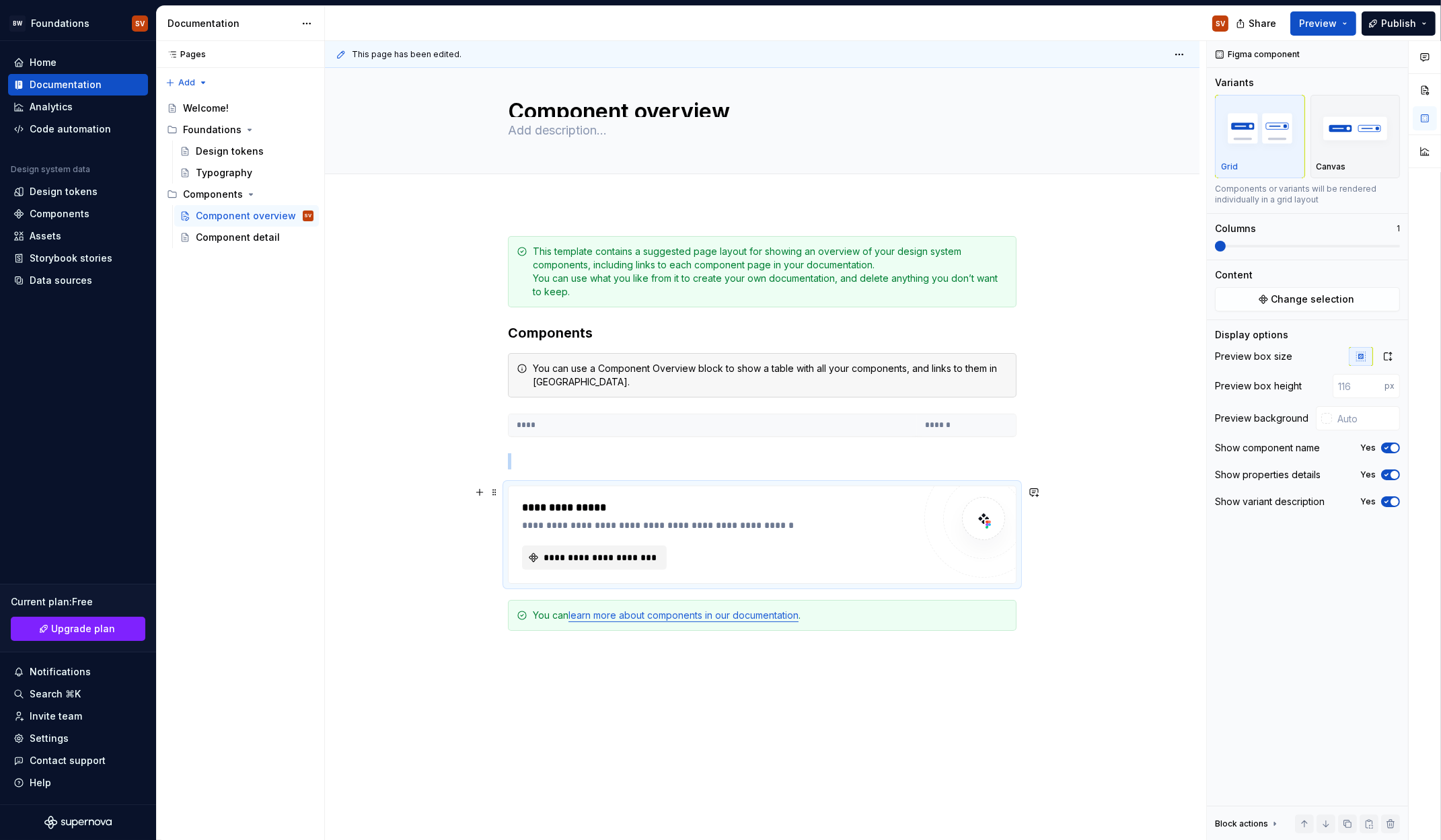
scroll to position [16, 0]
click at [581, 561] on span "**********" at bounding box center [599, 557] width 116 height 14
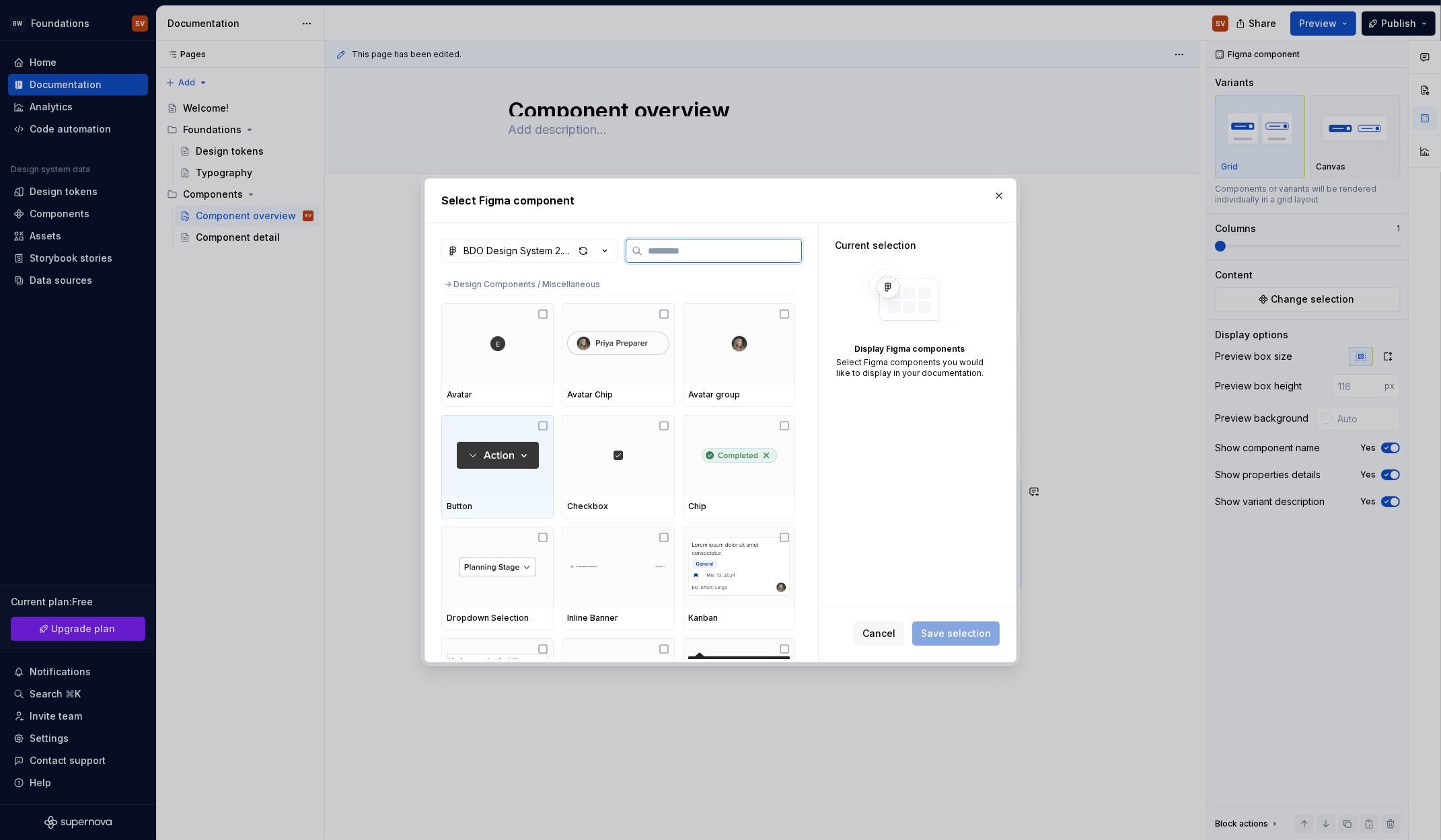
click at [498, 442] on img at bounding box center [498, 455] width 82 height 27
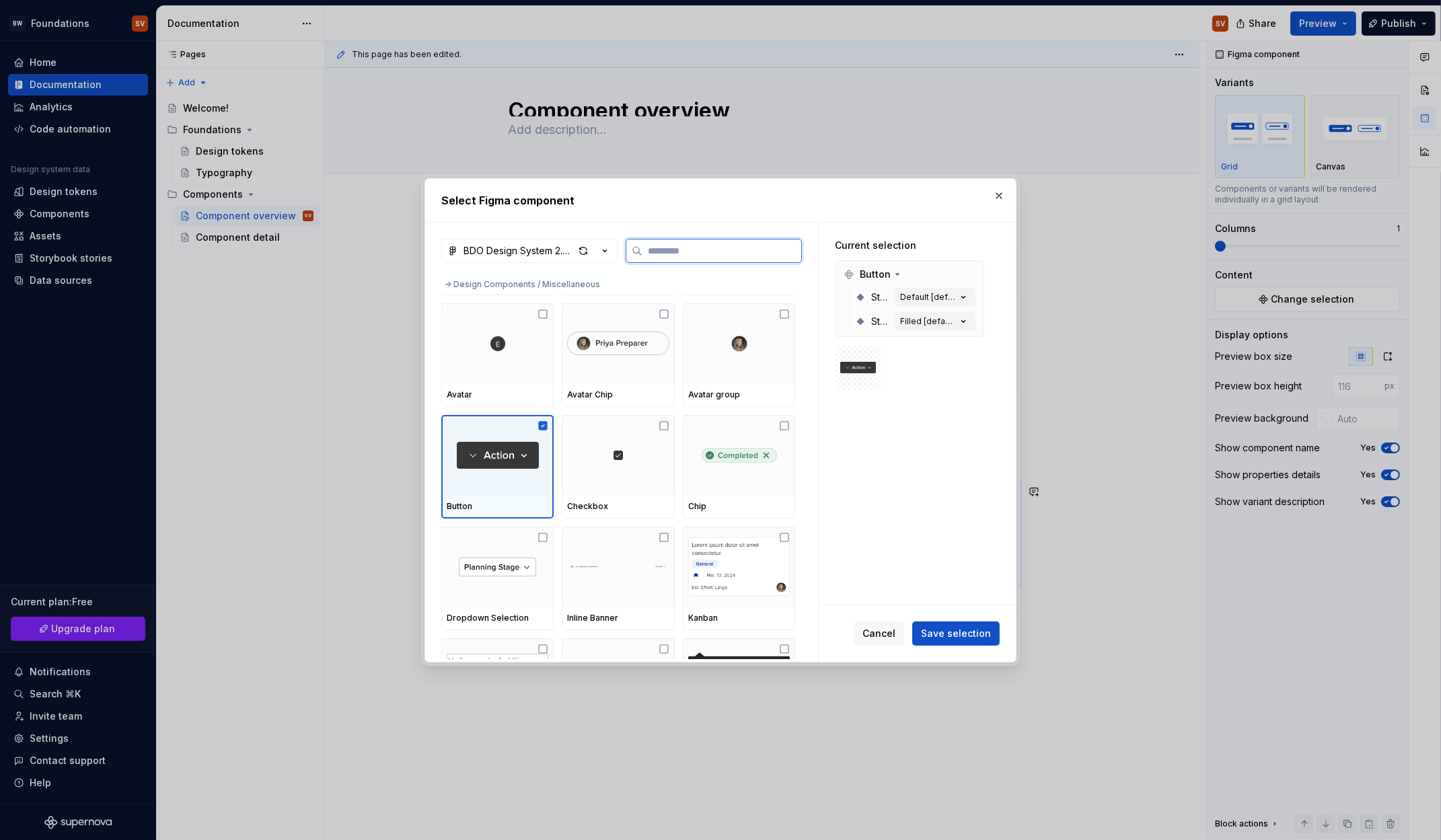
scroll to position [336, 0]
click at [932, 629] on span "Save selection" at bounding box center [957, 634] width 70 height 14
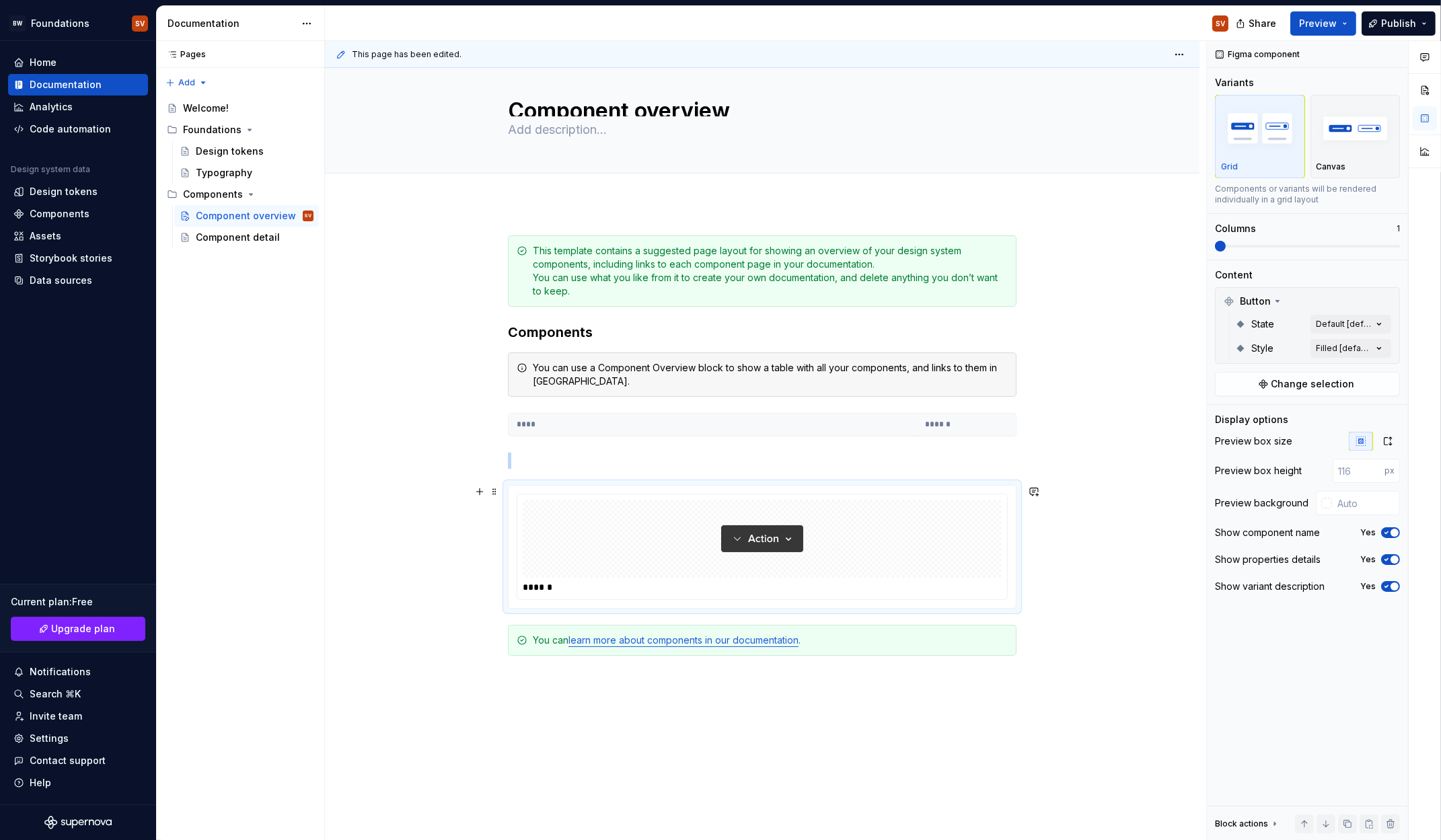
click at [787, 541] on img at bounding box center [762, 539] width 82 height 67
click at [352, 621] on div "This template contains a suggested page layout for showing an overview of your …" at bounding box center [762, 592] width 875 height 777
click at [1039, 493] on button "button" at bounding box center [1034, 491] width 19 height 19
drag, startPoint x: 1039, startPoint y: 492, endPoint x: 1071, endPoint y: 468, distance: 40.0
click at [1040, 488] on button "button" at bounding box center [1034, 491] width 19 height 19
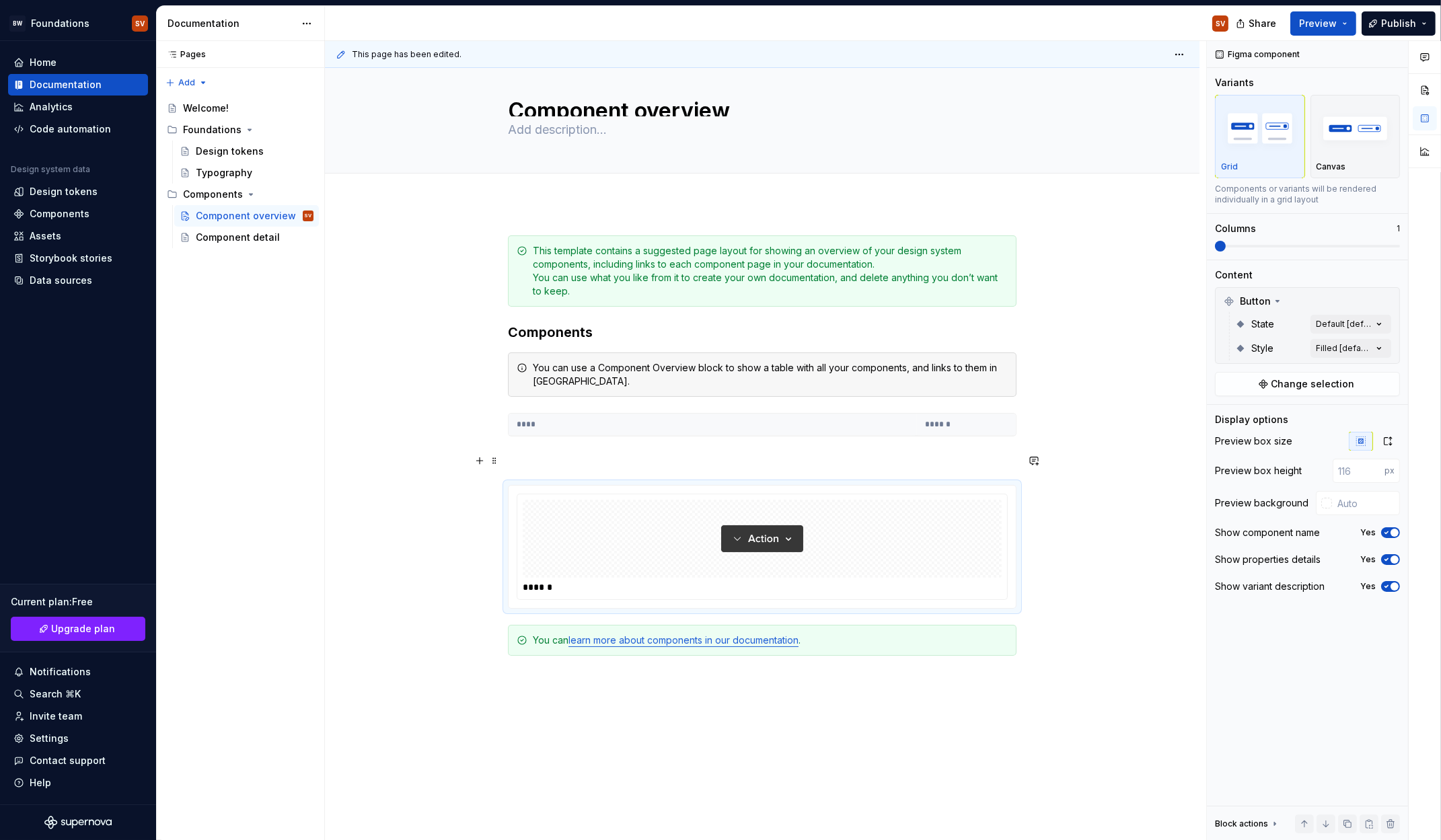
click at [1074, 466] on div "This template contains a suggested page layout for showing an overview of your …" at bounding box center [762, 592] width 875 height 777
click at [776, 537] on img at bounding box center [762, 539] width 82 height 67
click at [559, 589] on div "******" at bounding box center [762, 588] width 479 height 14
click at [405, 617] on div "This template contains a suggested page layout for showing an overview of your …" at bounding box center [762, 592] width 875 height 777
click at [476, 460] on button "button" at bounding box center [479, 460] width 19 height 19
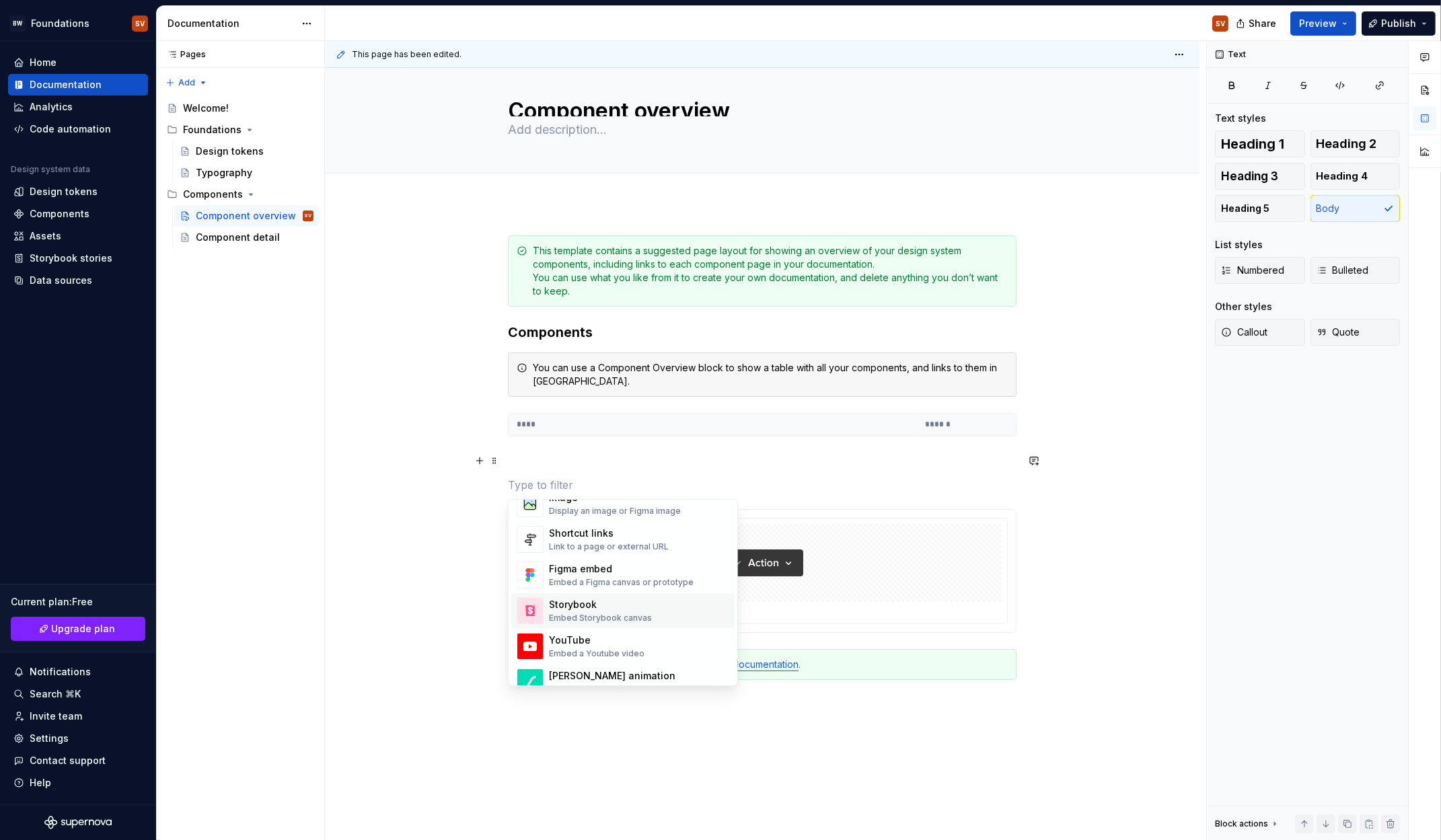
scroll to position [605, 0]
click at [631, 615] on div "Embed Storybook canvas" at bounding box center [601, 620] width 103 height 11
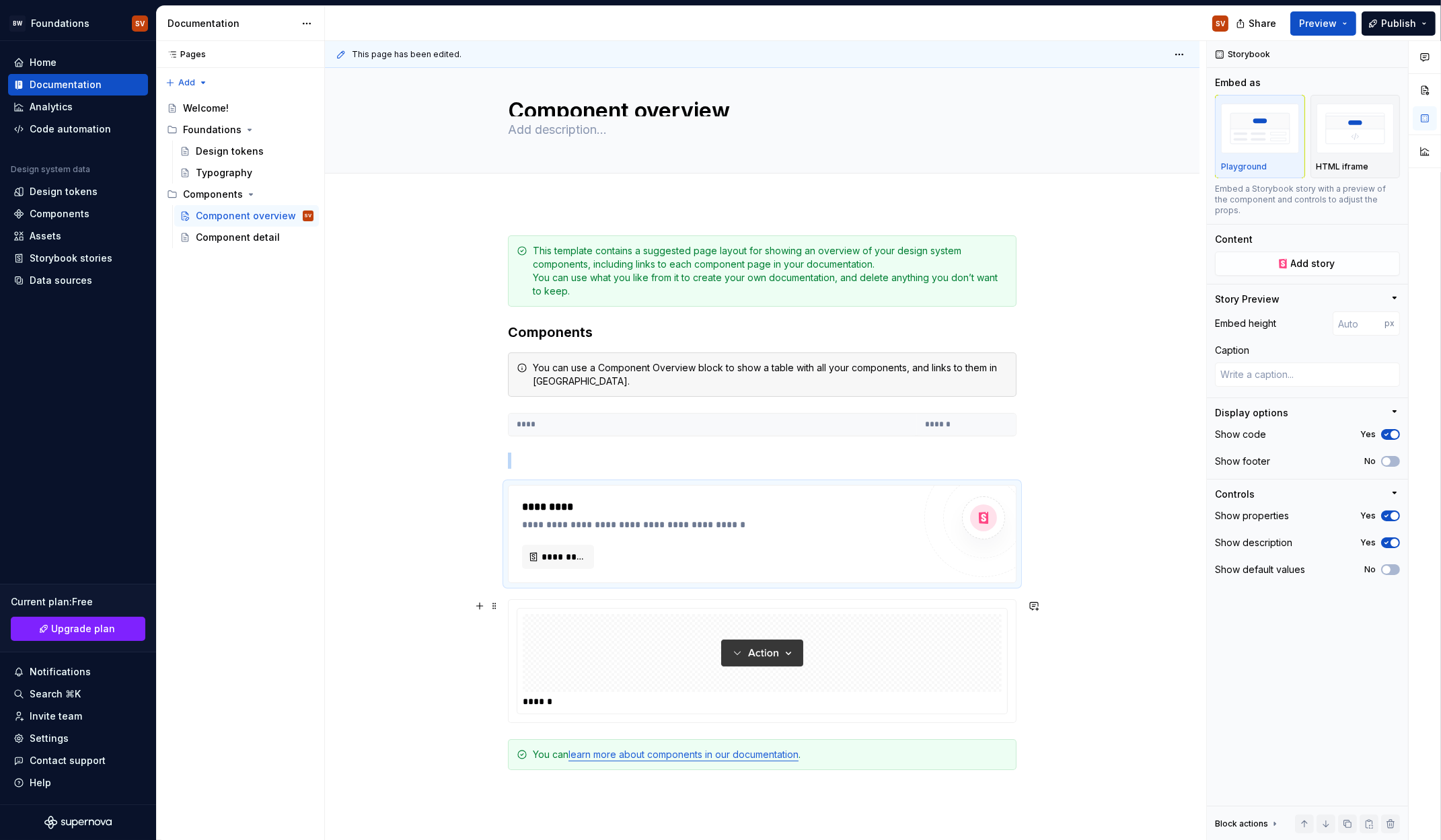
scroll to position [21, 0]
click at [578, 555] on span "*********" at bounding box center [564, 557] width 44 height 14
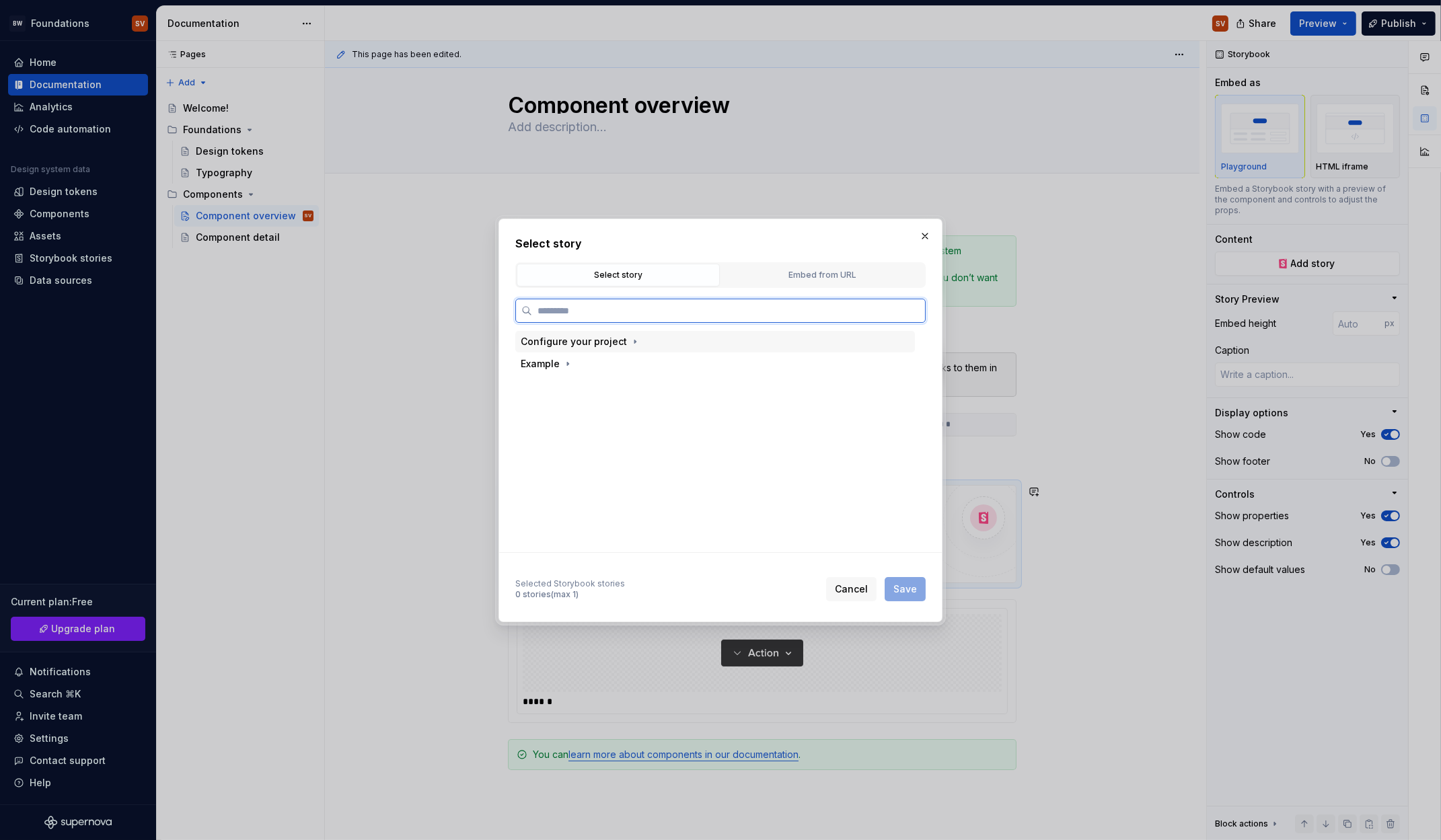
click at [579, 339] on div "Configure your project" at bounding box center [574, 342] width 106 height 14
click at [551, 387] on div "Example" at bounding box center [540, 386] width 39 height 14
click at [559, 406] on div "Button" at bounding box center [565, 409] width 31 height 14
click at [589, 458] on div "Primary" at bounding box center [579, 453] width 35 height 14
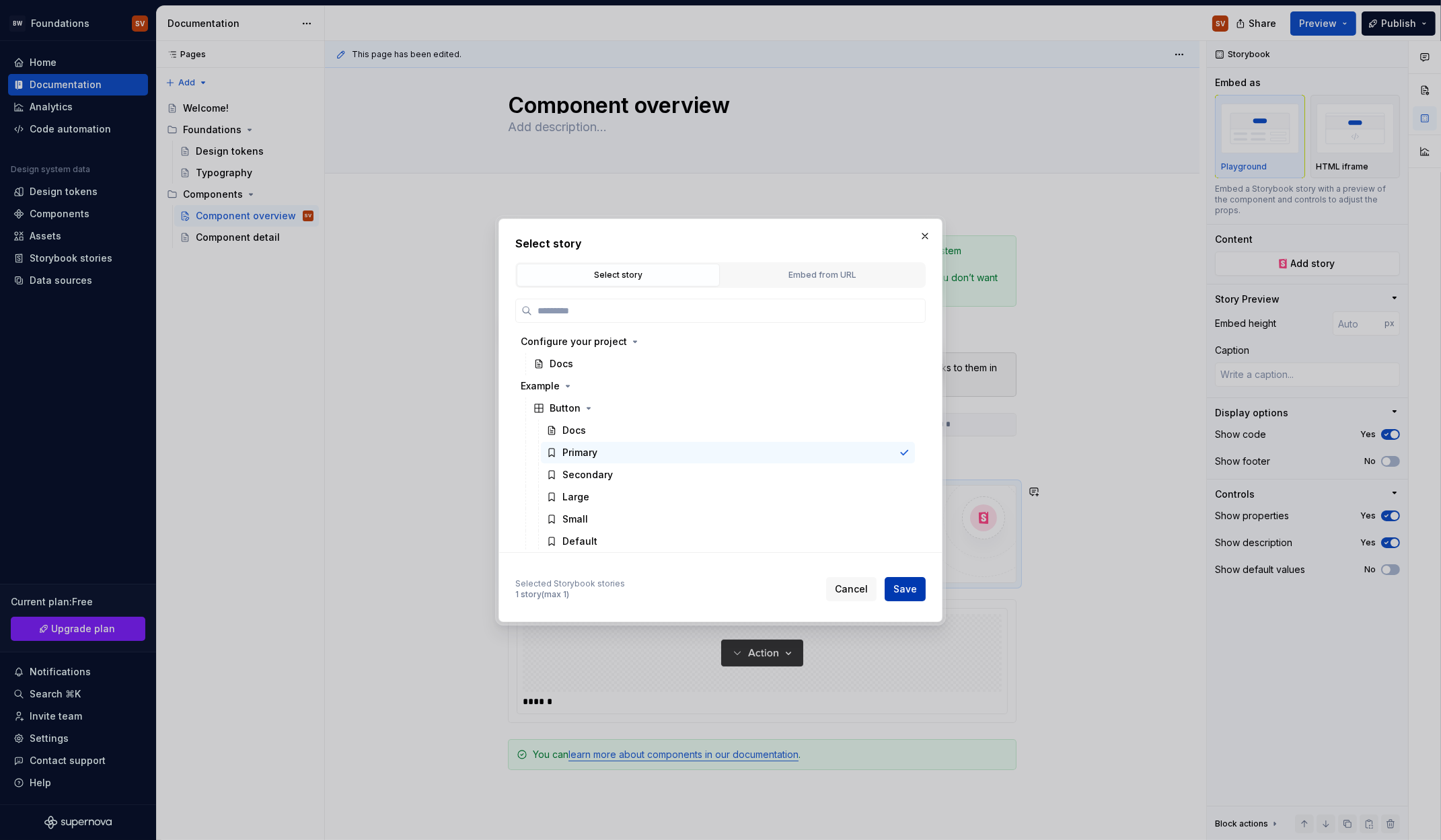
click at [909, 596] on button "Save" at bounding box center [906, 589] width 41 height 24
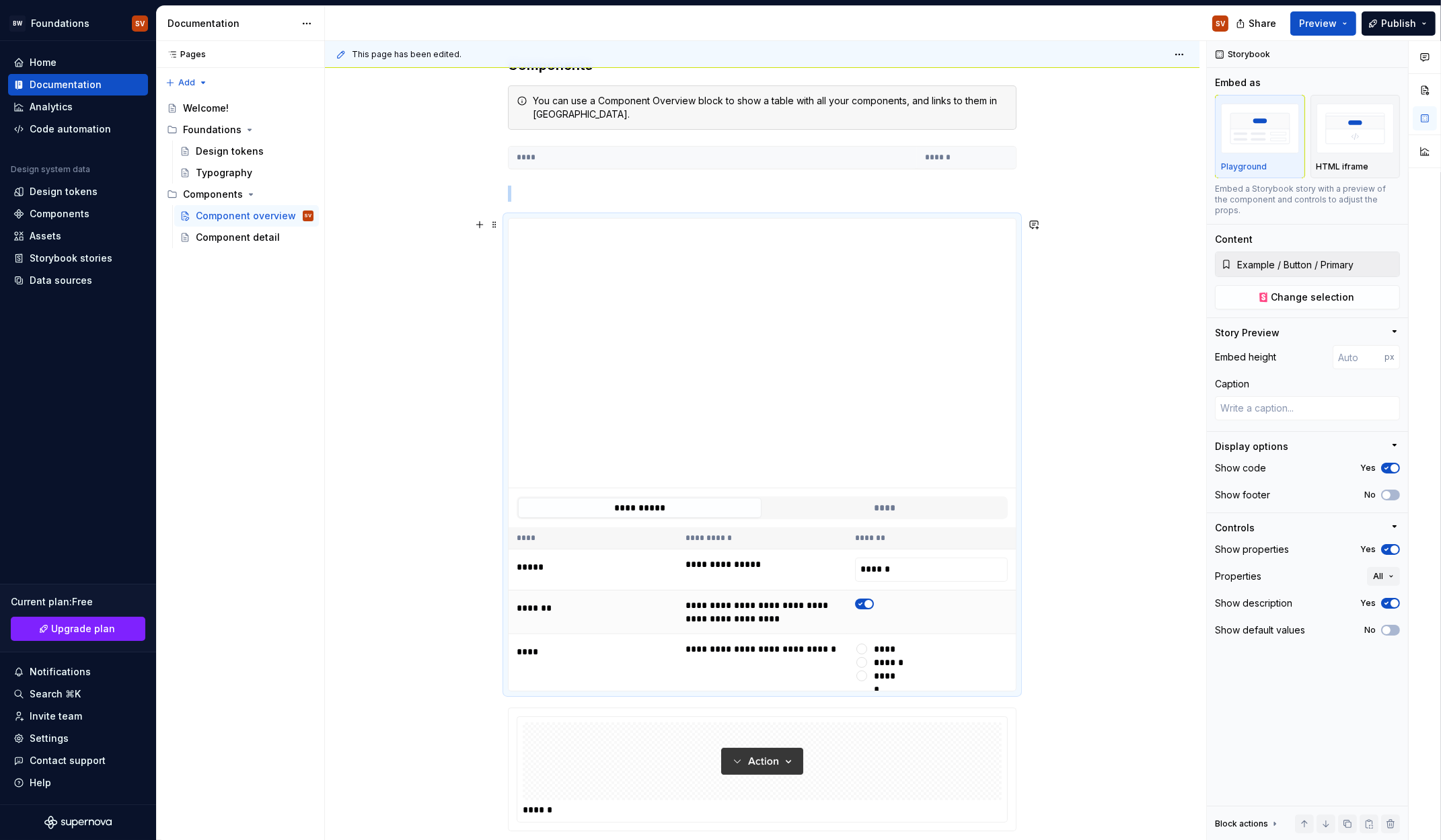
scroll to position [290, 0]
click at [864, 506] on button "****" at bounding box center [885, 506] width 244 height 20
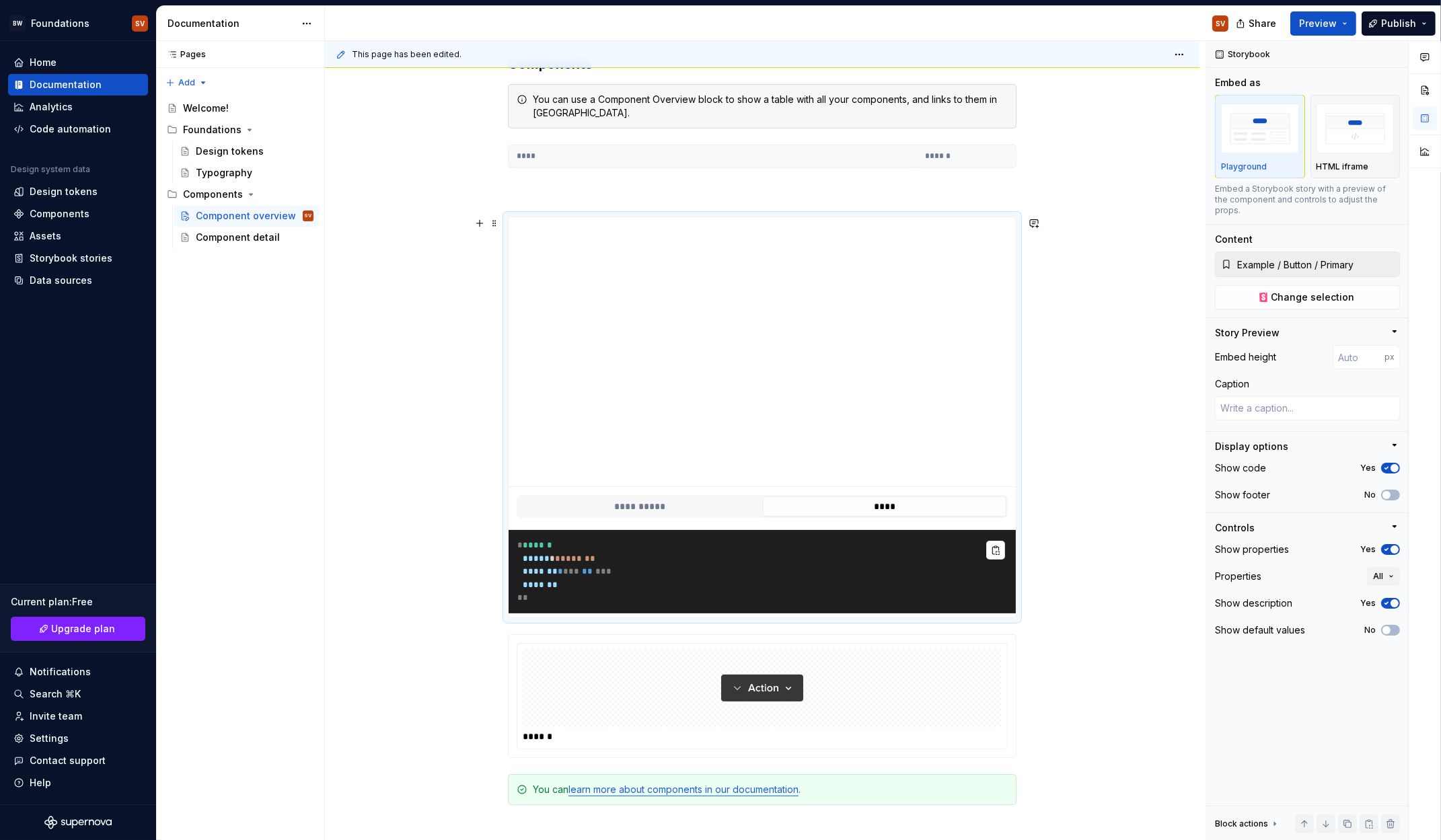
click at [650, 552] on pre "* ****** ***** * * ****** * ******* * * * * ** * * * ******* **" at bounding box center [762, 571] width 507 height 83
click at [656, 508] on button "**********" at bounding box center [640, 506] width 244 height 20
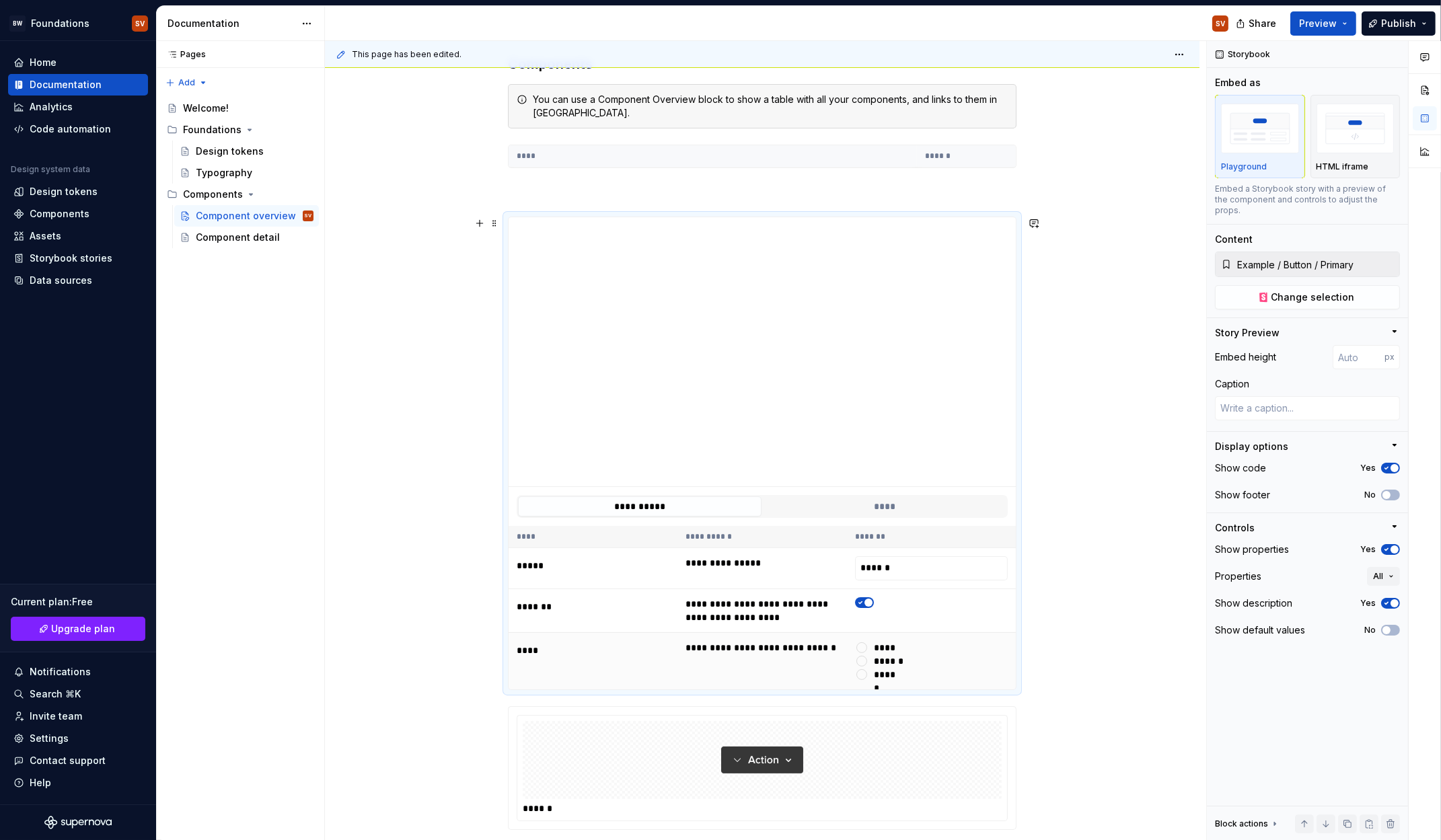
click at [874, 660] on div "******" at bounding box center [892, 661] width 36 height 14
click at [867, 660] on button "******" at bounding box center [862, 661] width 11 height 11
type textarea "*"
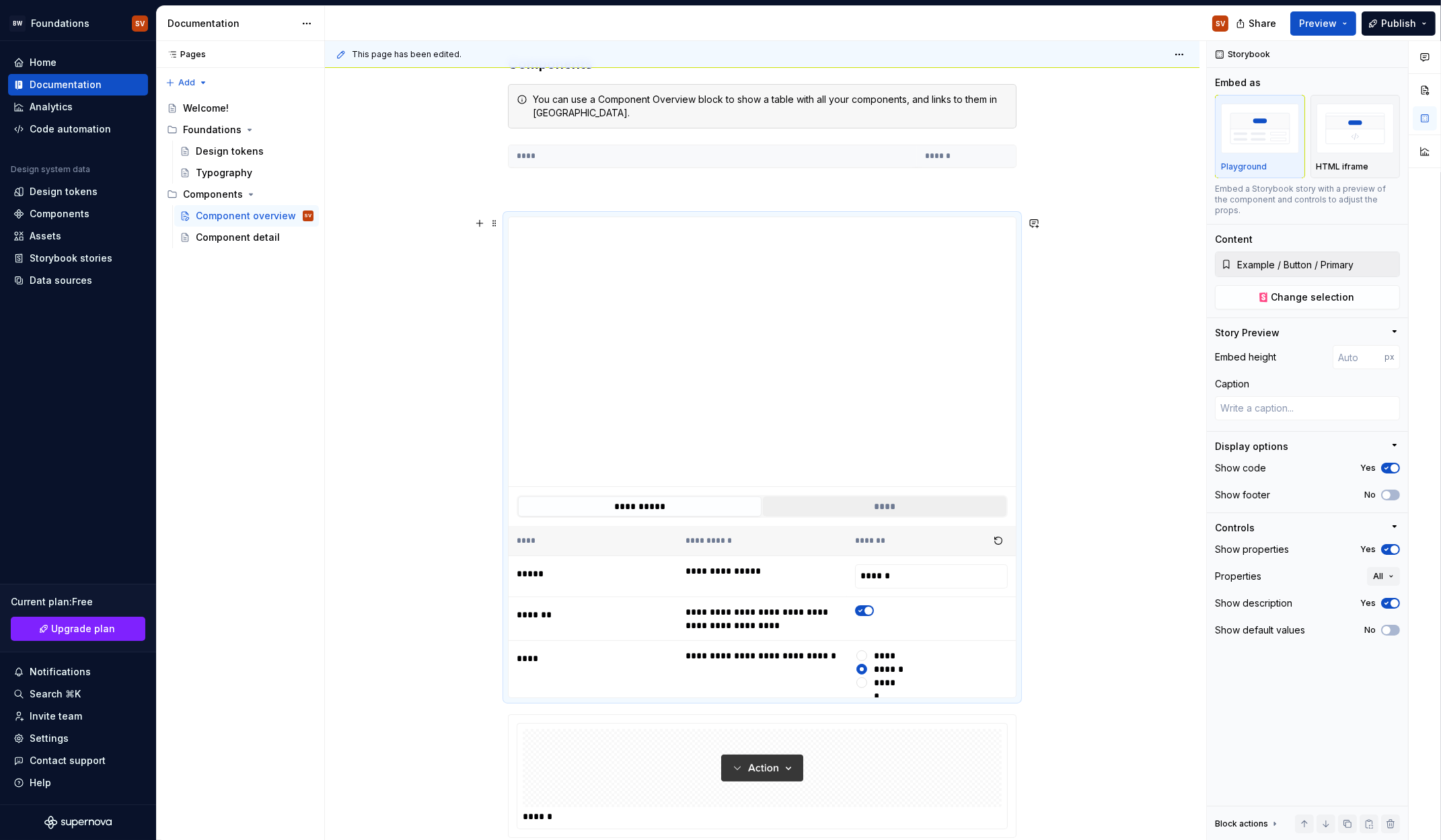
click at [897, 504] on button "****" at bounding box center [885, 506] width 244 height 20
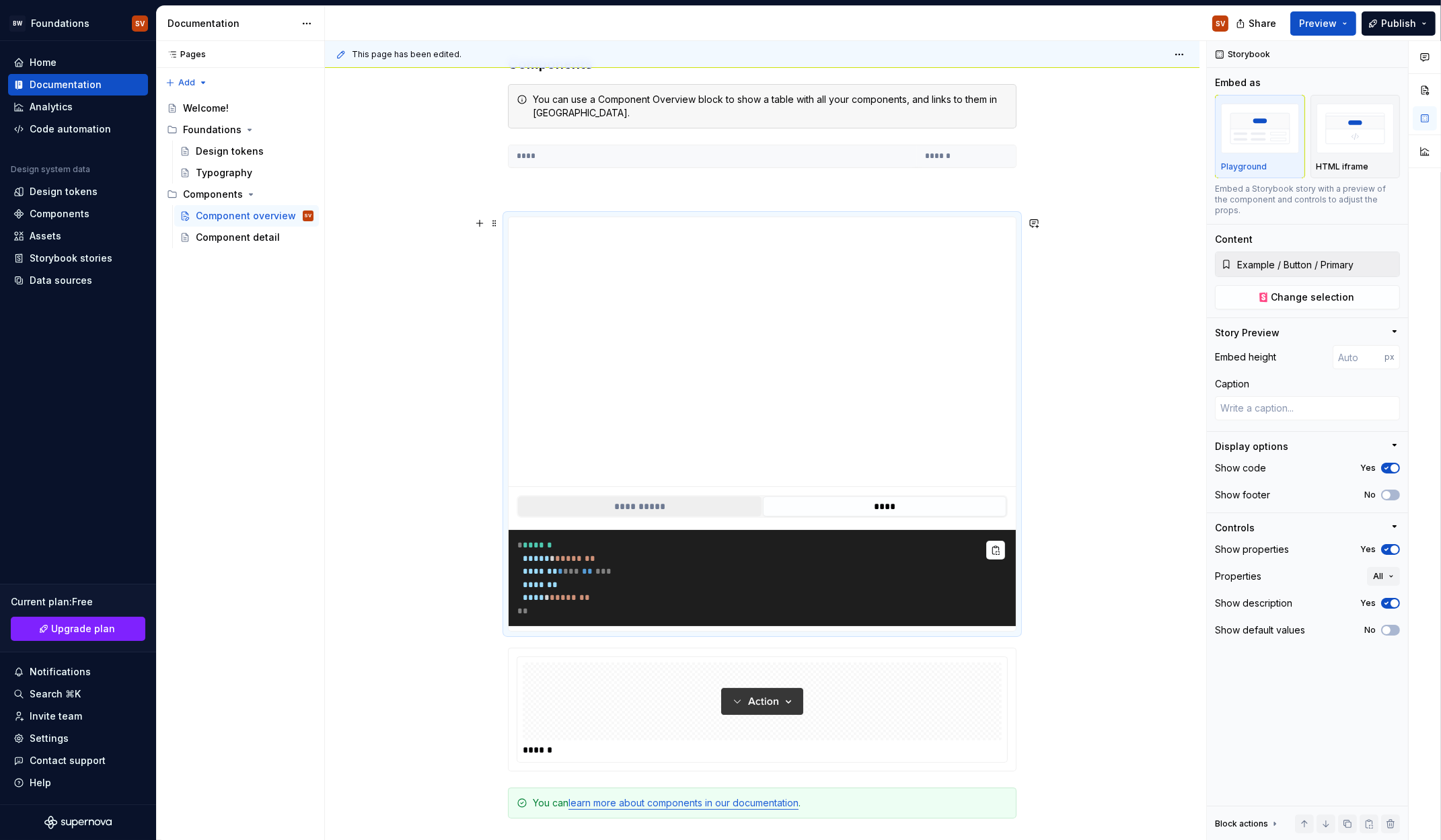
click at [639, 498] on button "**********" at bounding box center [640, 506] width 244 height 20
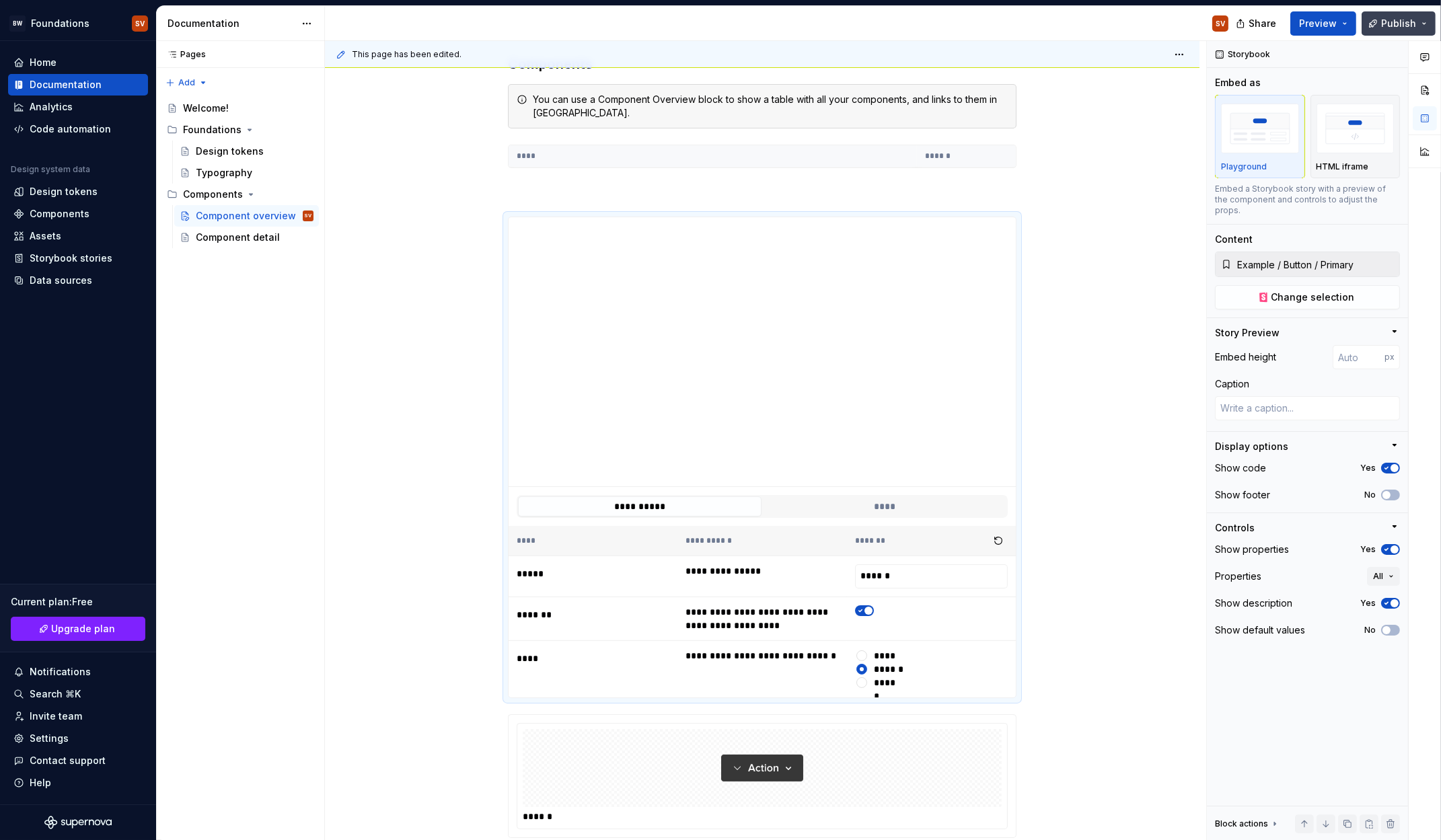
click at [1392, 26] on span "Publish" at bounding box center [1398, 23] width 35 height 14
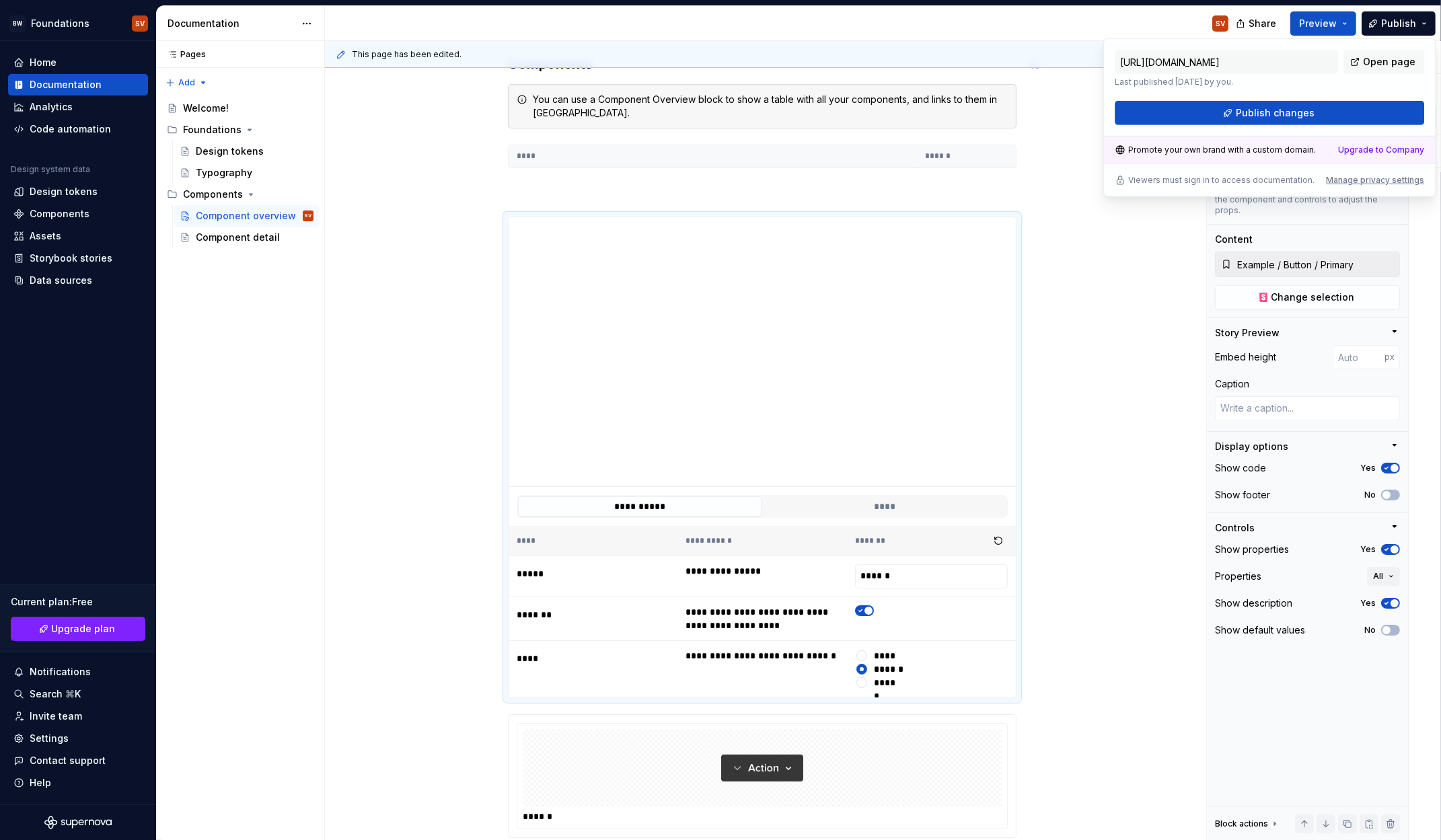
type textarea "*"
